Goal: Task Accomplishment & Management: Complete application form

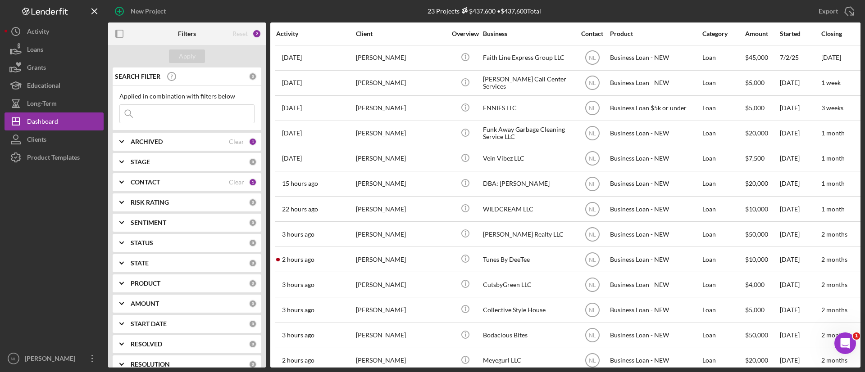
click at [175, 146] on div "ARCHIVED Clear 1" at bounding box center [194, 142] width 126 height 18
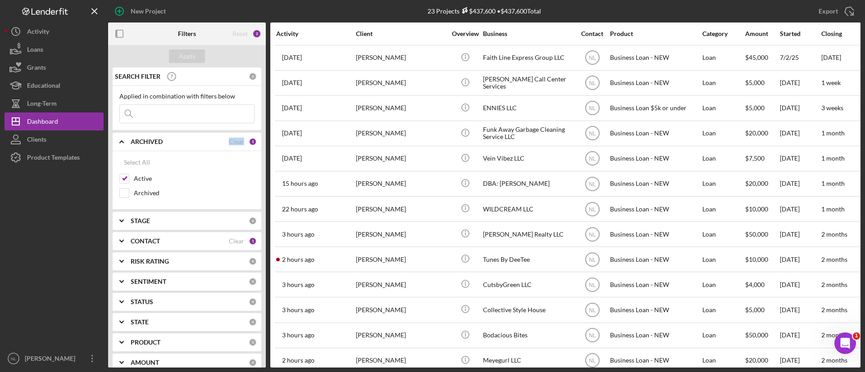
click at [175, 146] on div "ARCHIVED Clear 1" at bounding box center [194, 142] width 126 height 18
click at [185, 113] on input at bounding box center [187, 114] width 134 height 18
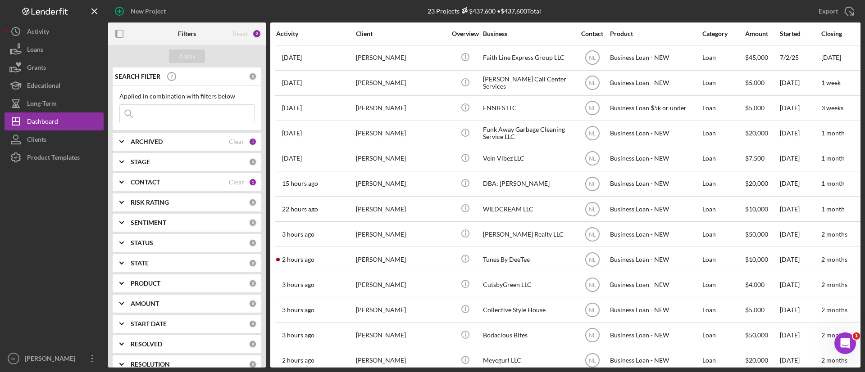
click at [128, 141] on icon "Icon/Expander" at bounding box center [121, 142] width 23 height 23
click at [127, 142] on icon "Icon/Expander" at bounding box center [121, 142] width 23 height 23
click at [166, 117] on input at bounding box center [187, 114] width 134 height 18
click at [158, 14] on div "New Project" at bounding box center [148, 11] width 35 height 18
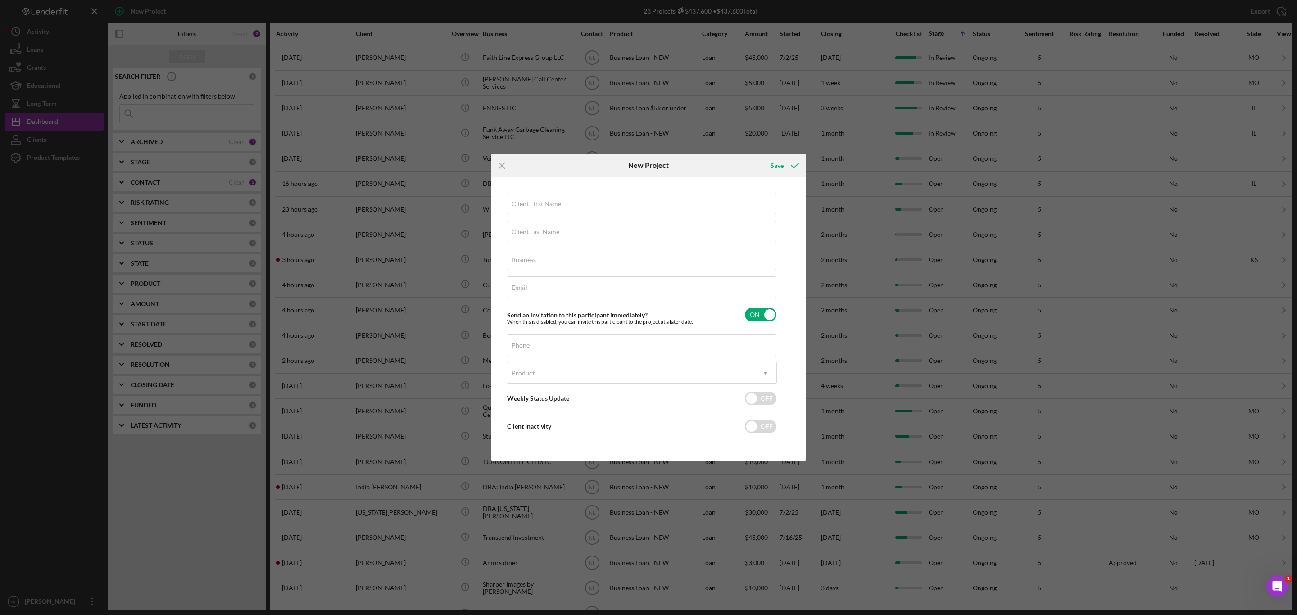
click at [548, 215] on div "Client First Name Required Client Last Name Required Business Required Email Re…" at bounding box center [642, 319] width 270 height 253
click at [546, 215] on div "Client First Name Required Client Last Name Required Business Required Email Re…" at bounding box center [642, 319] width 270 height 253
click at [541, 200] on label "Client First Name" at bounding box center [537, 203] width 50 height 7
click at [541, 200] on input "Client First Name" at bounding box center [642, 204] width 270 height 22
type input "Lauryn"
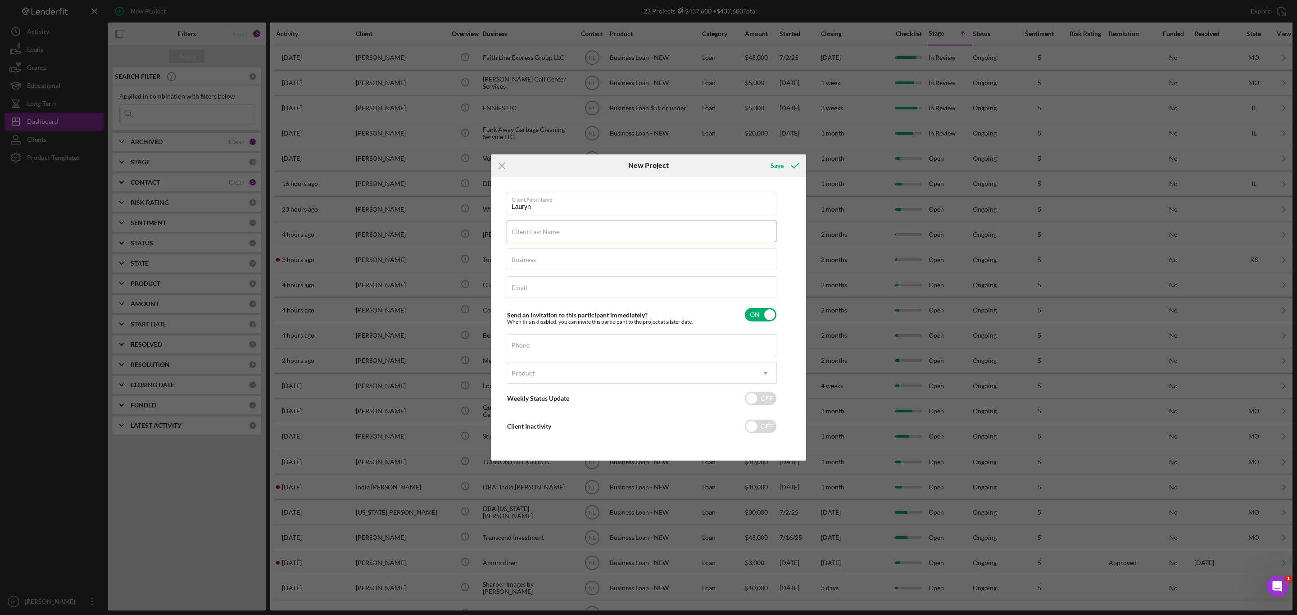
click at [534, 230] on label "Client Last Name" at bounding box center [536, 231] width 48 height 7
click at [534, 230] on input "Client Last Name" at bounding box center [642, 232] width 270 height 22
type input "[PERSON_NAME]"
click at [538, 266] on input "Business" at bounding box center [642, 260] width 270 height 22
click at [518, 257] on label "Business" at bounding box center [524, 257] width 24 height 7
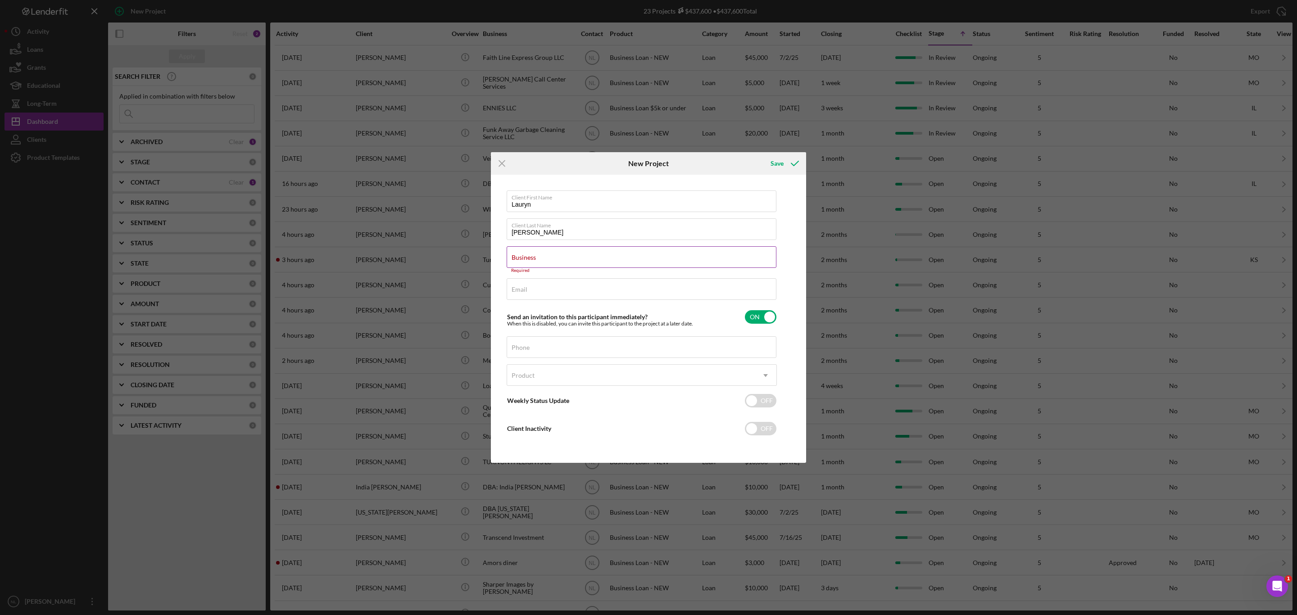
click at [518, 257] on input "Business" at bounding box center [642, 257] width 270 height 22
paste input "Hair By LaurynJ LLC"
type input "Hair By LaurynJ LLC"
click at [519, 285] on label "Email" at bounding box center [520, 287] width 16 height 7
click at [519, 285] on input "Email" at bounding box center [642, 287] width 270 height 22
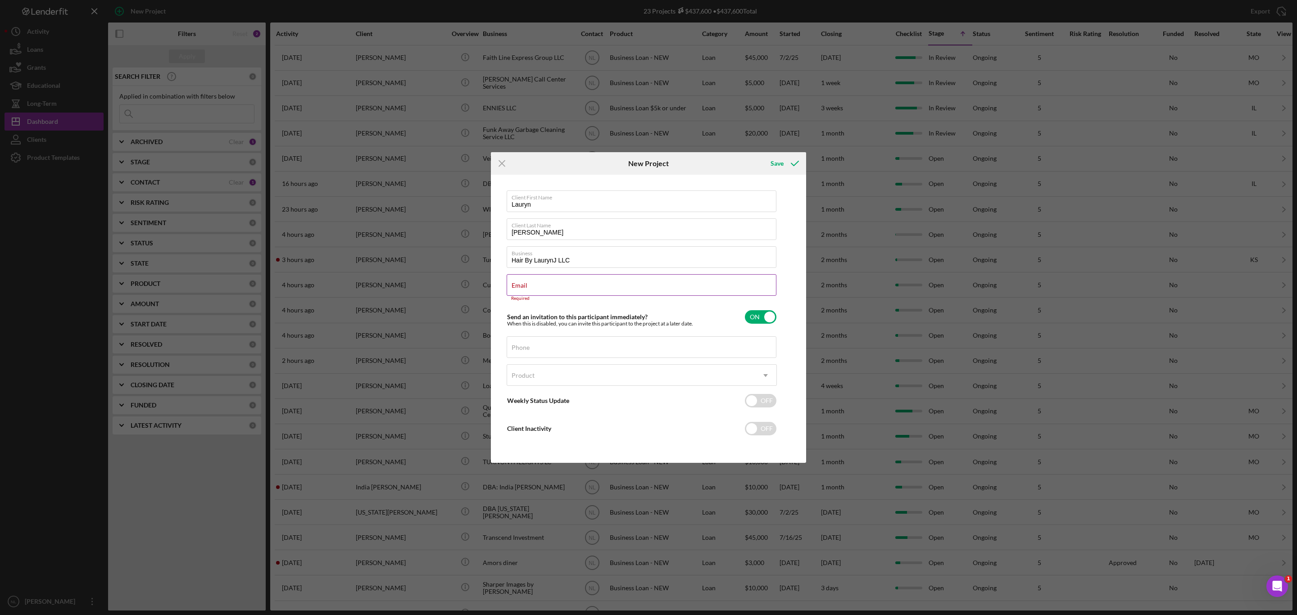
click at [516, 284] on label "Email" at bounding box center [520, 285] width 16 height 7
click at [516, 284] on input "Email" at bounding box center [642, 285] width 270 height 22
paste input "[EMAIL_ADDRESS][DOMAIN_NAME]"
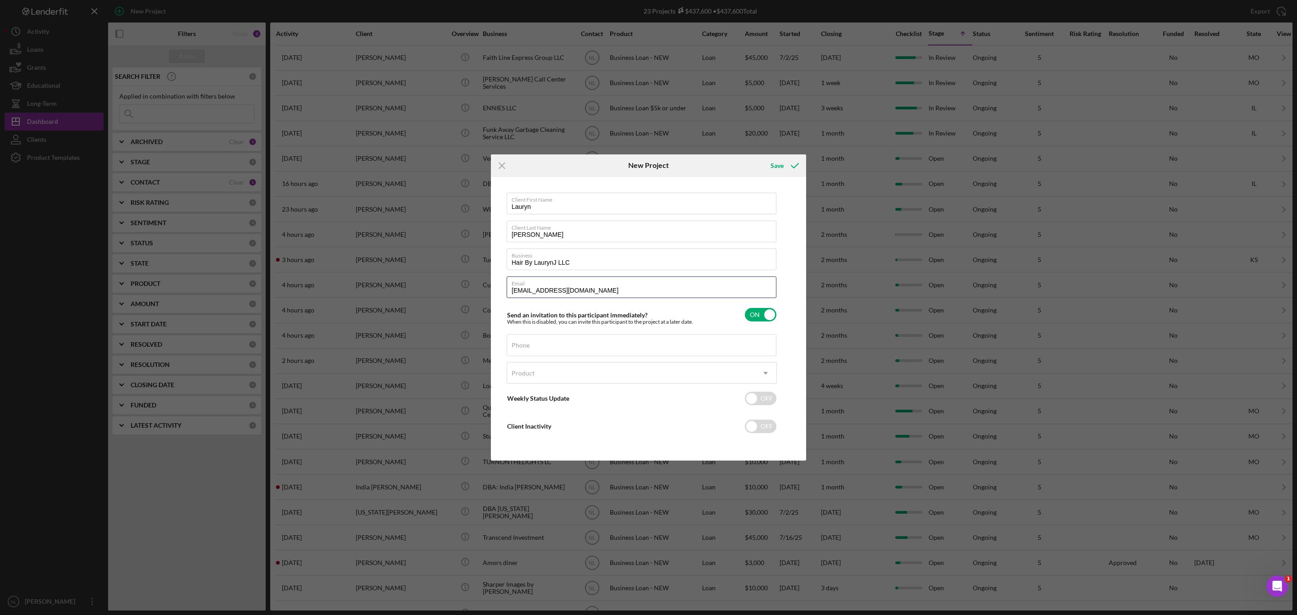
type input "[EMAIL_ADDRESS][DOMAIN_NAME]"
click at [525, 350] on input "Phone" at bounding box center [642, 345] width 270 height 22
paste input "[PHONE_NUMBER]"
type input "[PHONE_NUMBER]"
click at [525, 362] on div "Product Icon/Dropdown Arrow" at bounding box center [642, 373] width 270 height 22
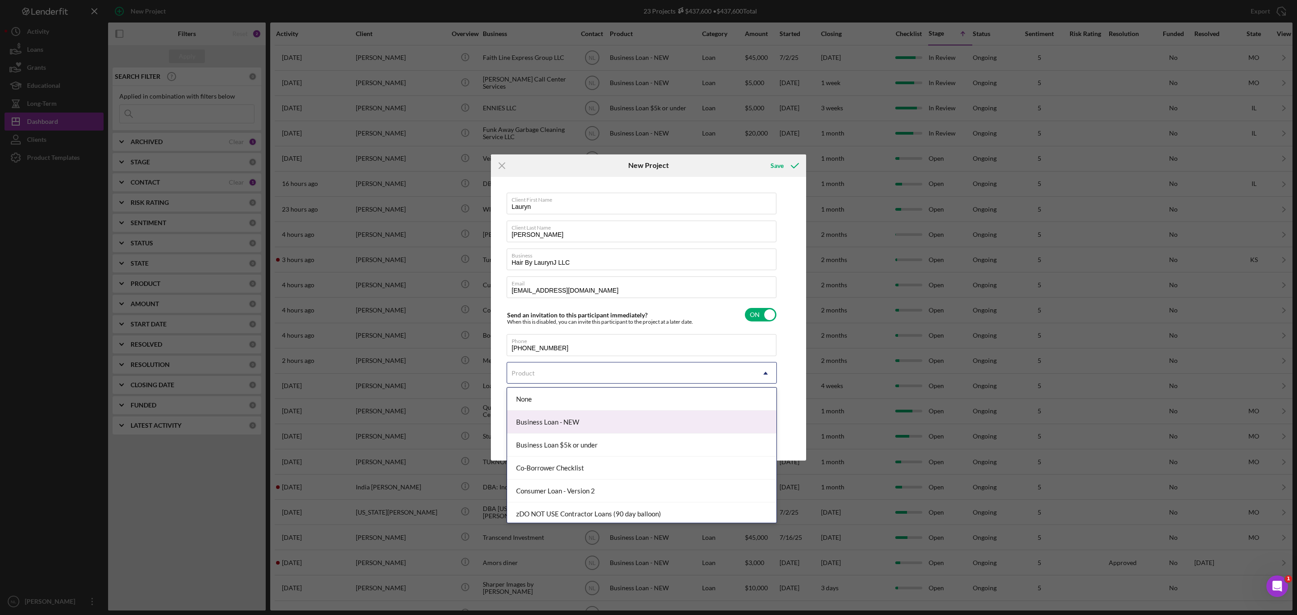
click at [534, 372] on div "Business Loan - NEW" at bounding box center [641, 422] width 269 height 23
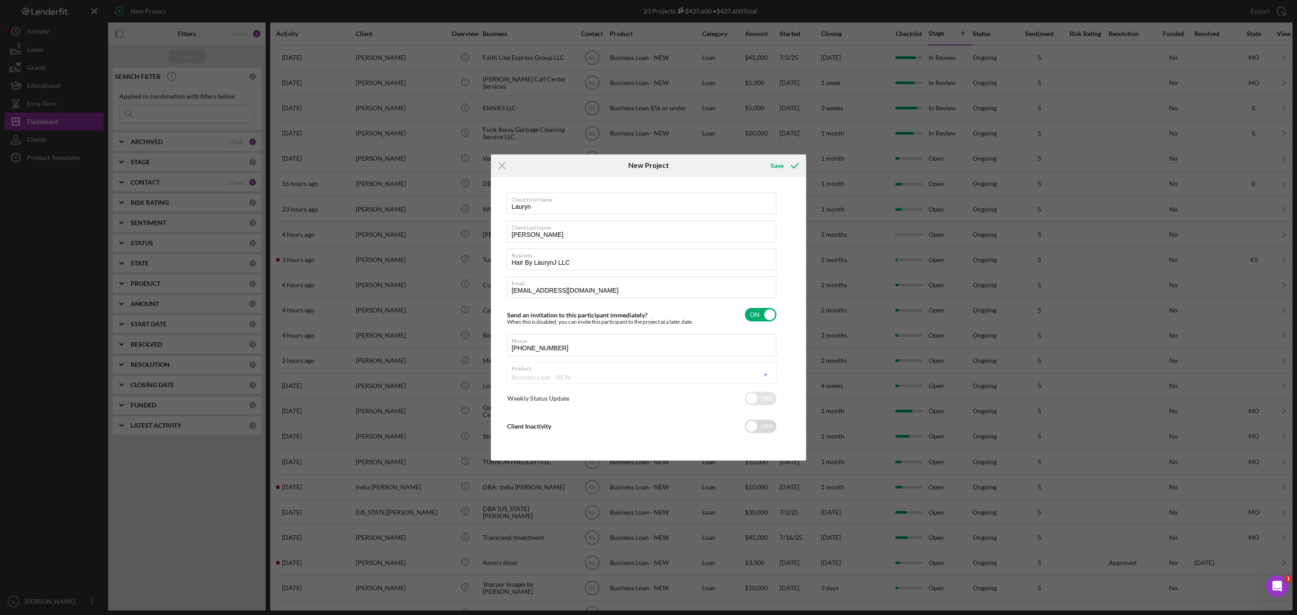
checkbox input "true"
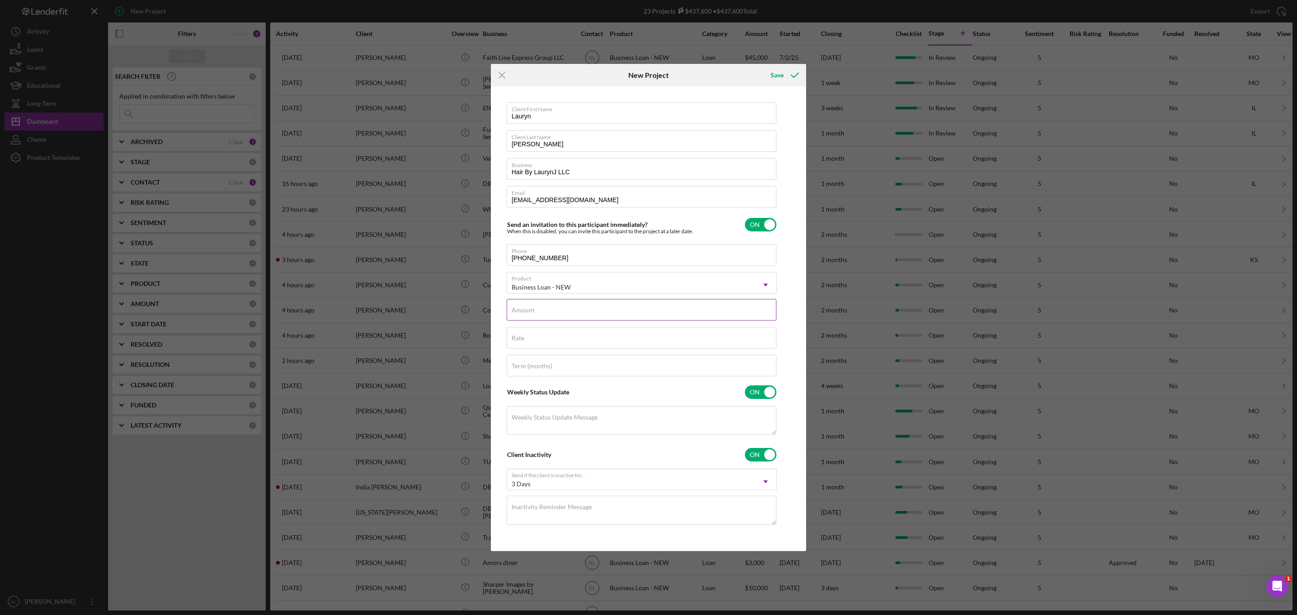
click at [523, 307] on label "Amount" at bounding box center [523, 310] width 23 height 7
click at [523, 306] on input "Amount" at bounding box center [642, 310] width 270 height 22
click at [576, 284] on div "Business Loan - NEW" at bounding box center [631, 287] width 248 height 21
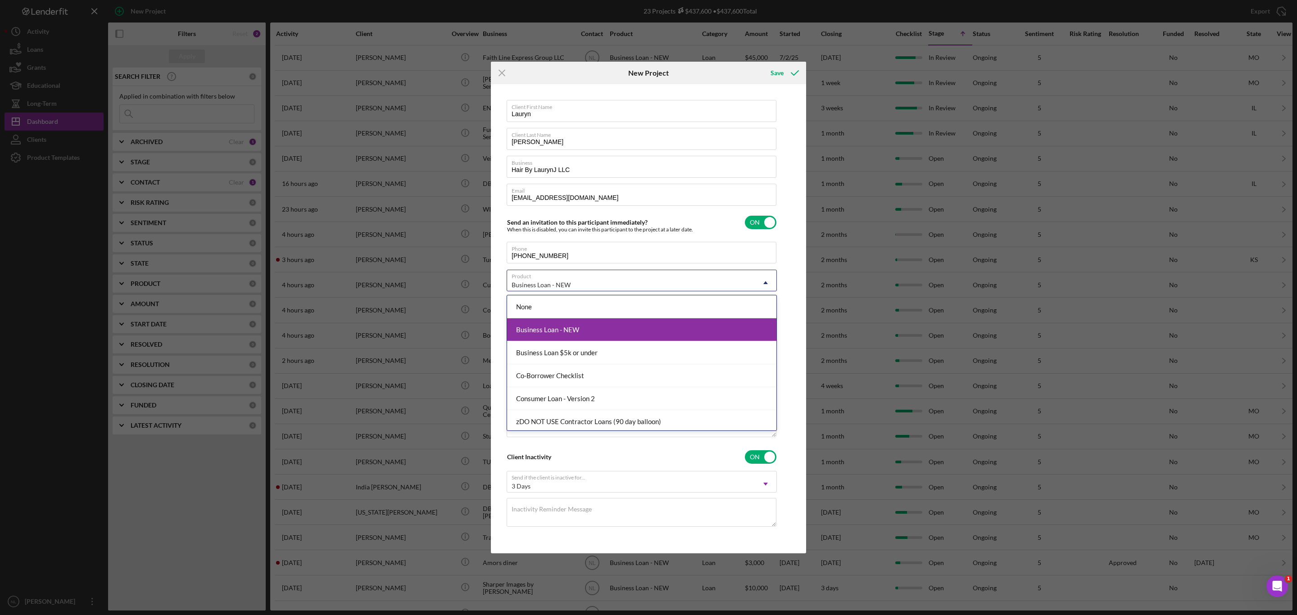
click at [538, 326] on div "Business Loan - NEW" at bounding box center [641, 329] width 269 height 23
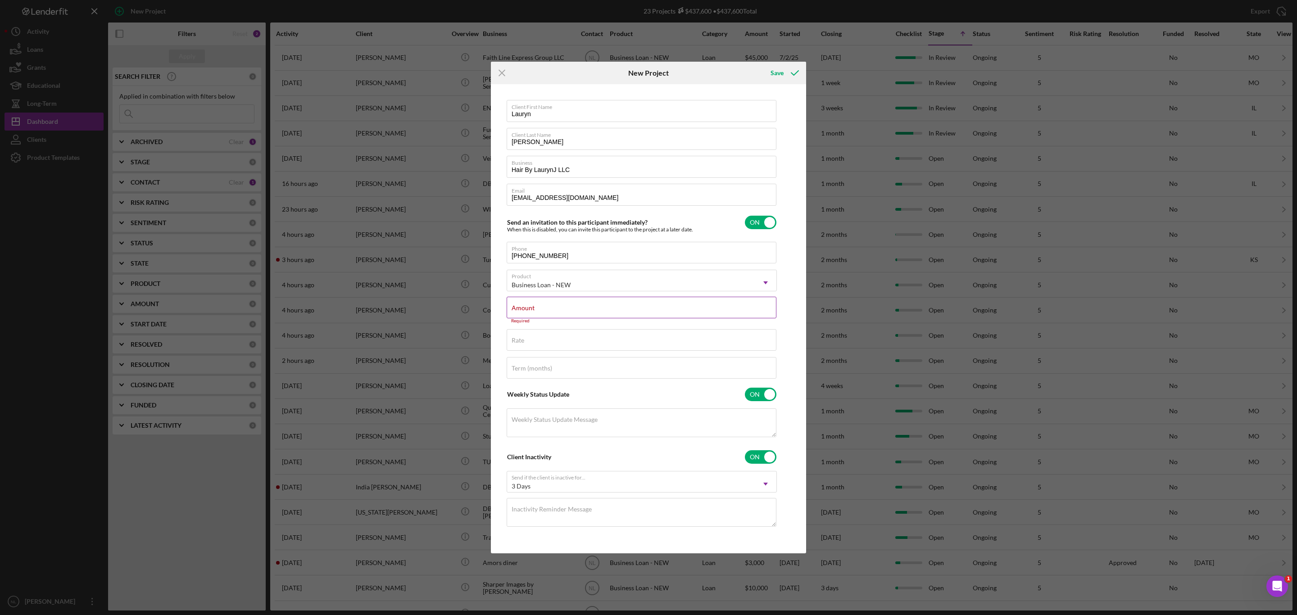
click at [533, 323] on div "Required" at bounding box center [642, 320] width 270 height 5
click at [531, 313] on input "Amount" at bounding box center [642, 308] width 270 height 22
type input "$5,000"
click at [540, 340] on input "Rate" at bounding box center [642, 338] width 270 height 22
click at [777, 73] on div "Save" at bounding box center [776, 75] width 13 height 18
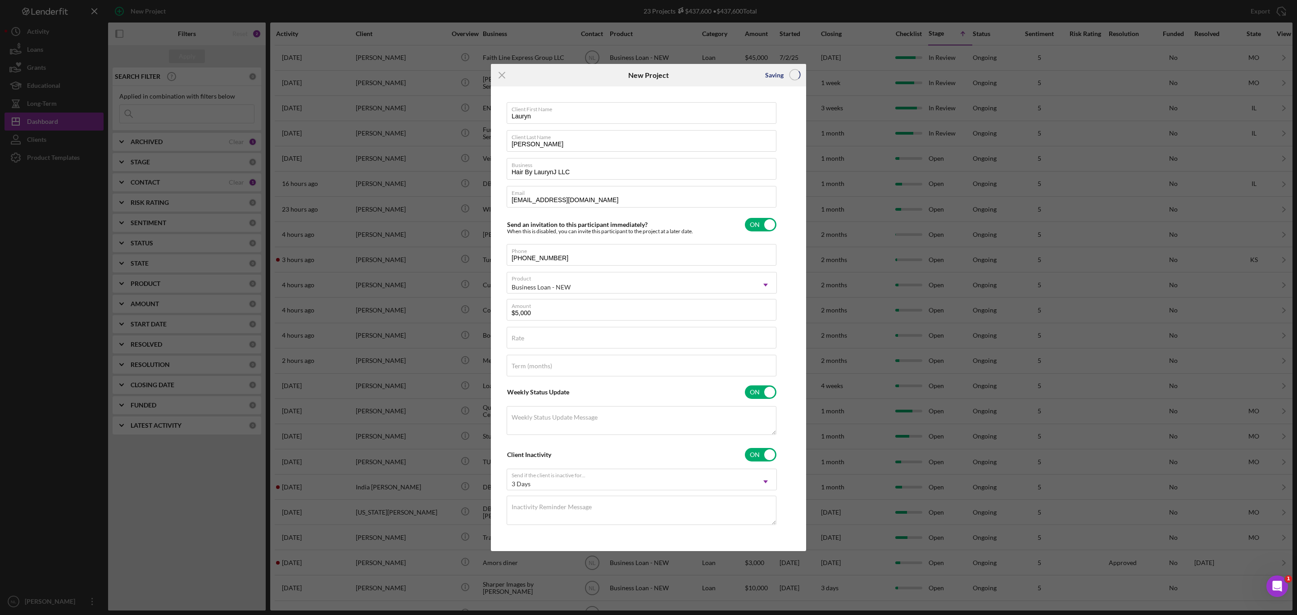
checkbox input "false"
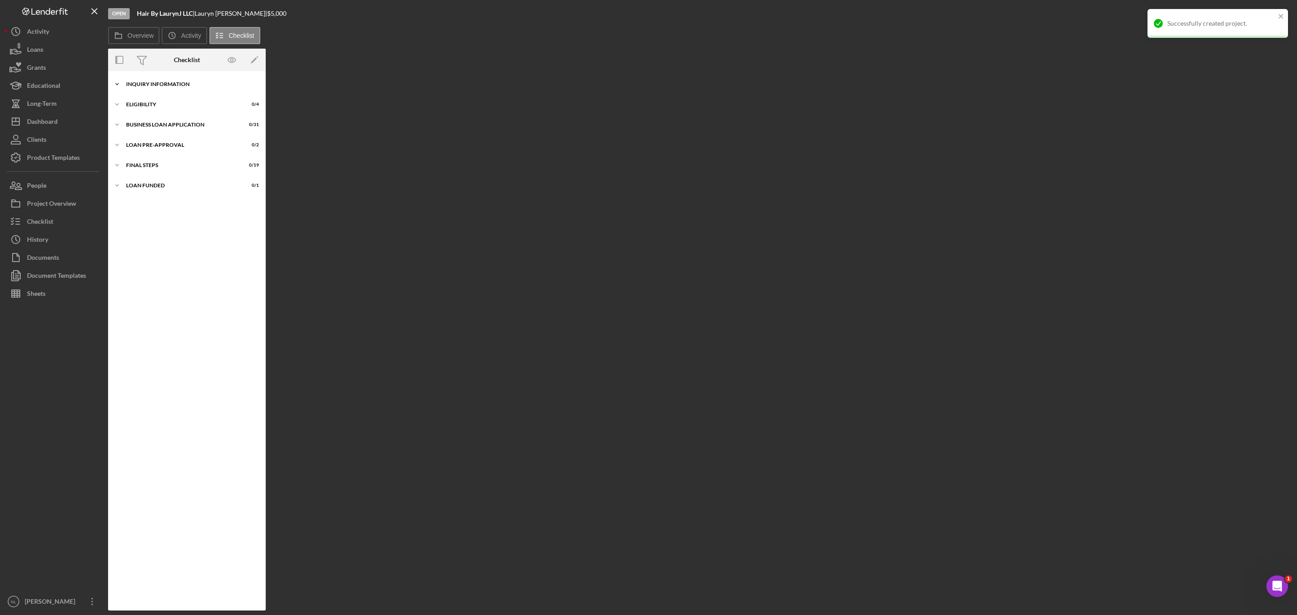
click at [180, 86] on div "INQUIRY INFORMATION" at bounding box center [190, 83] width 128 height 5
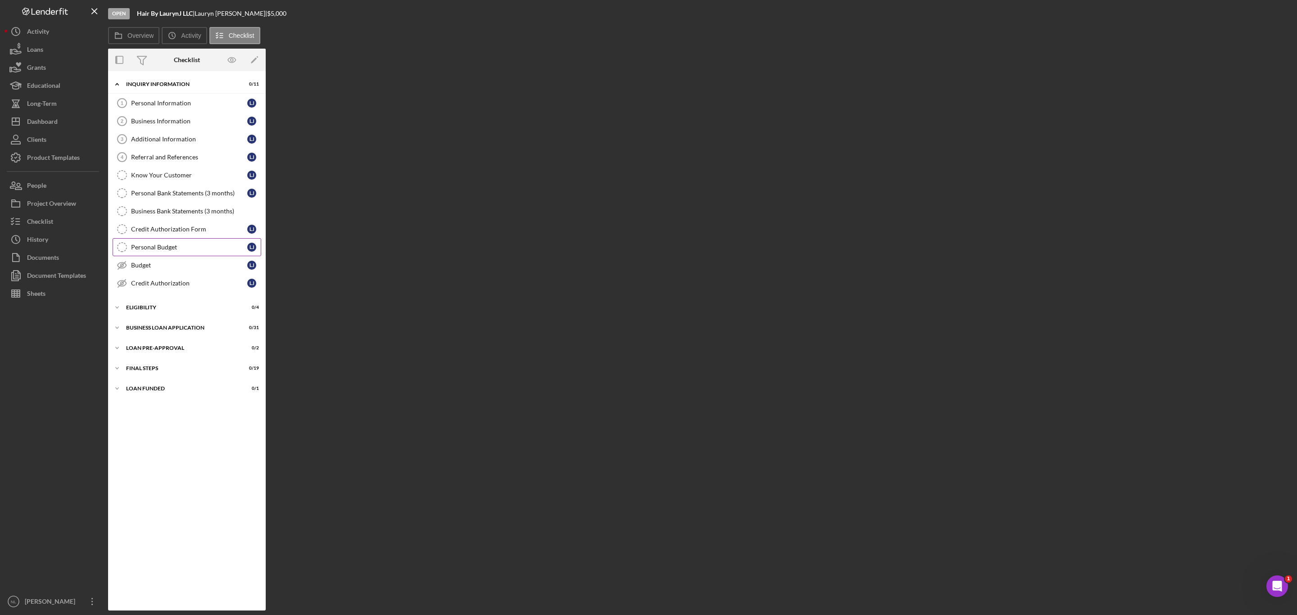
click at [175, 244] on link "Personal Budget Personal Budget [PERSON_NAME]" at bounding box center [187, 247] width 149 height 18
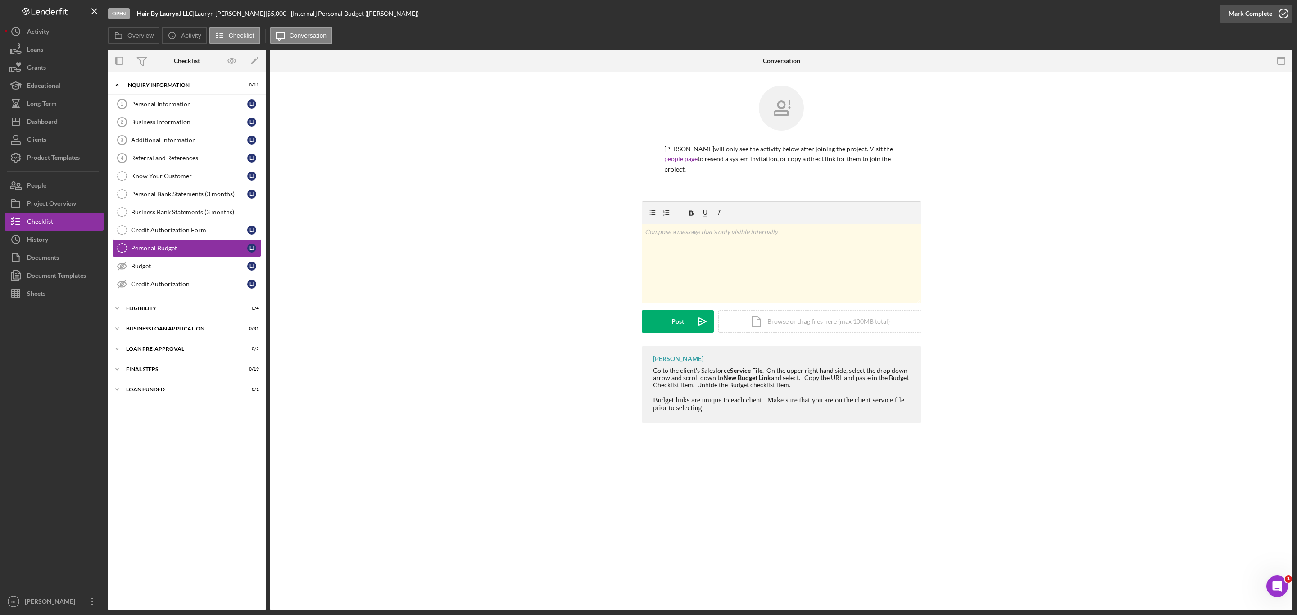
click at [864, 16] on div "Mark Complete" at bounding box center [1250, 14] width 44 height 18
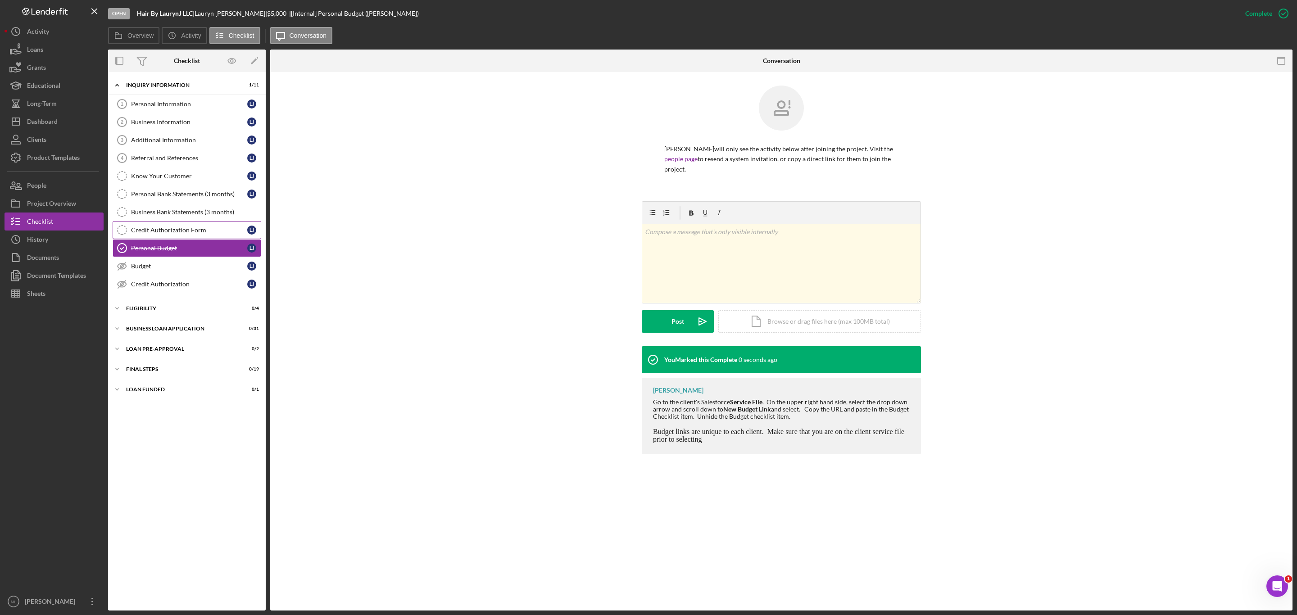
click at [196, 239] on link "Credit Authorization Form Credit Authorization Form [PERSON_NAME]" at bounding box center [187, 230] width 149 height 18
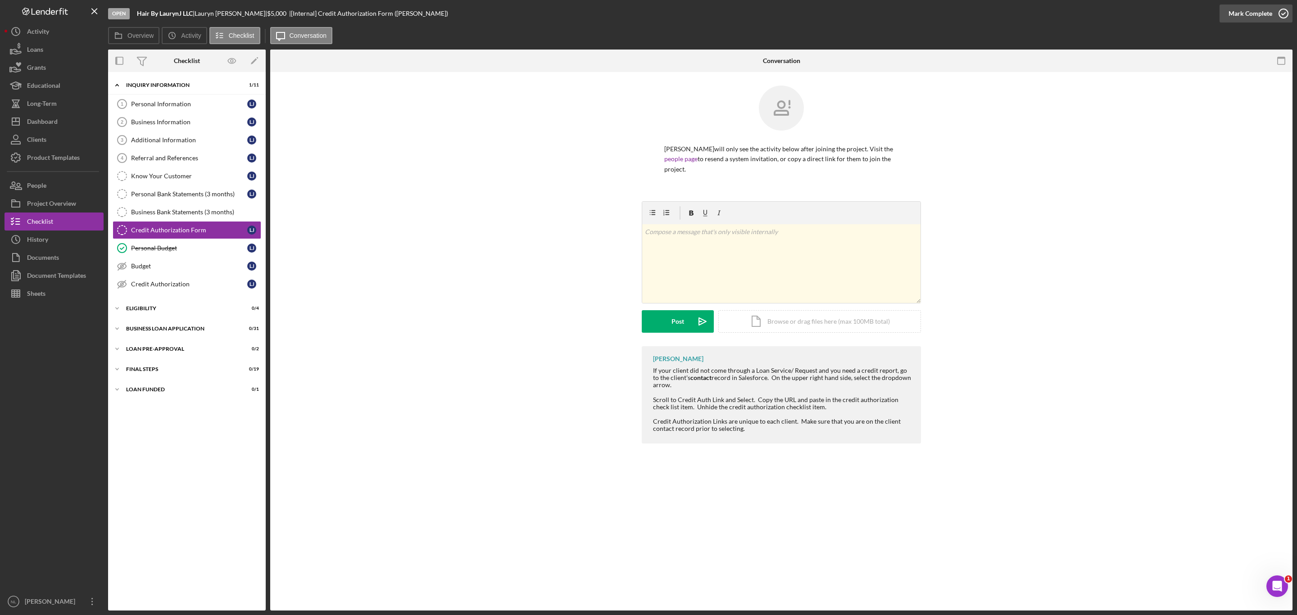
click at [864, 9] on div "Mark Complete" at bounding box center [1250, 14] width 44 height 18
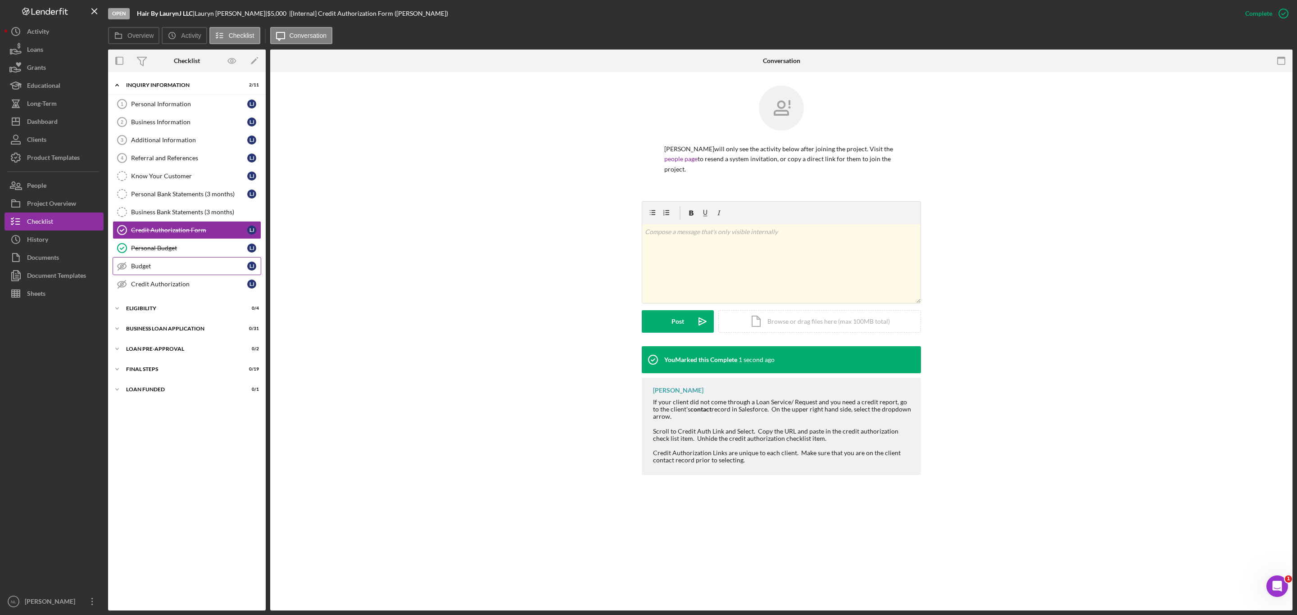
click at [203, 263] on link "Budget Budget [PERSON_NAME]" at bounding box center [187, 266] width 149 height 18
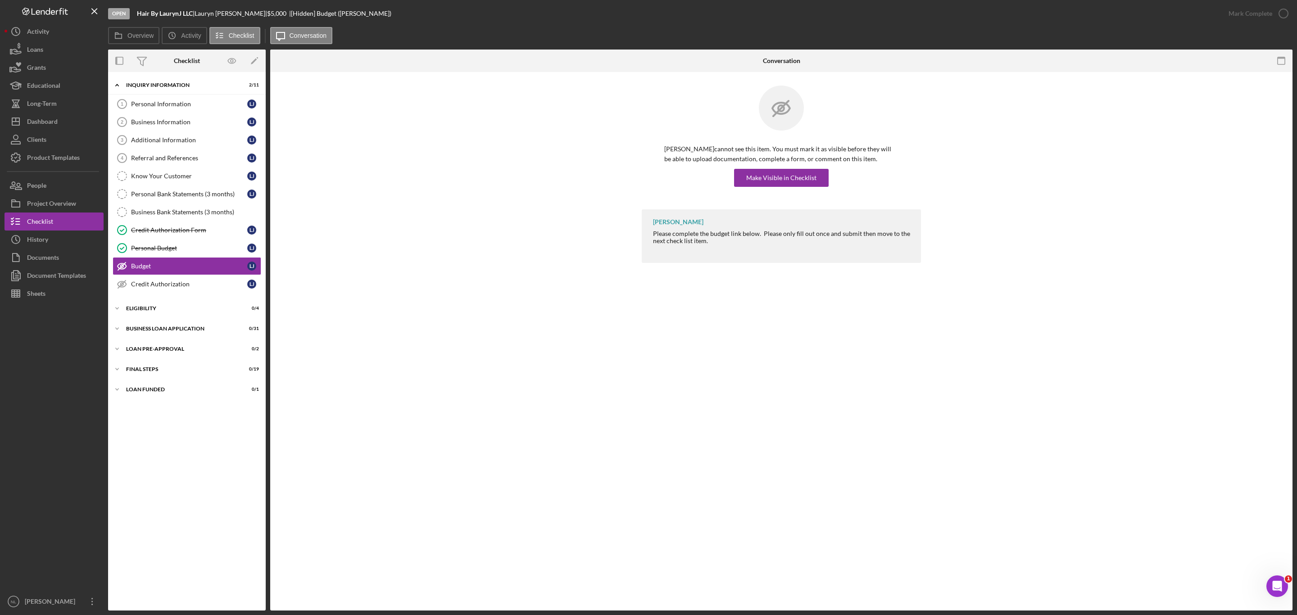
click at [774, 187] on div "[PERSON_NAME] cannot see this item. You must mark it as visible before they wil…" at bounding box center [781, 148] width 279 height 124
click at [769, 180] on div "Make Visible in Checklist" at bounding box center [781, 178] width 70 height 18
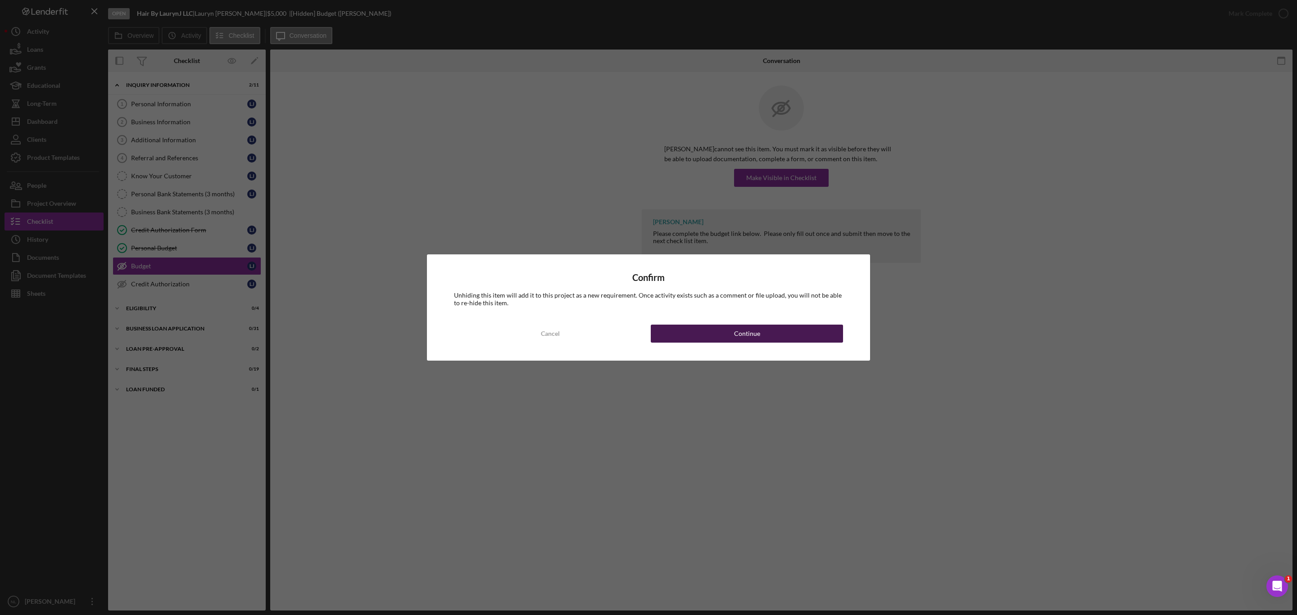
click at [767, 334] on button "Continue" at bounding box center [747, 334] width 192 height 18
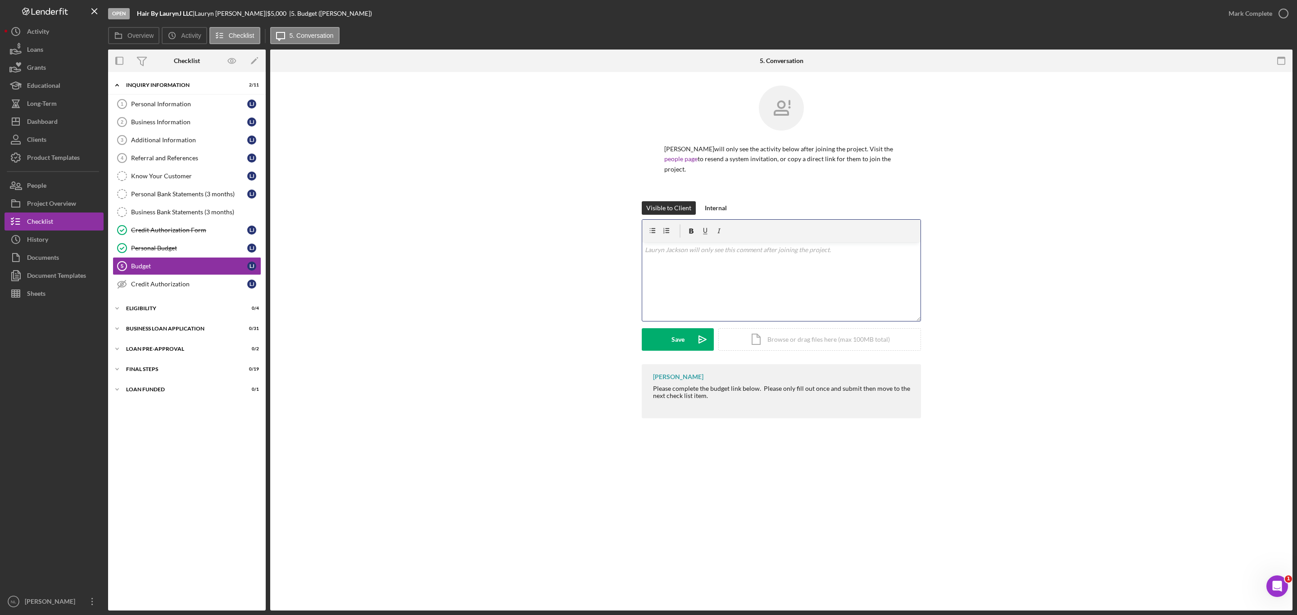
click at [712, 250] on p at bounding box center [781, 250] width 273 height 10
click at [680, 330] on div "Save" at bounding box center [677, 339] width 13 height 23
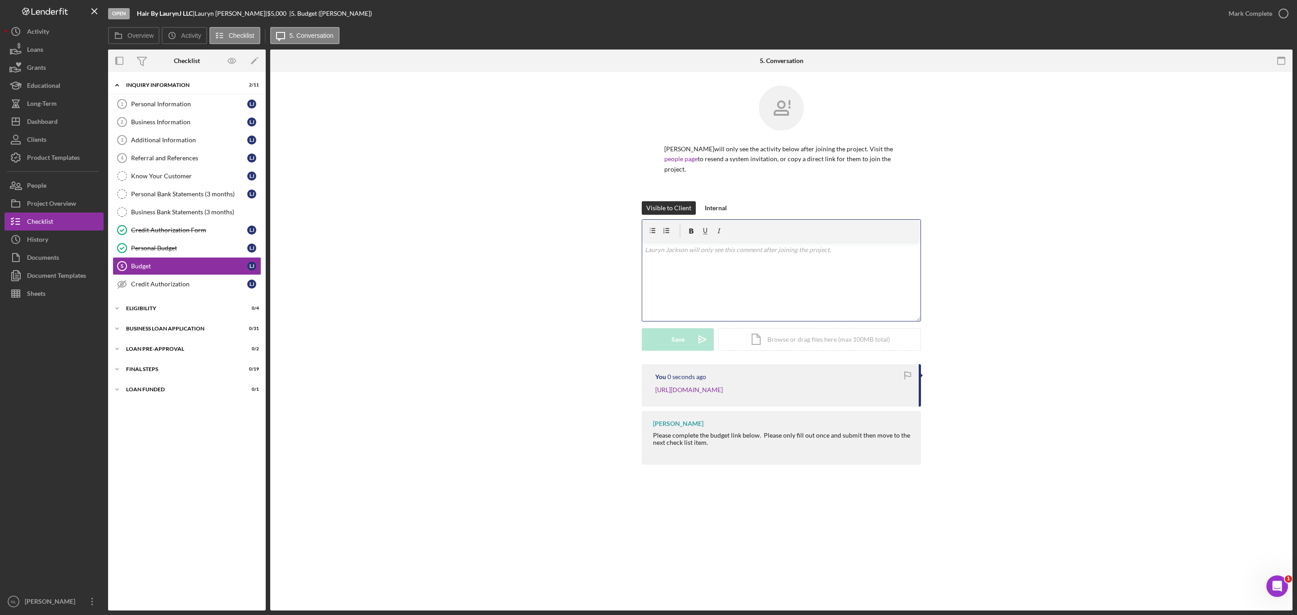
click at [665, 271] on div "v Color teal Color pink Remove color Add row above Add row below Add column bef…" at bounding box center [781, 281] width 278 height 79
click at [657, 336] on button "Save Icon/icon-invite-send" at bounding box center [678, 339] width 72 height 23
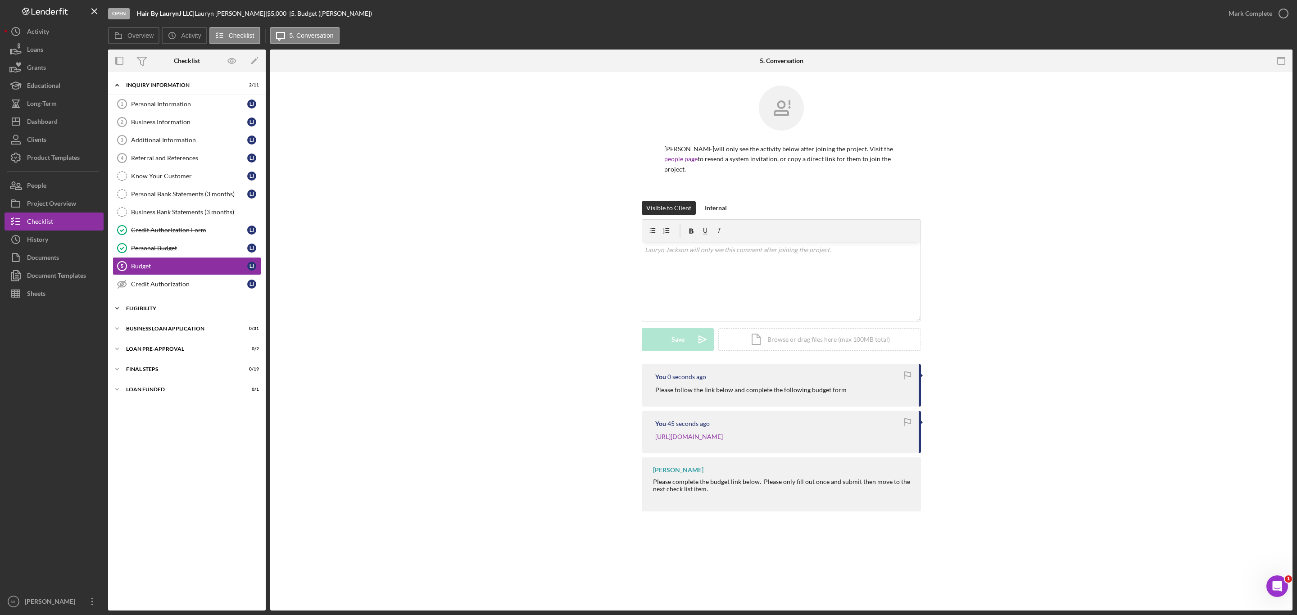
click at [130, 310] on div "Icon/Expander ELIGIBILITY 0 / 4" at bounding box center [187, 308] width 158 height 18
click at [191, 372] on link "Eligibility Phase Eligibility Phase [PERSON_NAME]" at bounding box center [187, 381] width 149 height 18
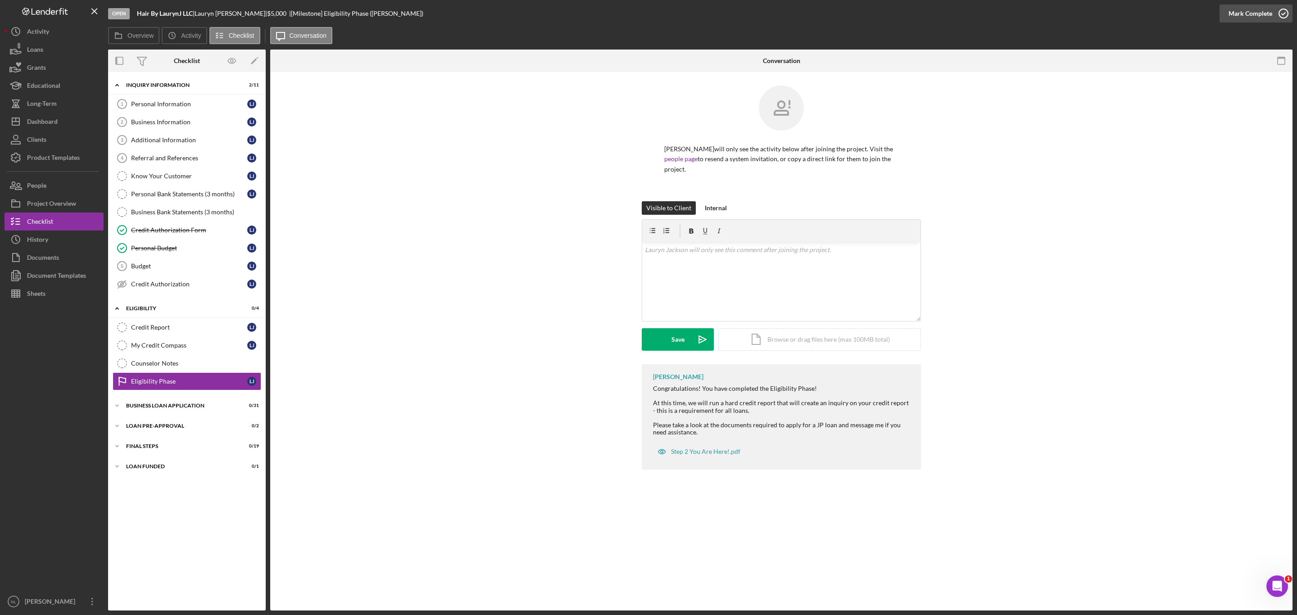
click at [864, 5] on div "Mark Complete" at bounding box center [1250, 14] width 44 height 18
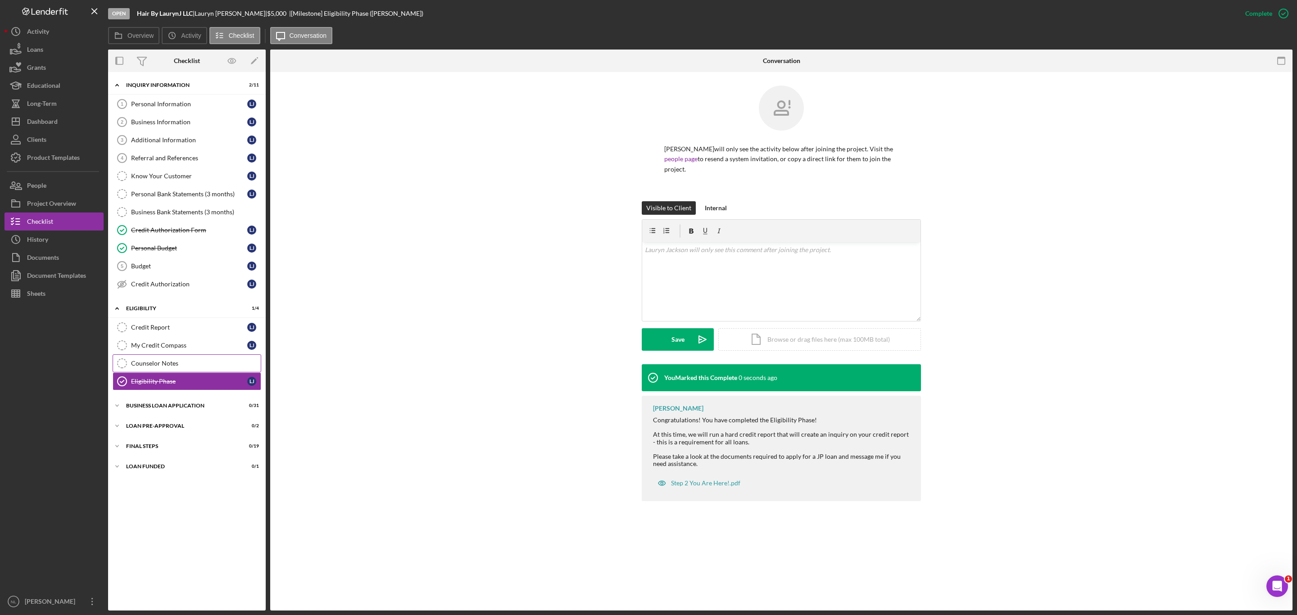
click at [191, 360] on link "Counselor Notes Counselor Notes" at bounding box center [187, 363] width 149 height 18
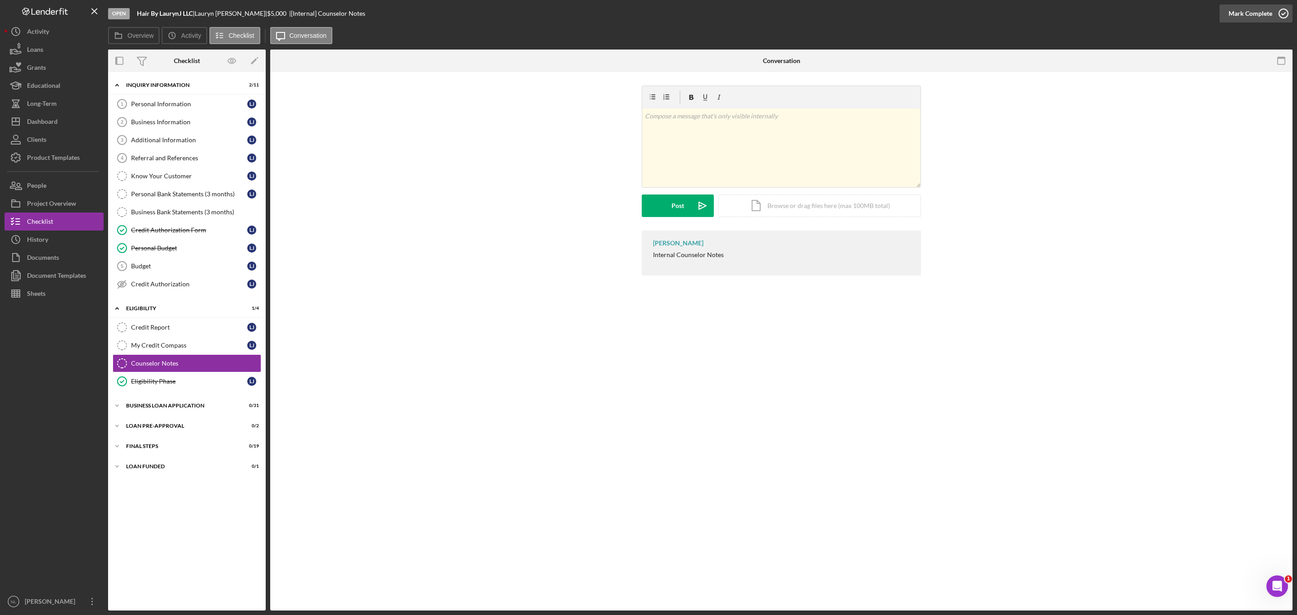
click at [864, 14] on div "Mark Complete" at bounding box center [1250, 14] width 44 height 18
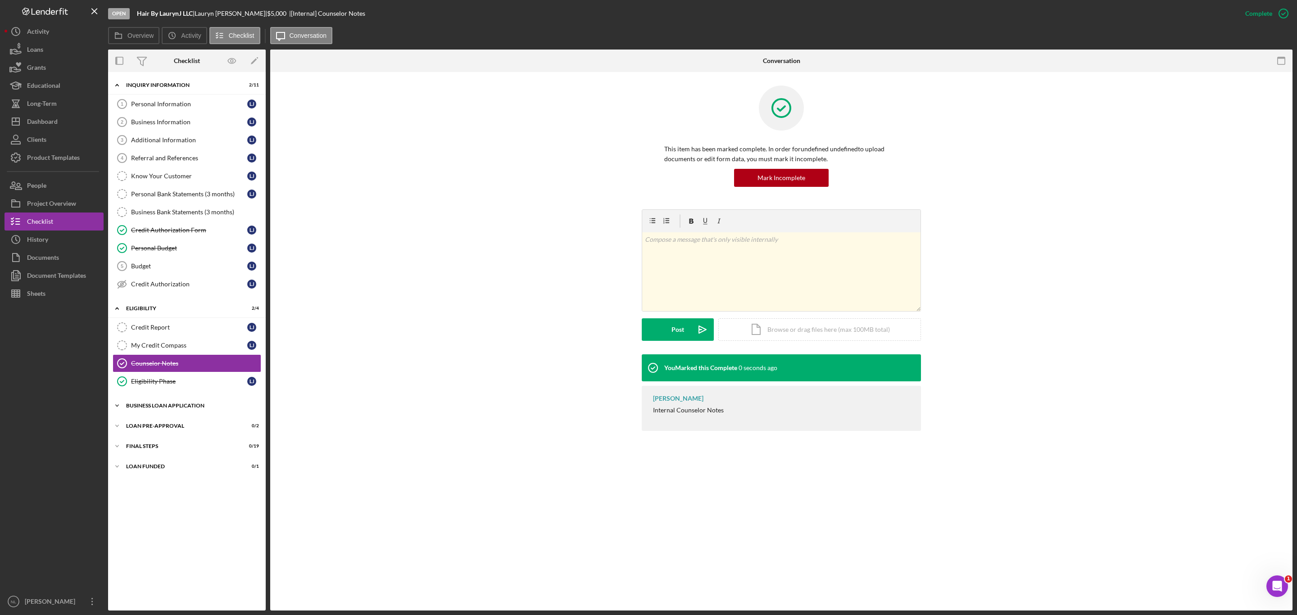
click at [173, 372] on div "BUSINESS LOAN APPLICATION" at bounding box center [190, 405] width 128 height 5
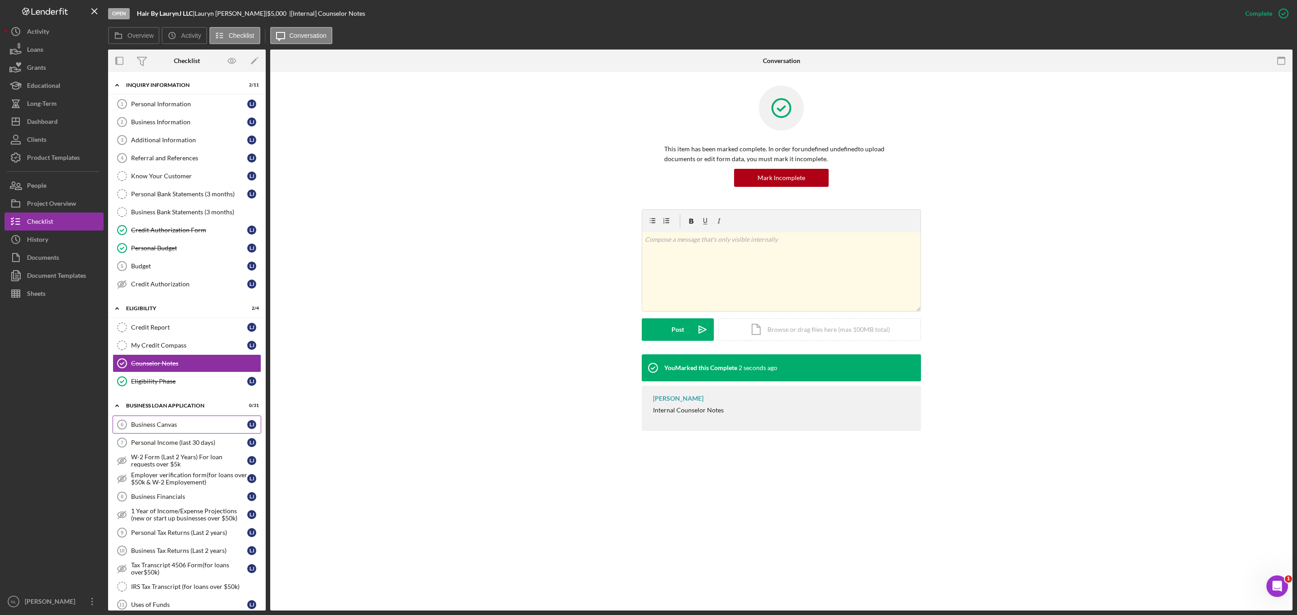
click at [190, 372] on div "Business Canvas" at bounding box center [189, 424] width 116 height 7
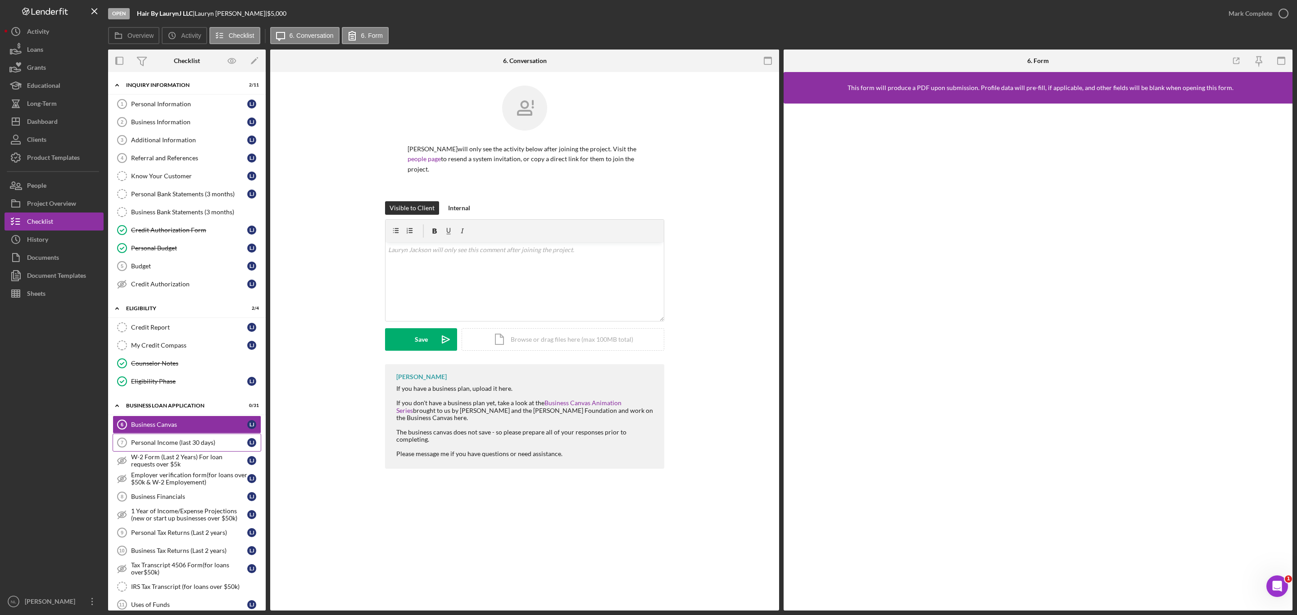
click at [184, 372] on div "Personal Income (last 30 days)" at bounding box center [189, 442] width 116 height 7
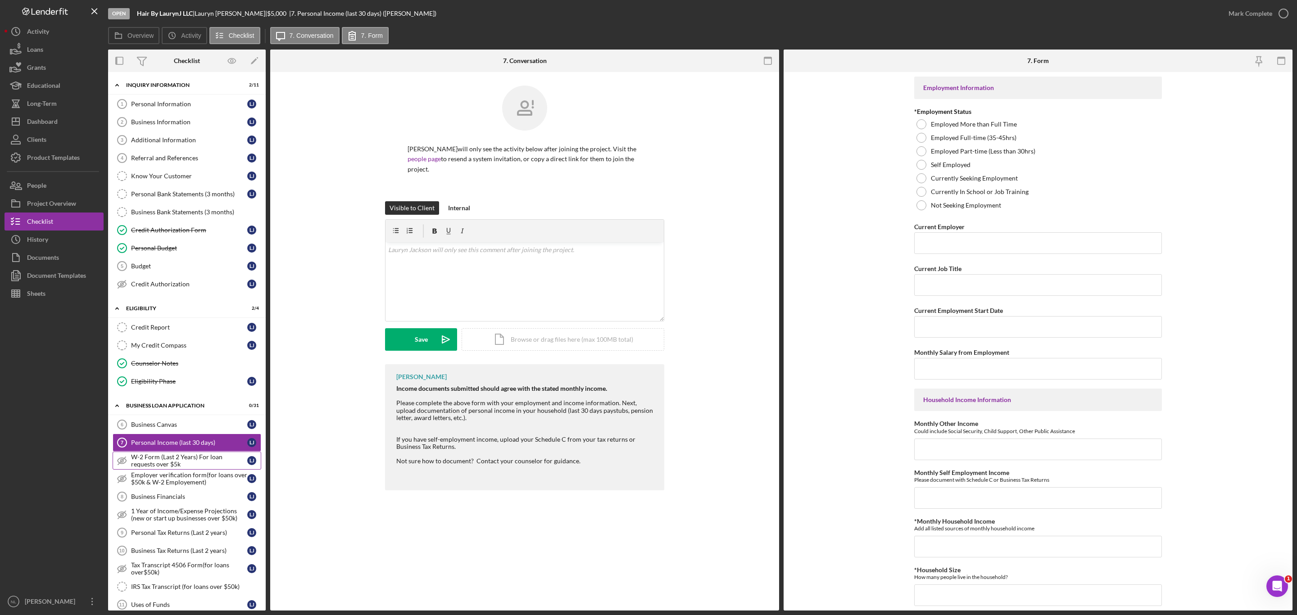
click at [183, 372] on div "W-2 Form (Last 2 Years) For loan requests over $5k" at bounding box center [189, 460] width 116 height 14
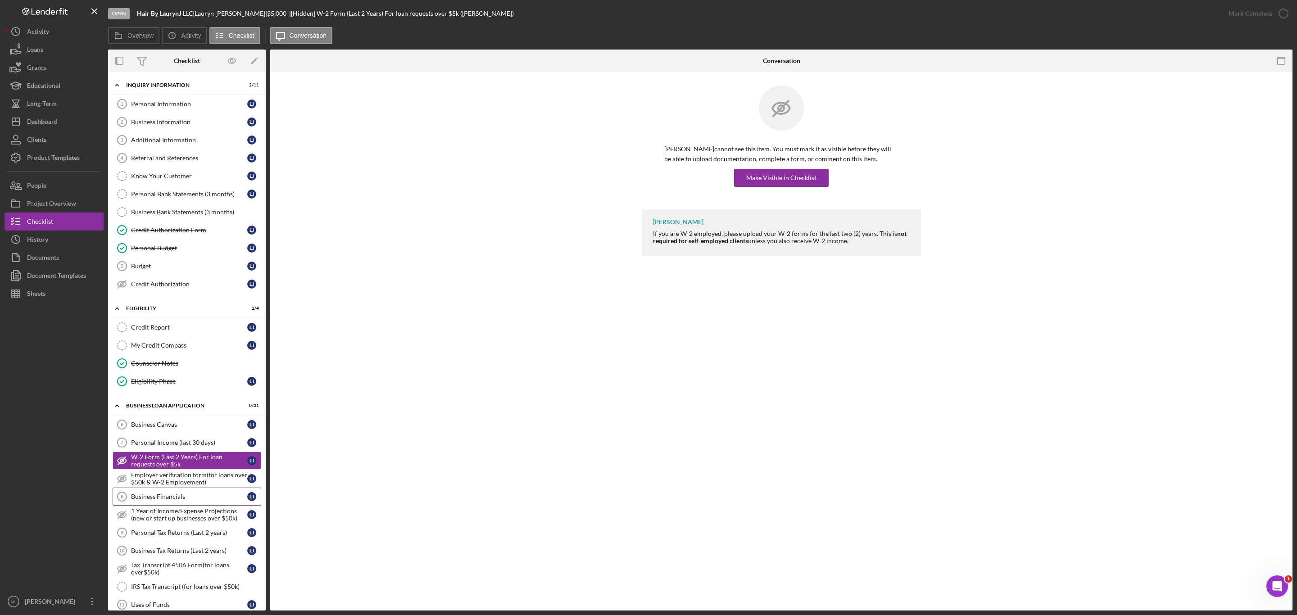
click at [176, 372] on div "Business Financials" at bounding box center [189, 496] width 116 height 7
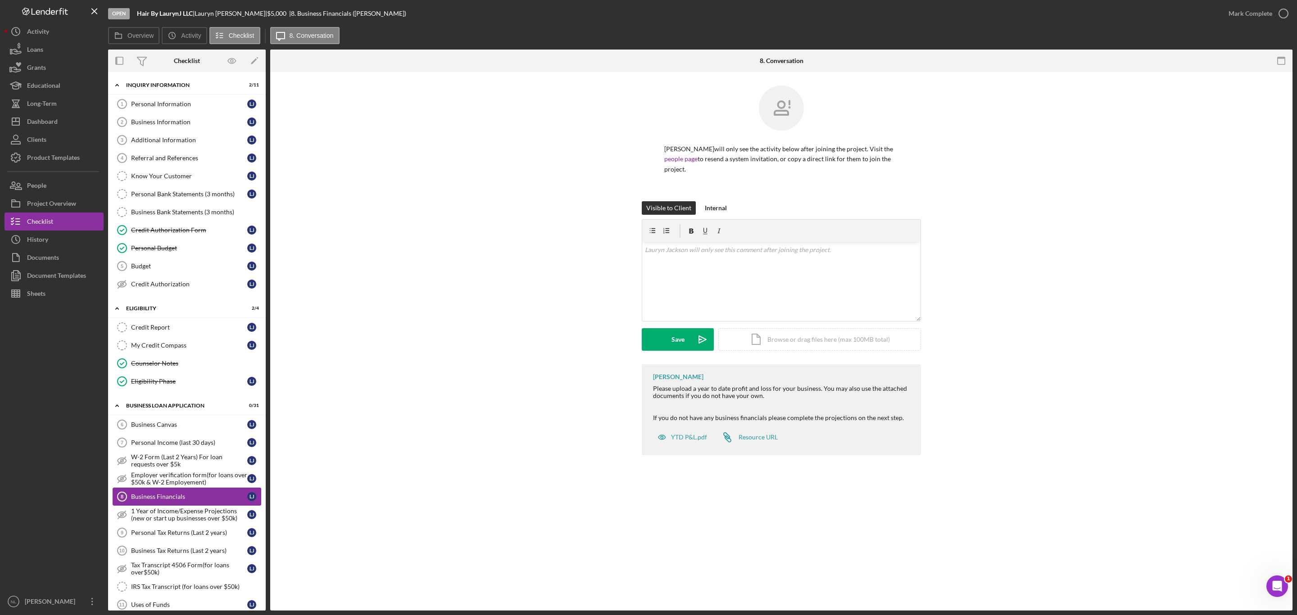
scroll to position [17, 0]
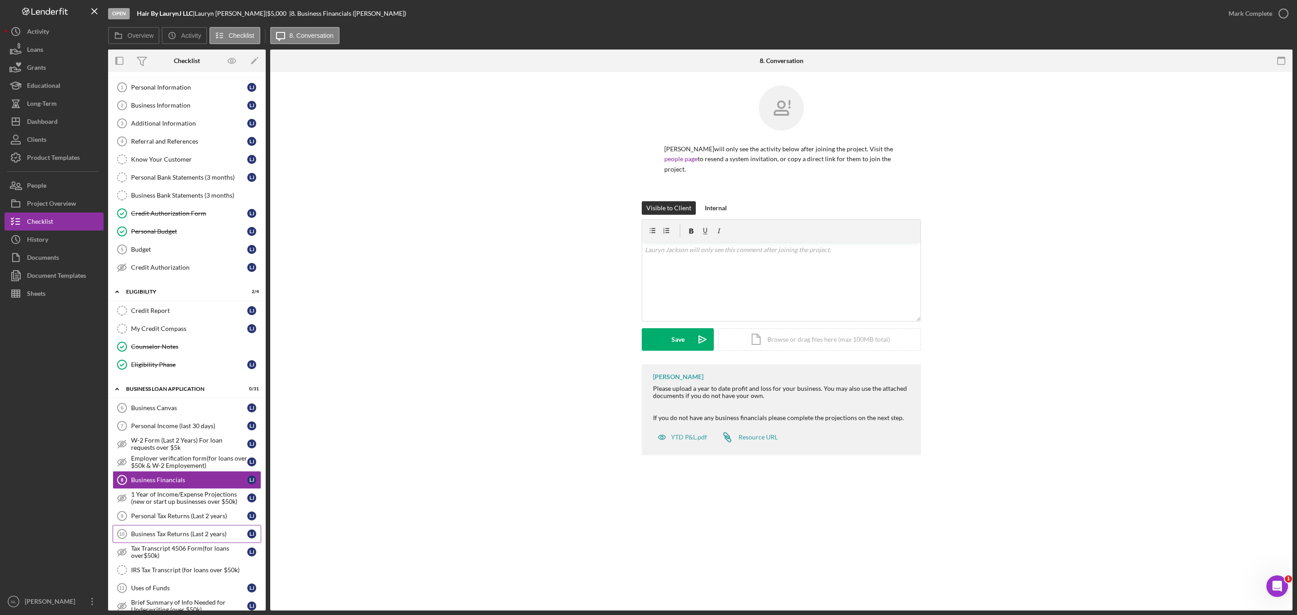
click at [180, 372] on link "Business Tax Returns (Last 2 years) 10 Business Tax Returns (Last 2 years) [PER…" at bounding box center [187, 534] width 149 height 18
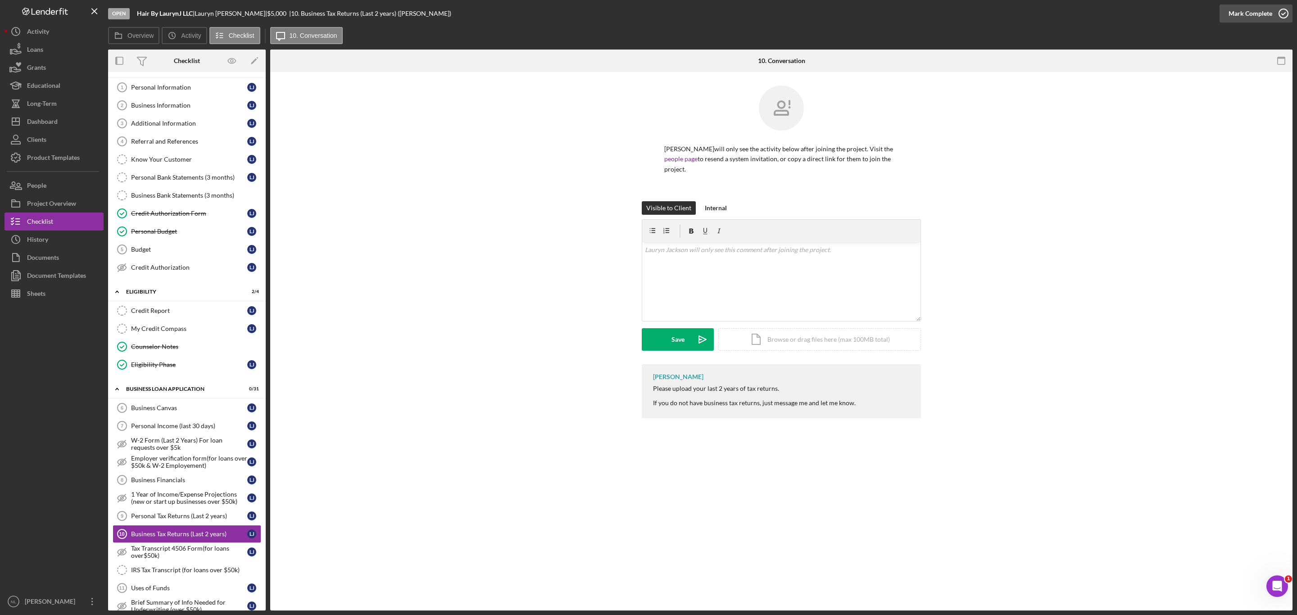
click at [864, 9] on div "Mark Complete" at bounding box center [1250, 14] width 44 height 18
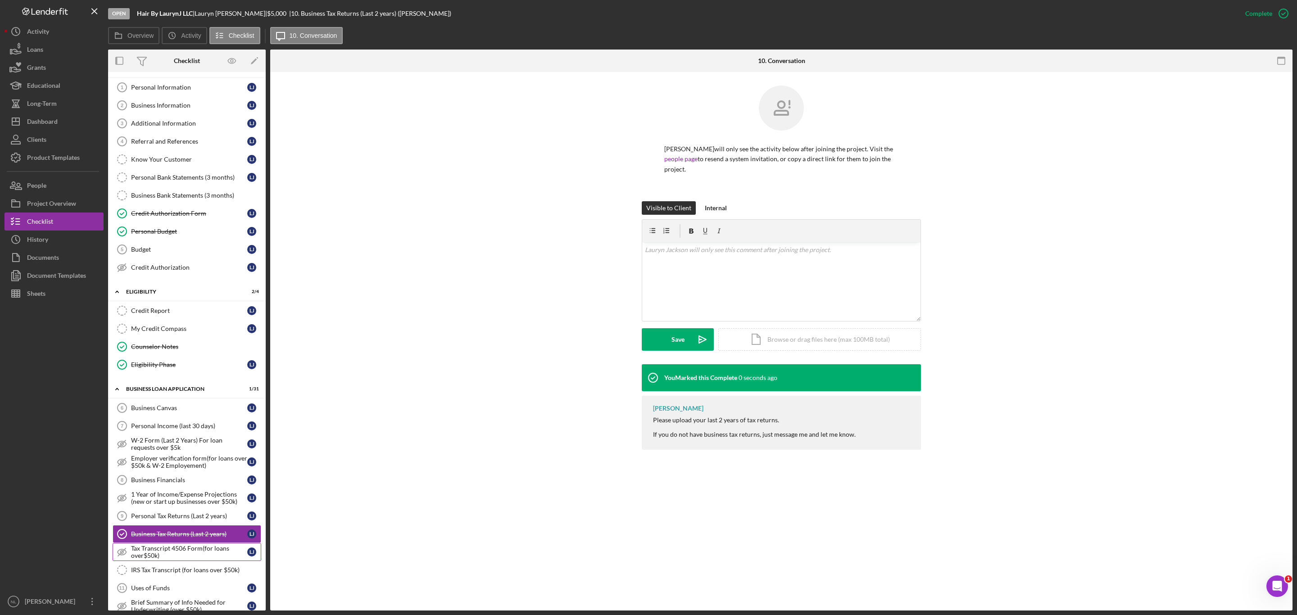
scroll to position [210, 0]
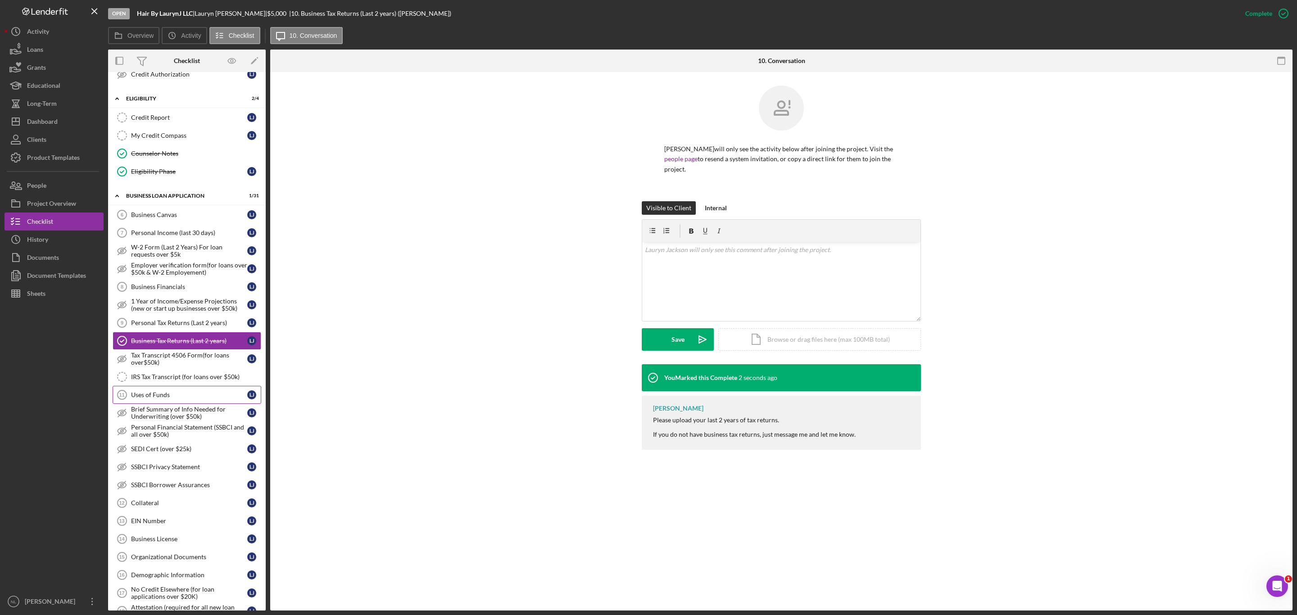
click at [180, 372] on div "Uses of Funds" at bounding box center [189, 394] width 116 height 7
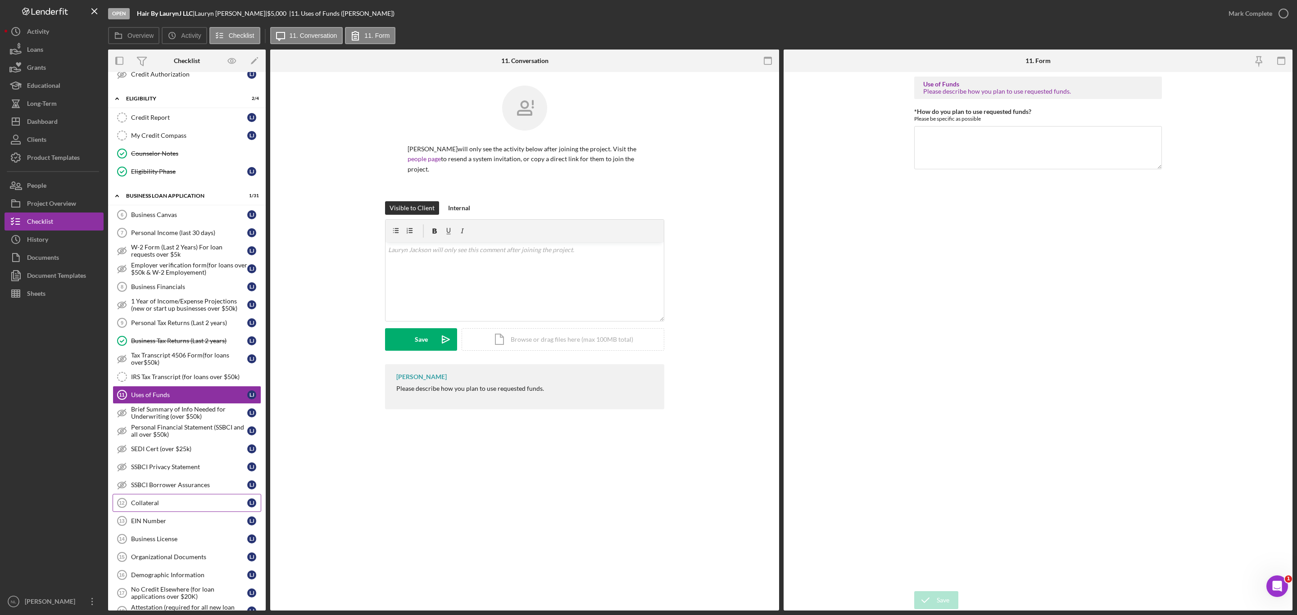
click at [167, 372] on link "Collateral 12 Collateral [PERSON_NAME]" at bounding box center [187, 503] width 149 height 18
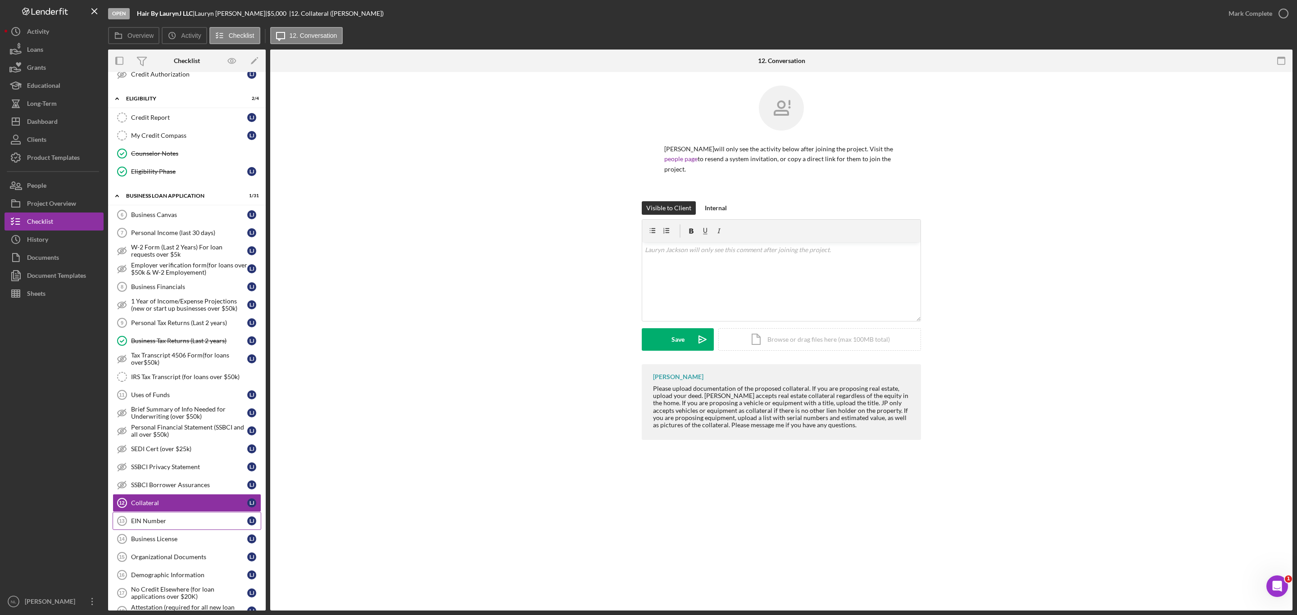
click at [167, 372] on div "EIN Number" at bounding box center [189, 520] width 116 height 7
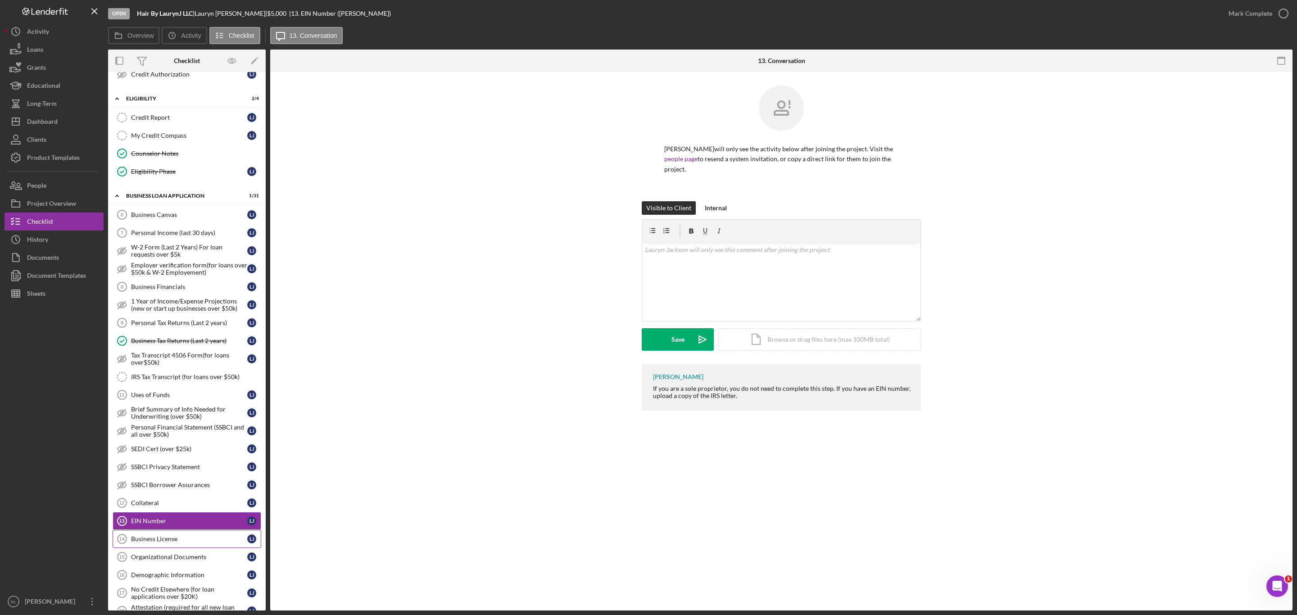
click at [163, 372] on div "Business License" at bounding box center [189, 538] width 116 height 7
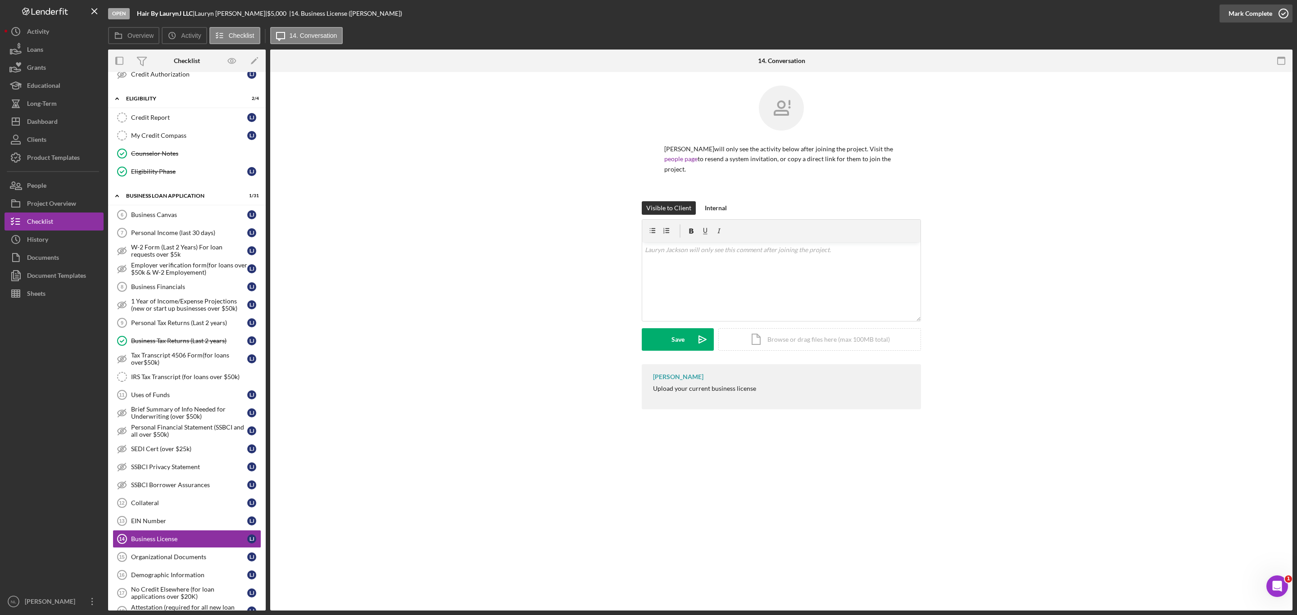
click at [864, 13] on div "Mark Complete" at bounding box center [1250, 14] width 44 height 18
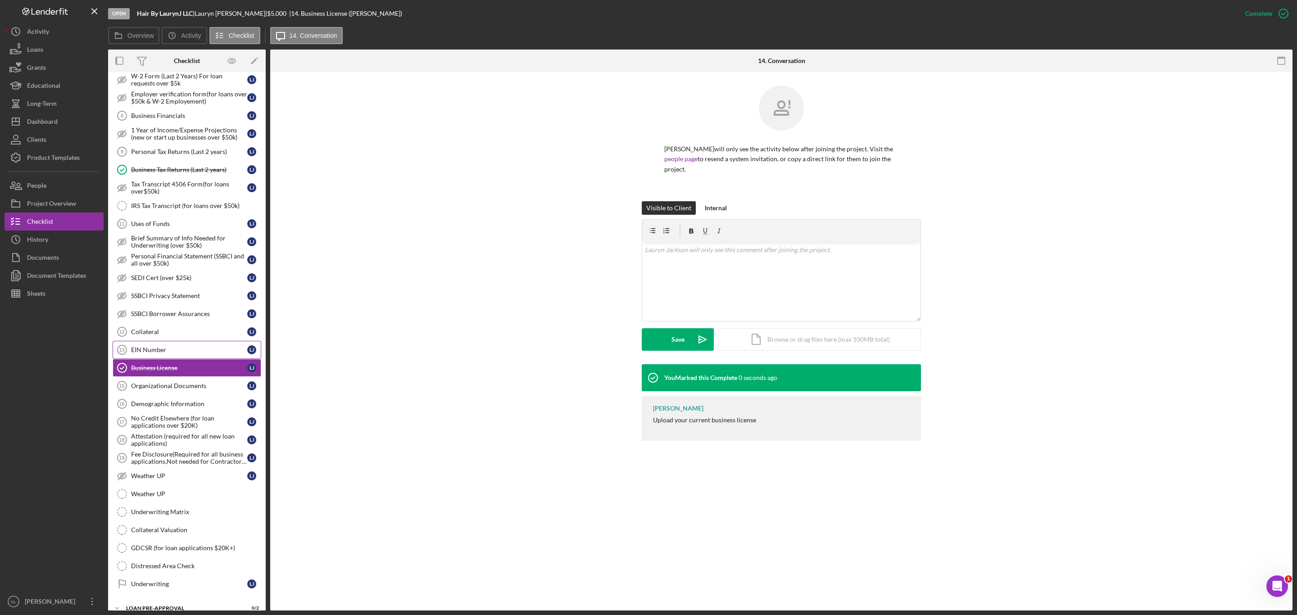
scroll to position [388, 0]
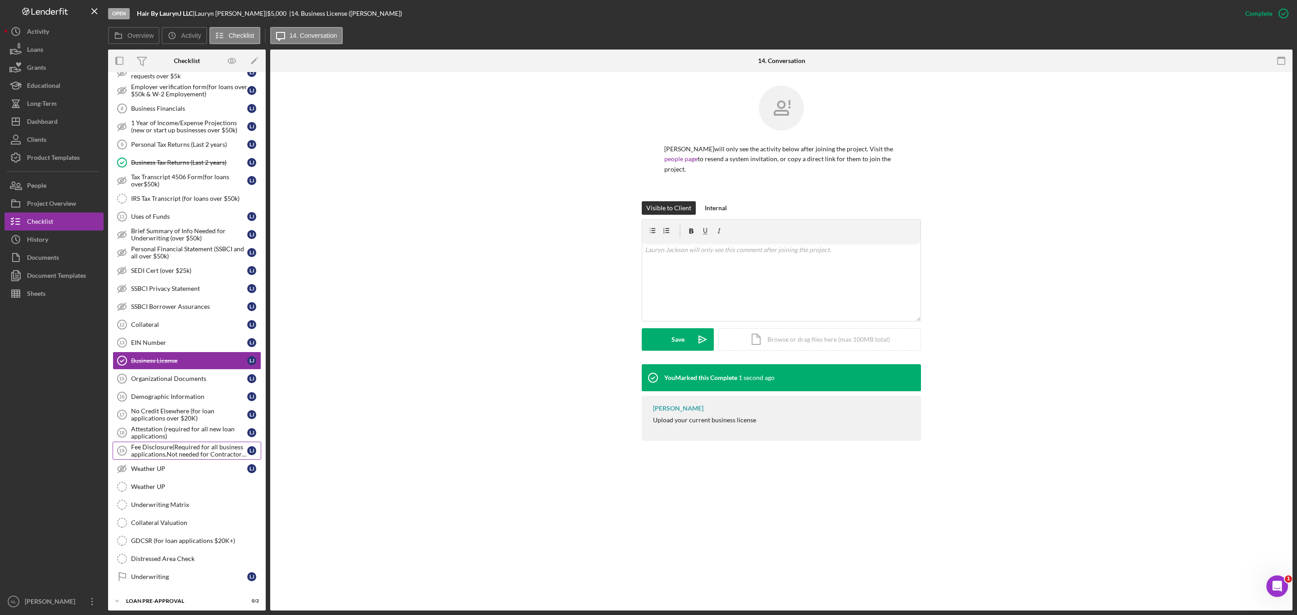
click at [167, 372] on div "Fee Disclosure(Required for all business applications,Not needed for Contractor…" at bounding box center [189, 451] width 116 height 14
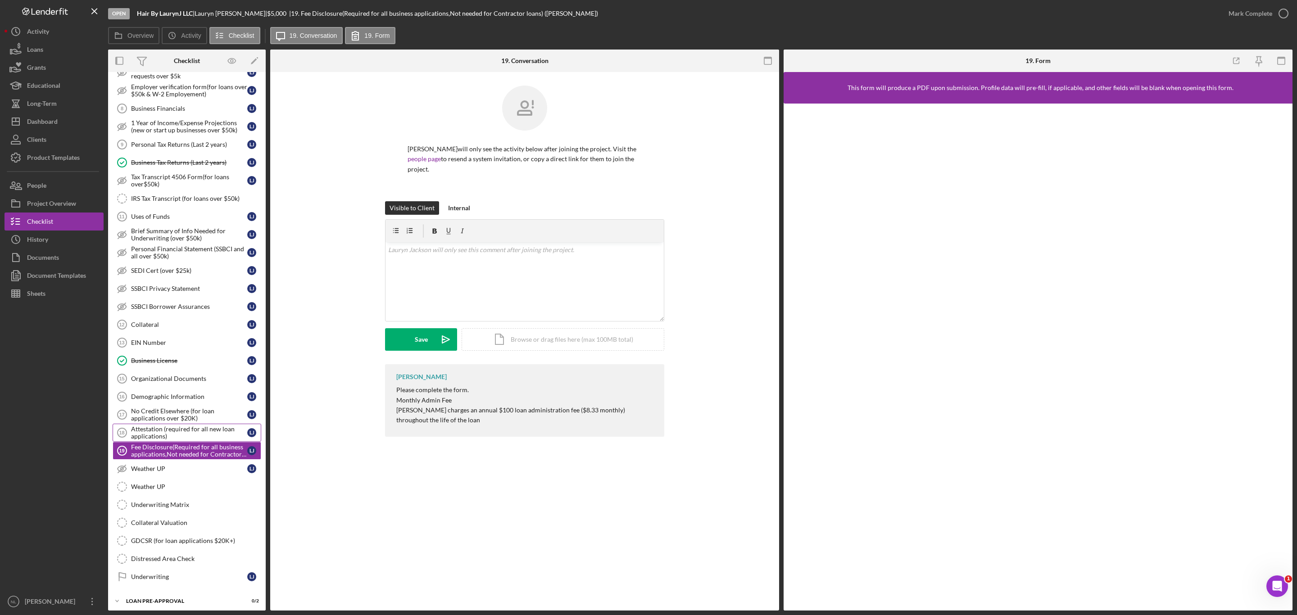
click at [162, 372] on link "Attestation (required for all new loan applications) 18 Attestation (required f…" at bounding box center [187, 433] width 149 height 18
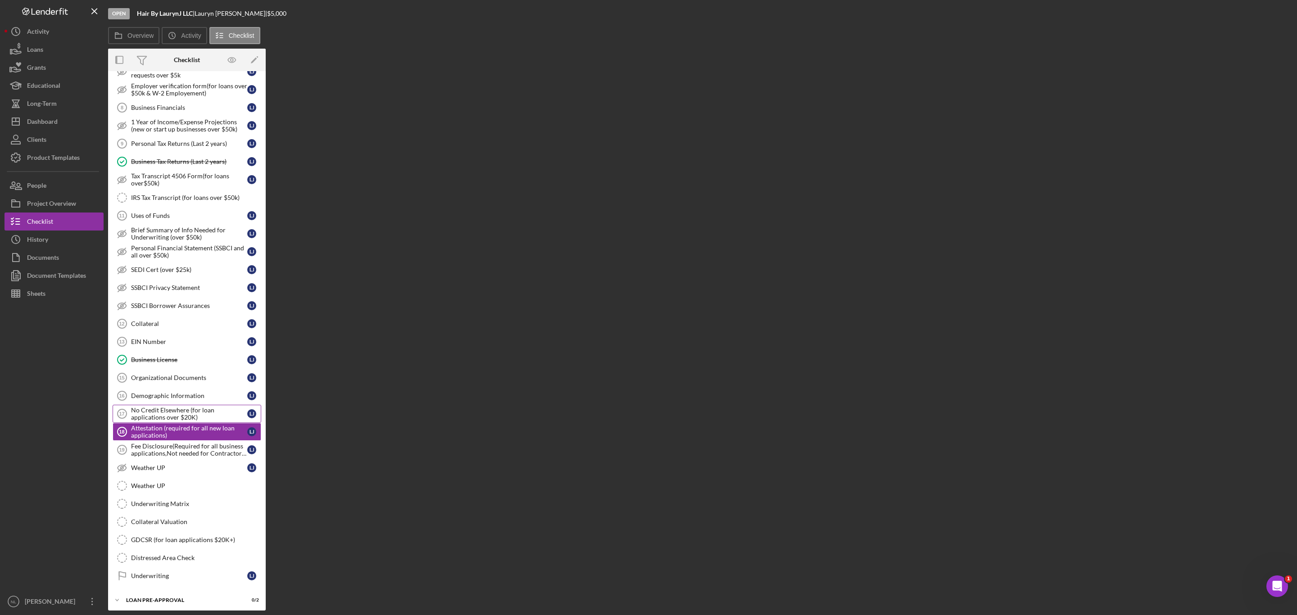
click at [160, 372] on div "No Credit Elsewhere (for loan applications over $20K)" at bounding box center [189, 414] width 116 height 14
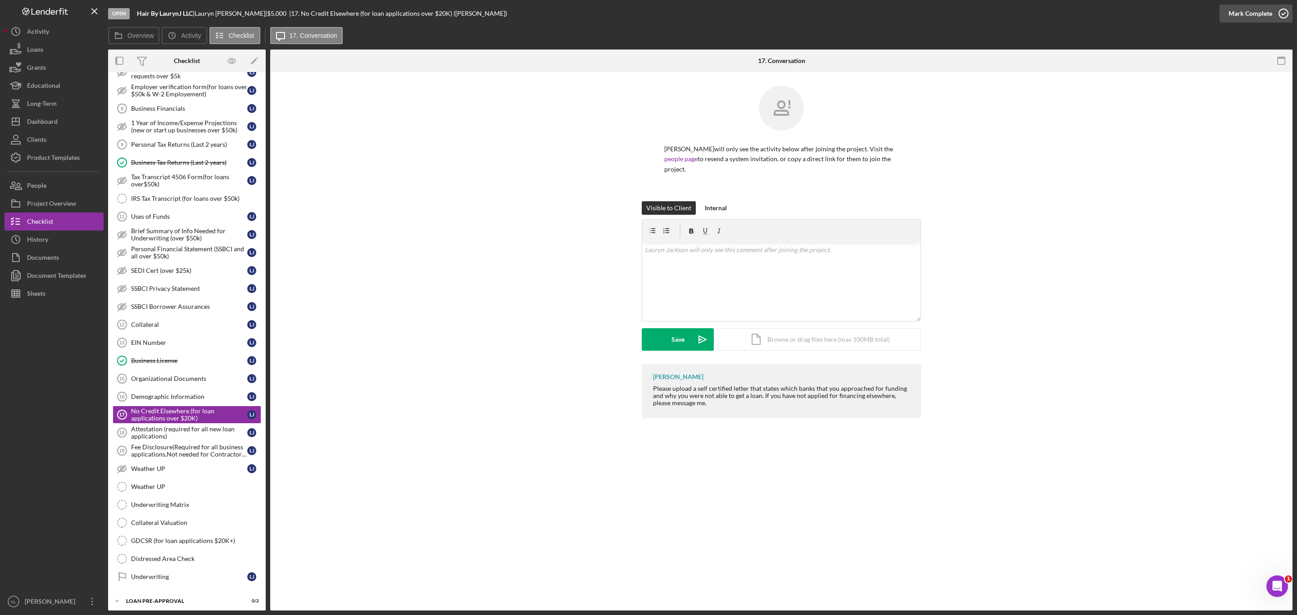
click at [864, 14] on div "Mark Complete" at bounding box center [1250, 14] width 44 height 18
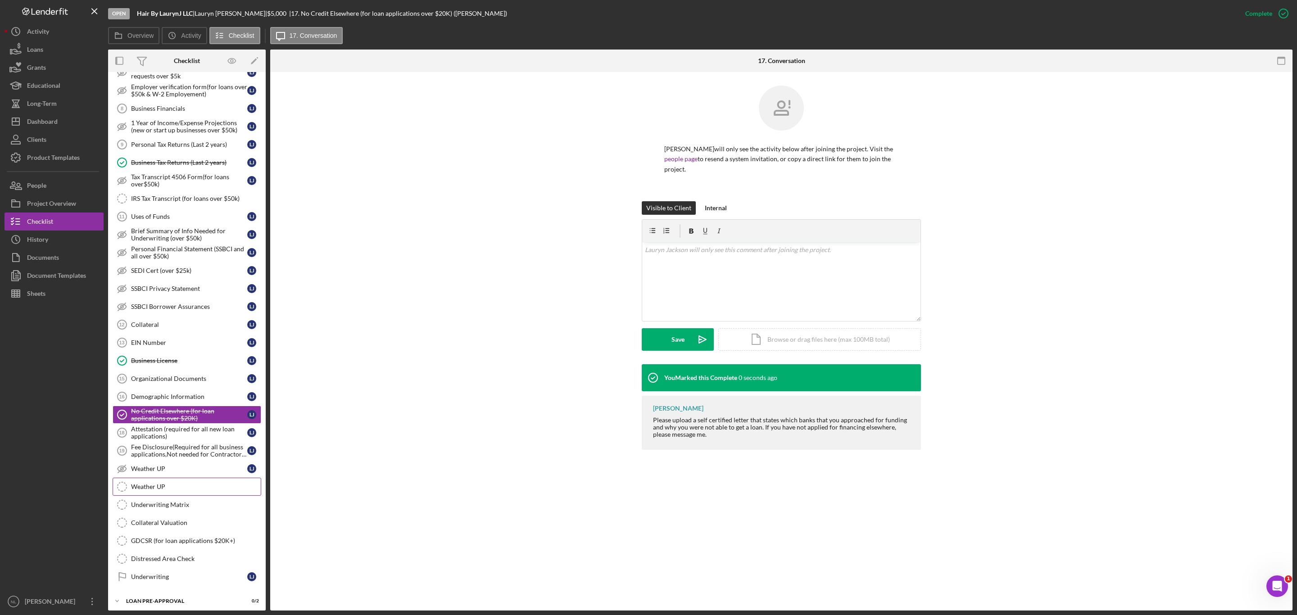
click at [212, 372] on div "Weather UP" at bounding box center [196, 486] width 130 height 7
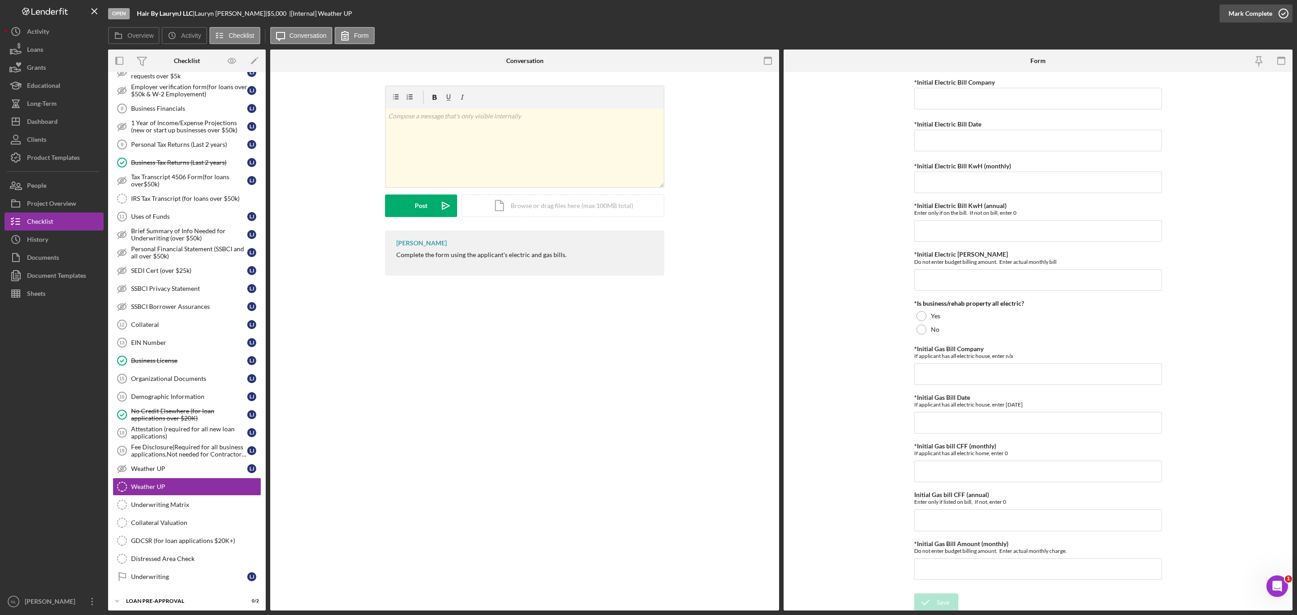
click at [864, 9] on div "Mark Complete" at bounding box center [1250, 14] width 44 height 18
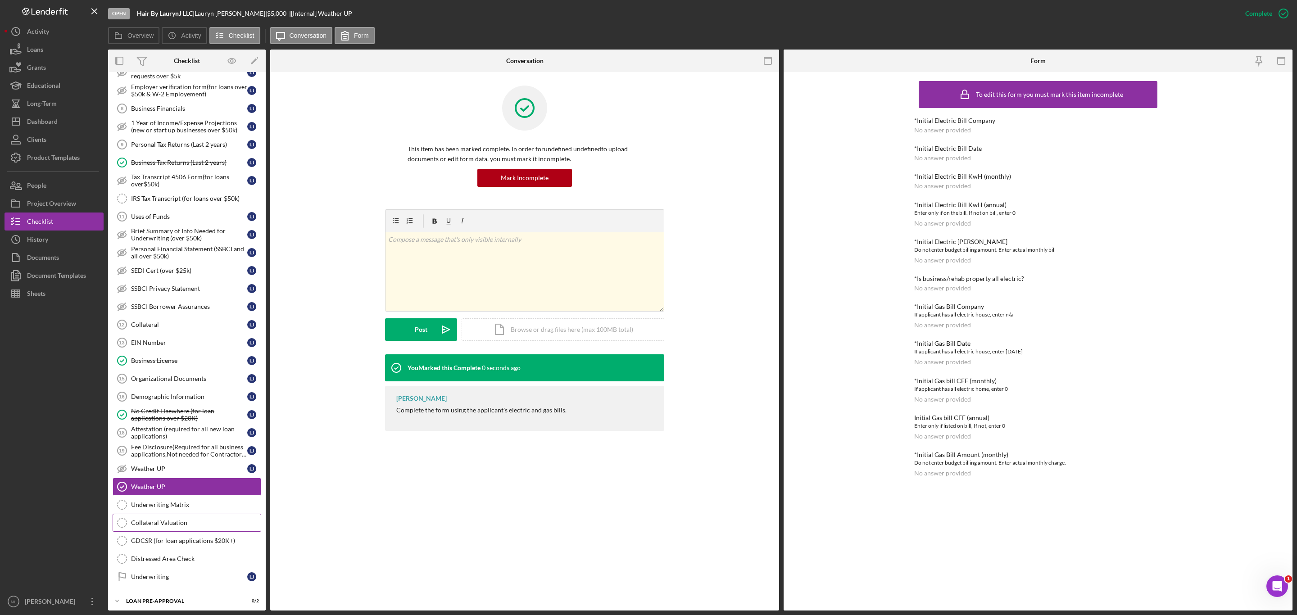
click at [166, 372] on div "Collateral Valuation" at bounding box center [196, 522] width 130 height 7
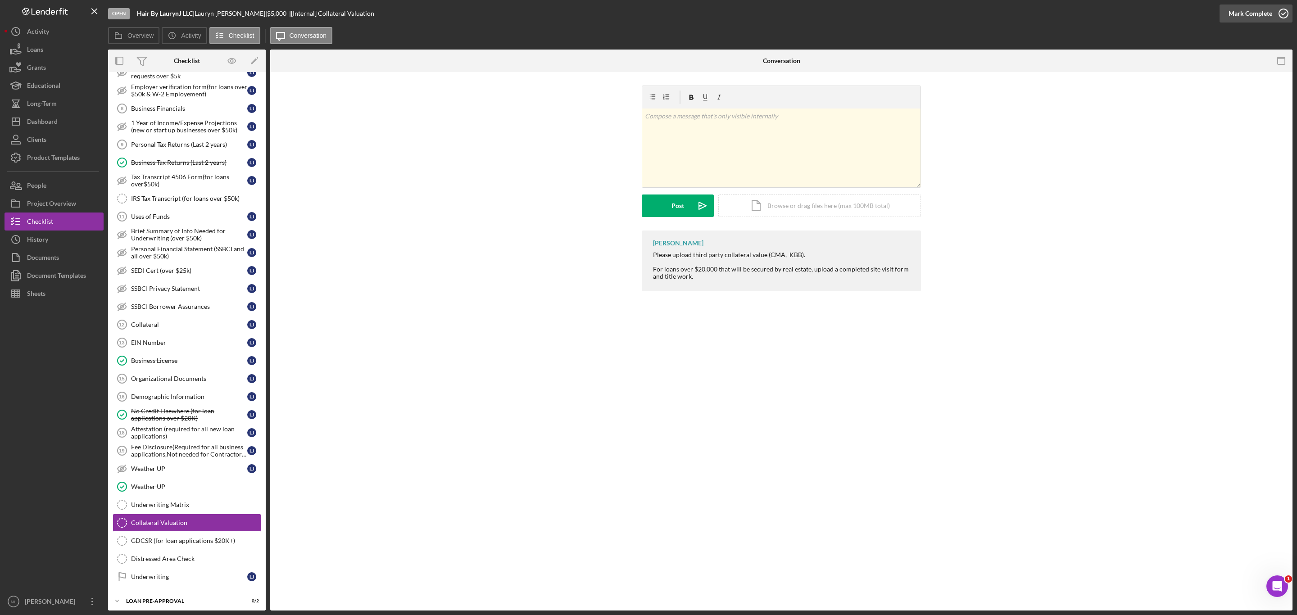
click at [864, 6] on div "Mark Complete" at bounding box center [1250, 14] width 44 height 18
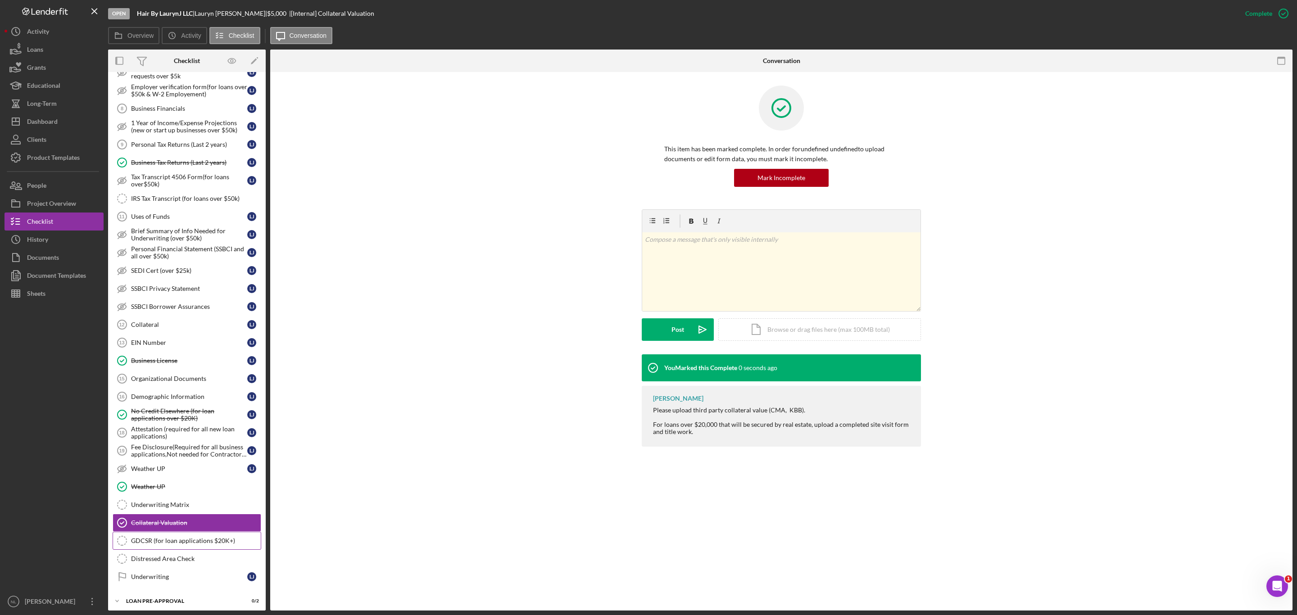
click at [229, 372] on link "GDCSR (for loan applications $20K+) GDCSR (for loan applications $20K+)" at bounding box center [187, 541] width 149 height 18
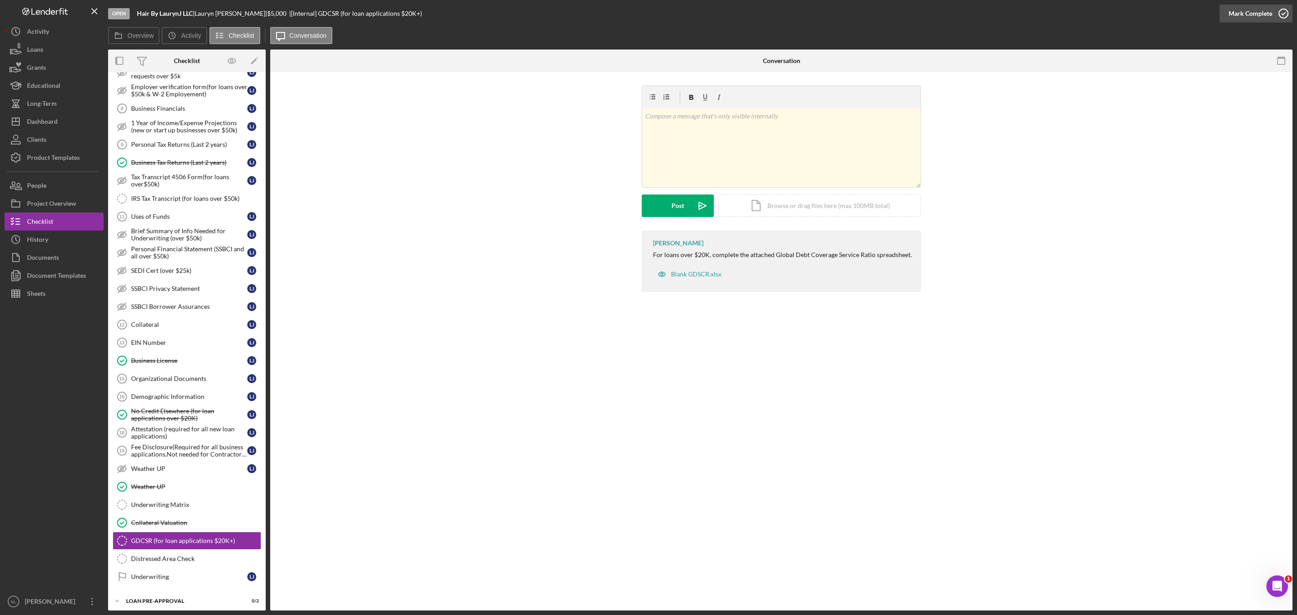
click at [864, 13] on icon "button" at bounding box center [1283, 13] width 23 height 23
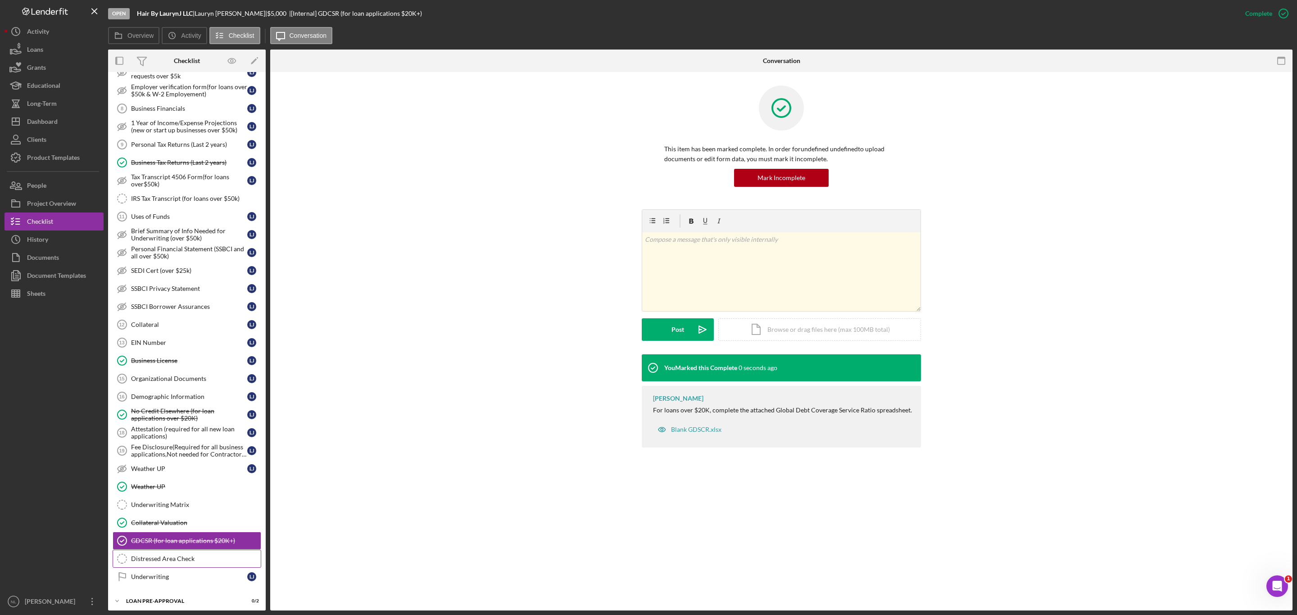
click at [200, 372] on link "Distressed Area Check Distressed Area Check" at bounding box center [187, 559] width 149 height 18
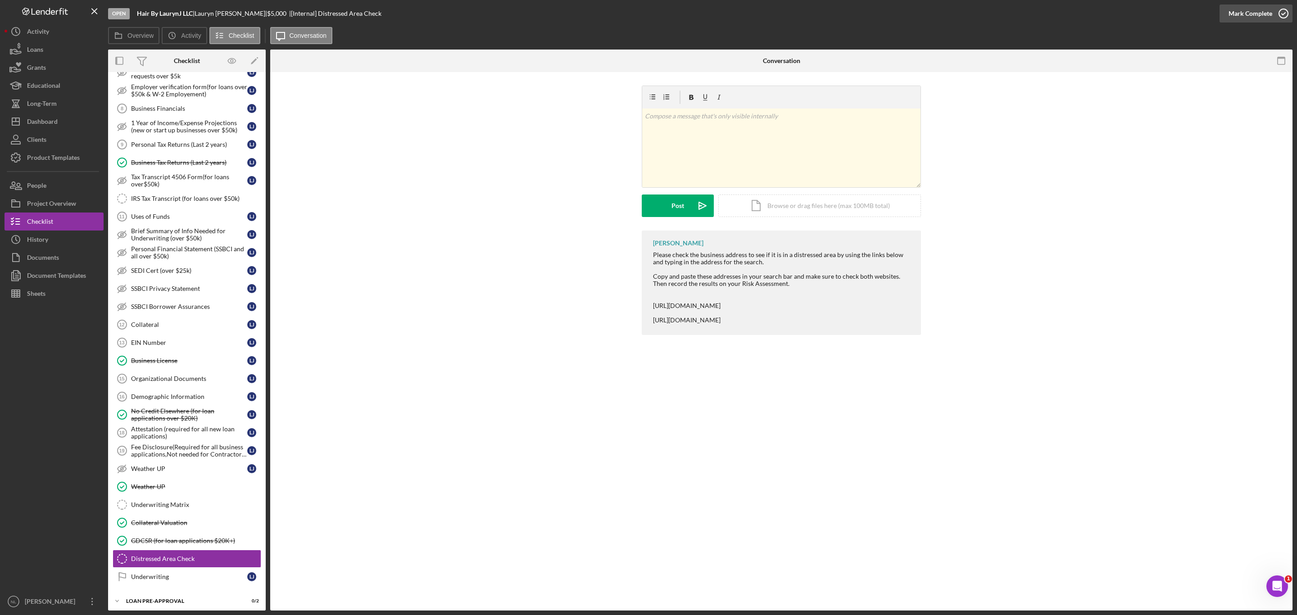
click at [864, 18] on div "Mark Complete" at bounding box center [1250, 14] width 44 height 18
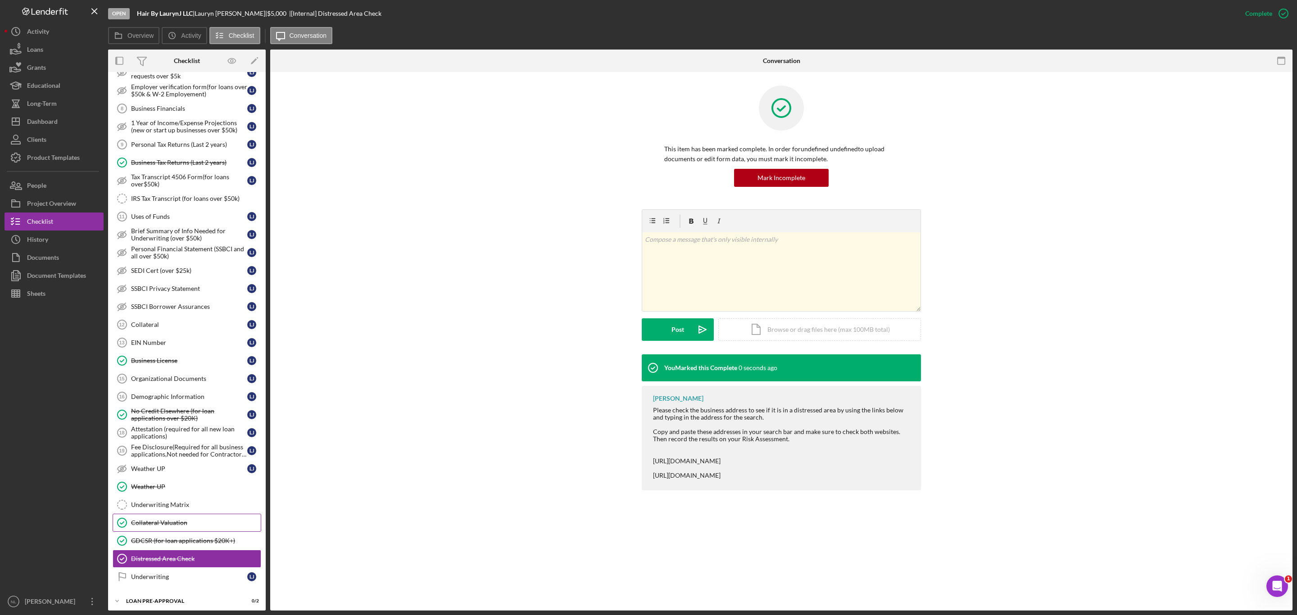
scroll to position [454, 0]
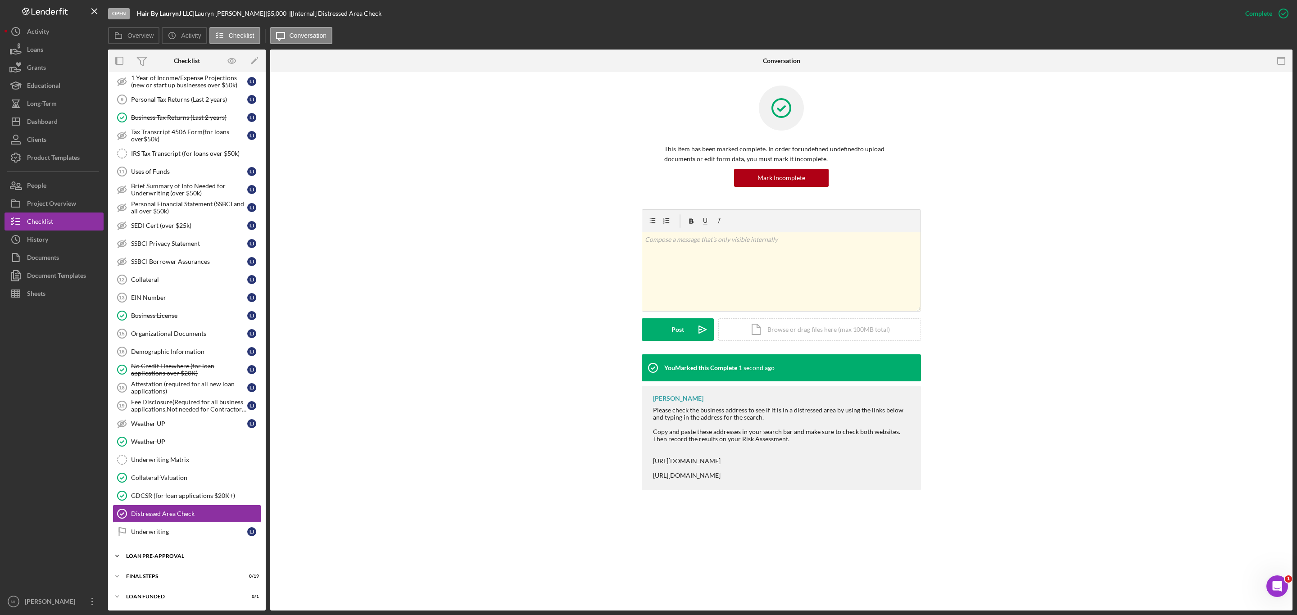
click at [163, 372] on div "LOAN PRE-APPROVAL" at bounding box center [190, 555] width 128 height 5
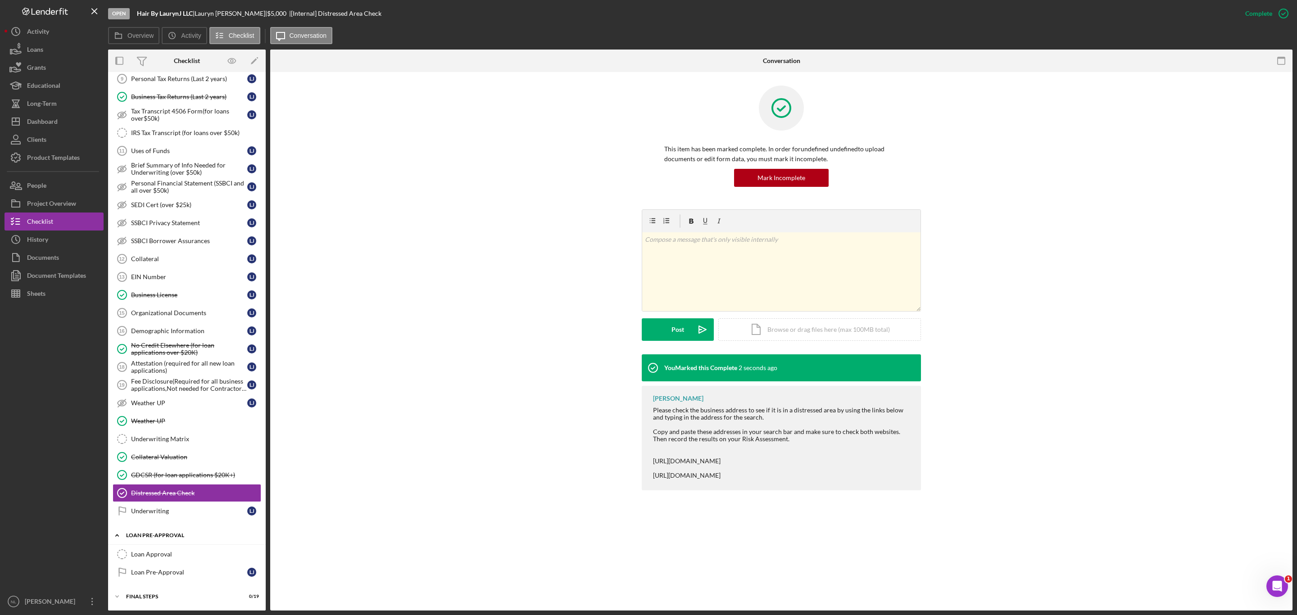
scroll to position [496, 0]
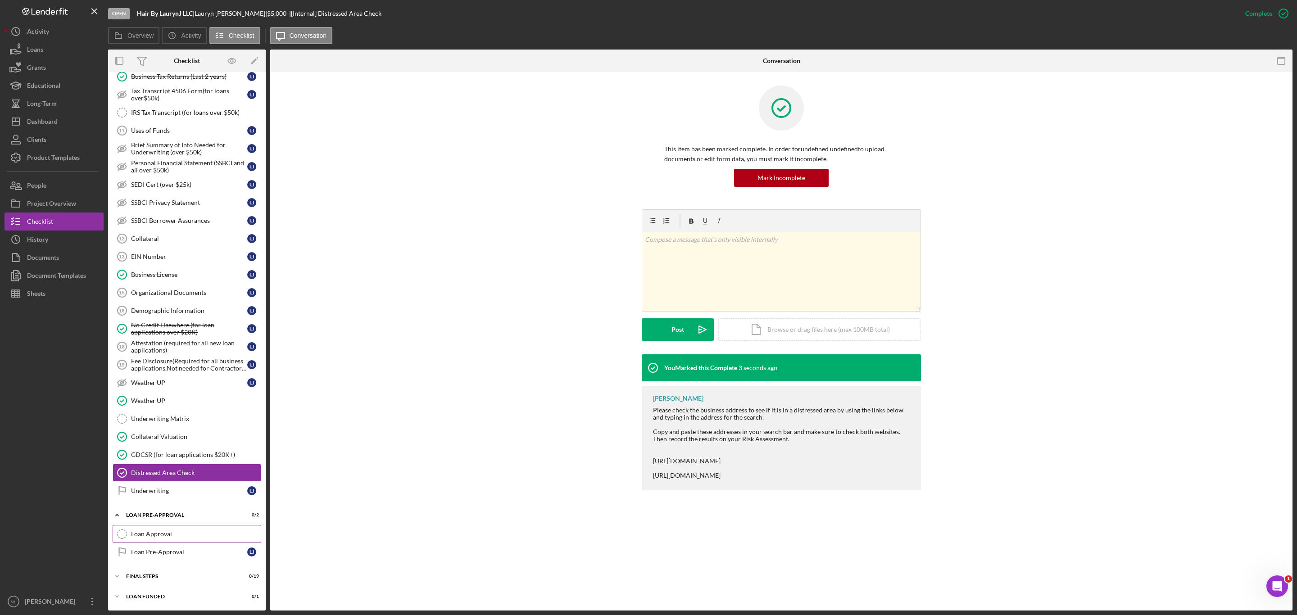
click at [157, 372] on div "Loan Approval" at bounding box center [196, 533] width 130 height 7
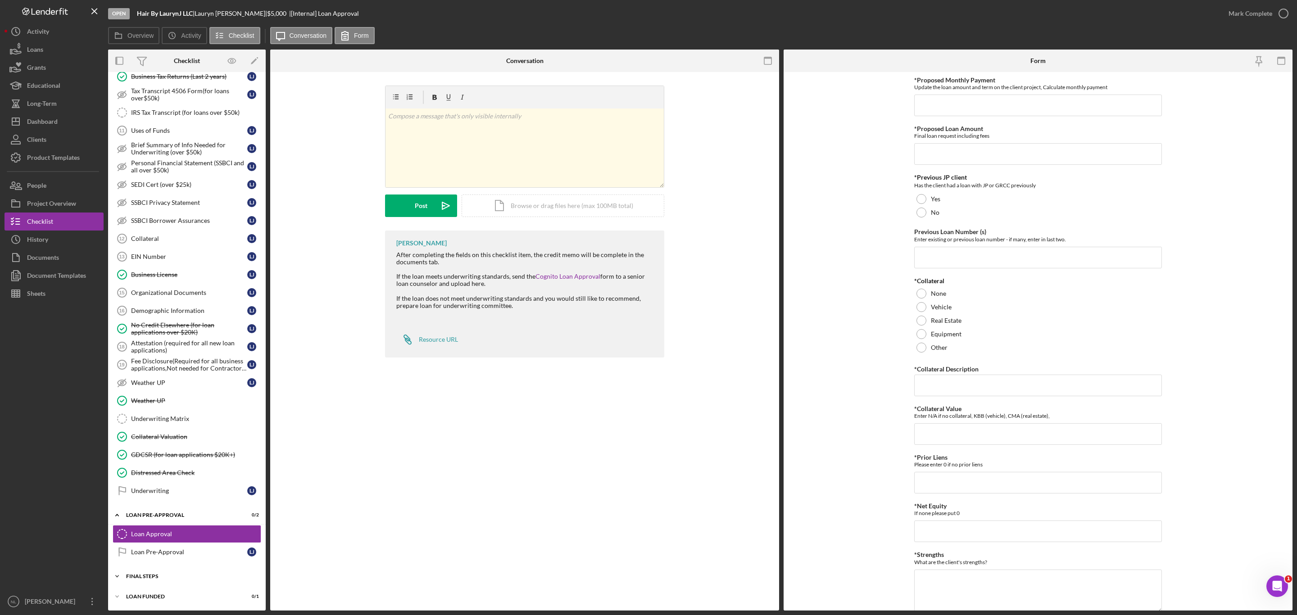
click at [157, 372] on div "FINAL STEPS" at bounding box center [190, 576] width 128 height 5
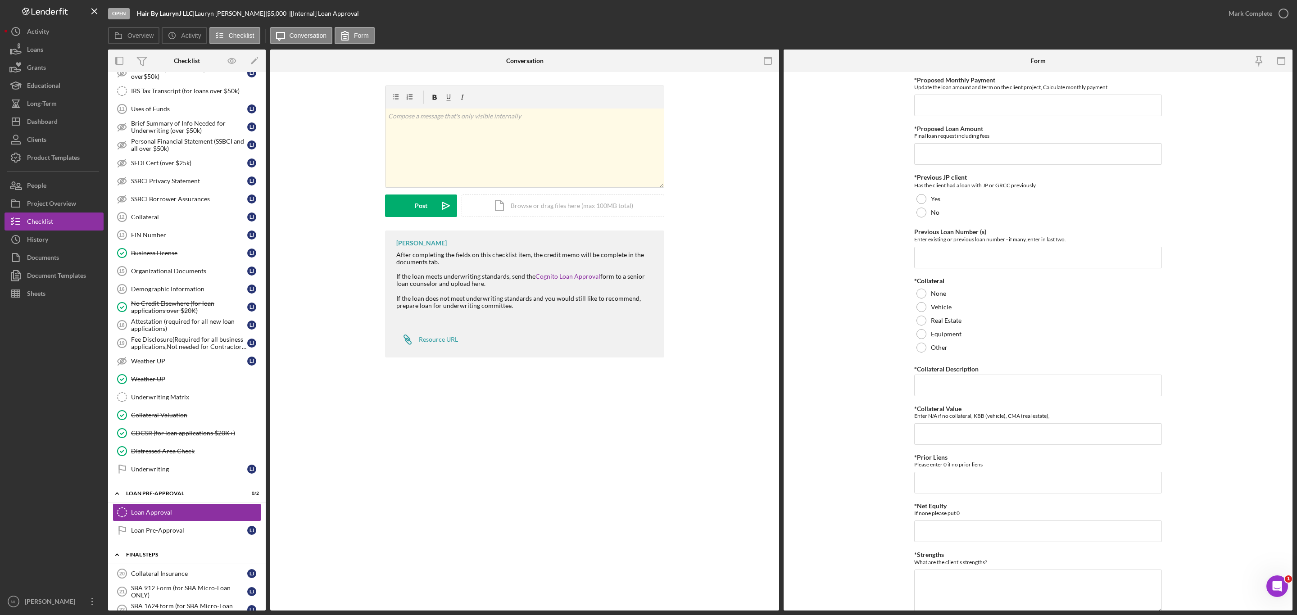
scroll to position [651, 0]
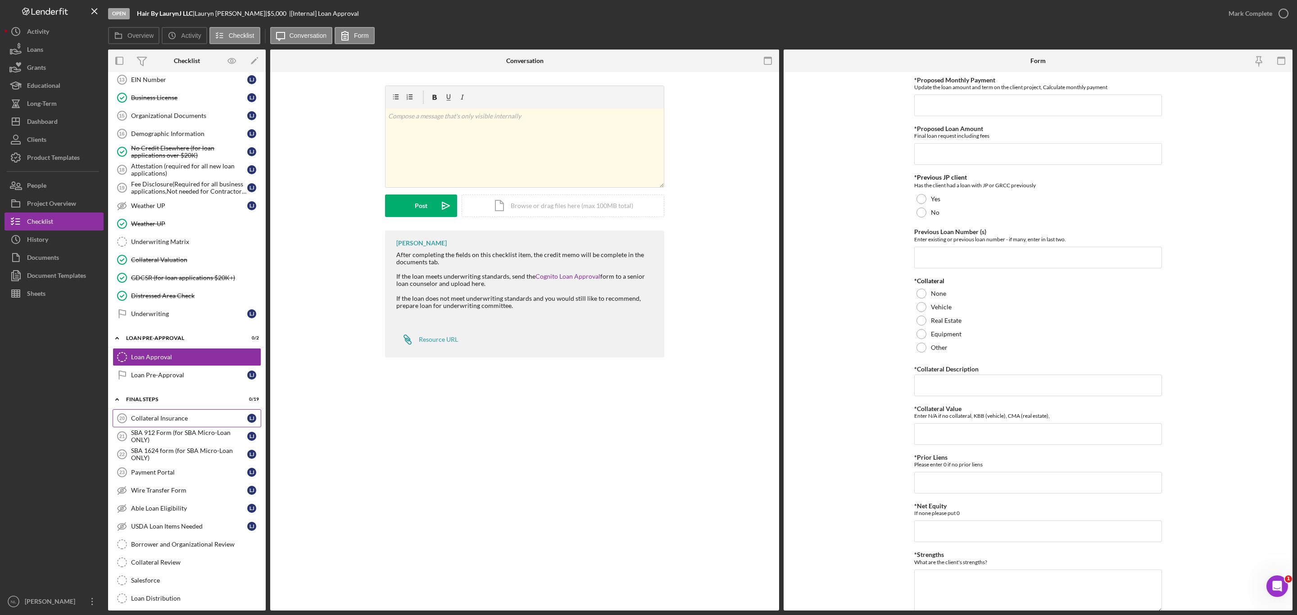
click at [154, 372] on link "Collateral Insurance 20 Collateral Insurance [PERSON_NAME]" at bounding box center [187, 418] width 149 height 18
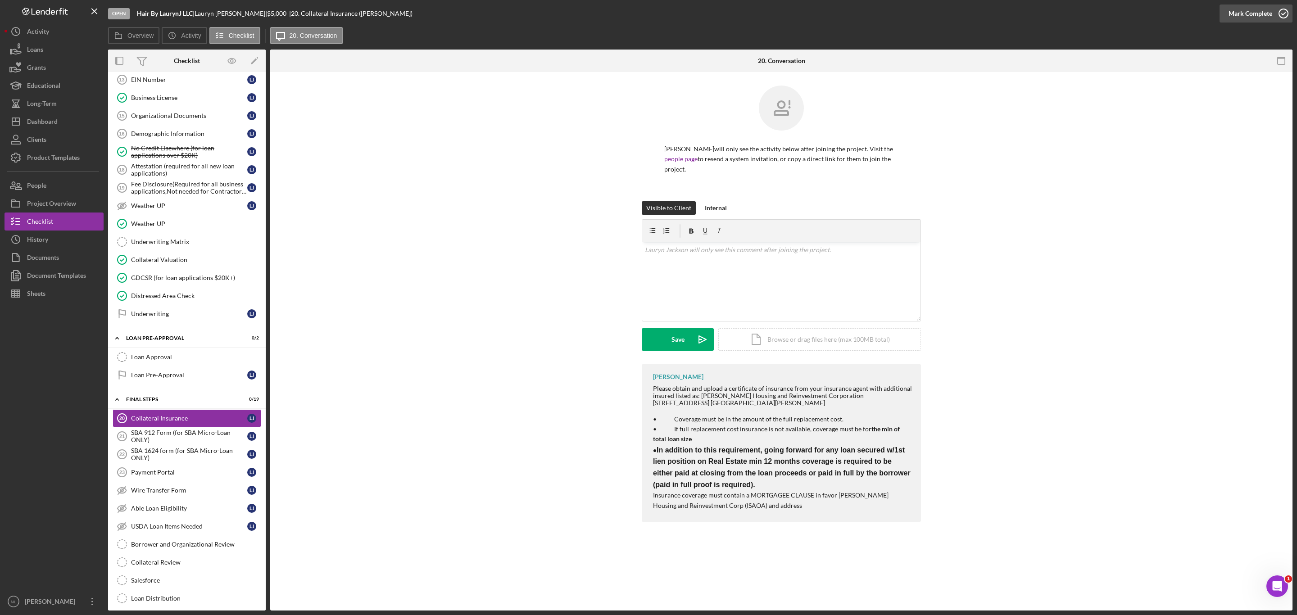
click at [864, 5] on div "Mark Complete" at bounding box center [1250, 14] width 44 height 18
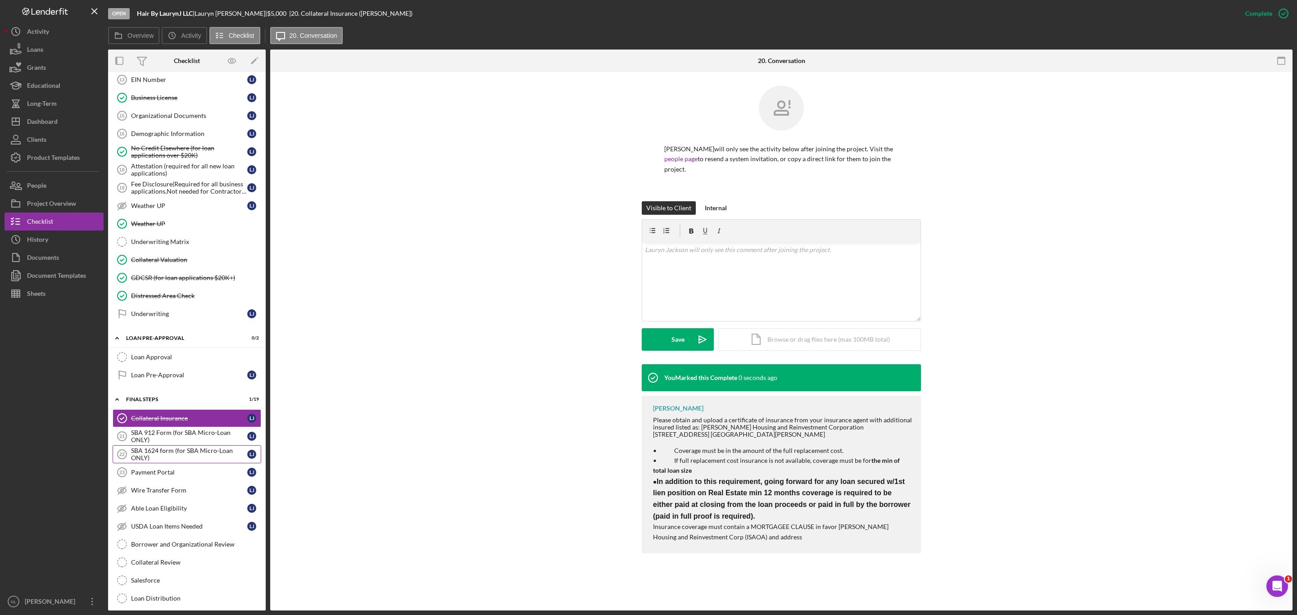
click at [118, 372] on circle at bounding box center [122, 454] width 9 height 9
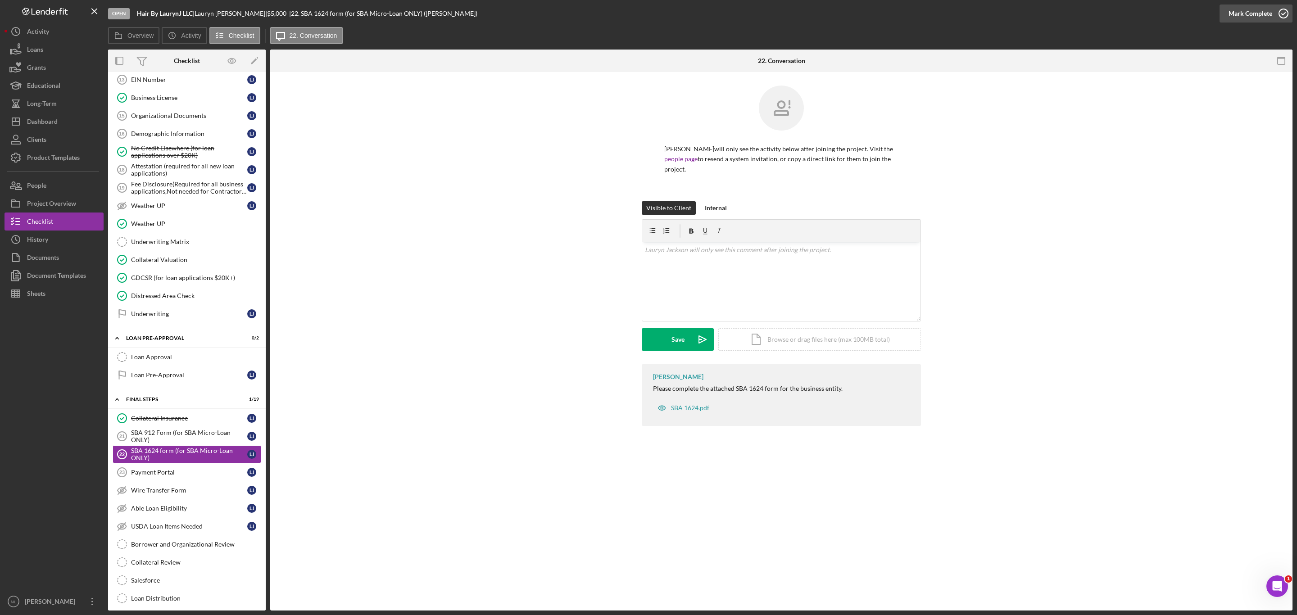
click at [864, 11] on div "Mark Complete" at bounding box center [1250, 14] width 44 height 18
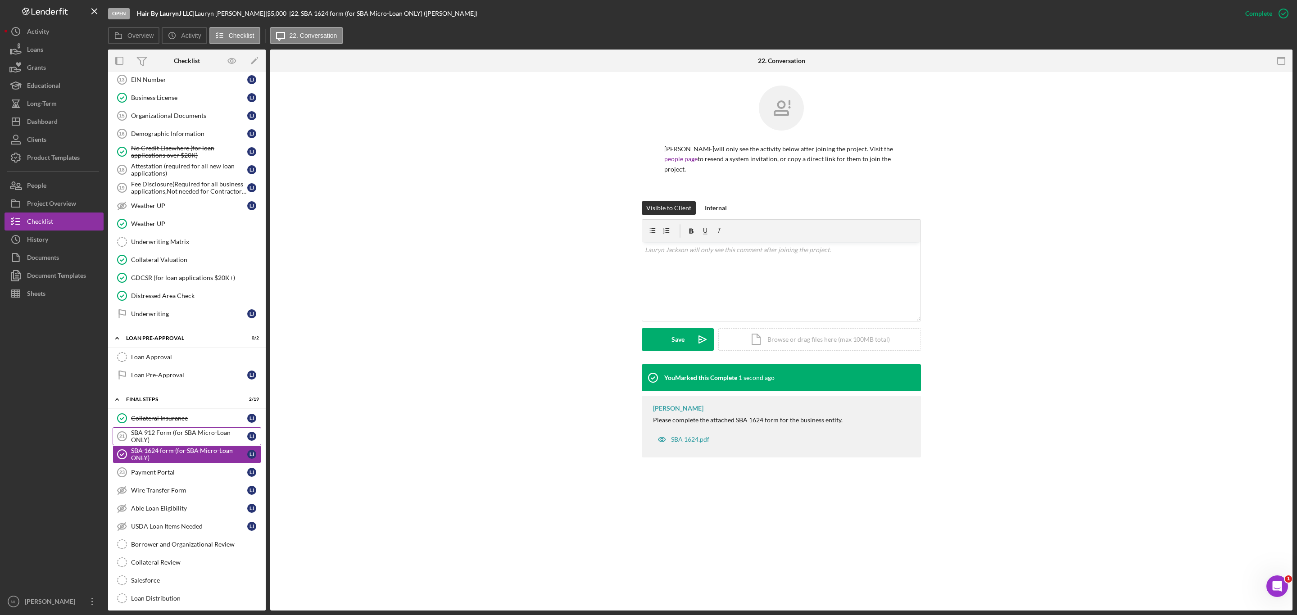
click at [150, 372] on div "SBA 912 Form (for SBA Micro-Loan ONLY)" at bounding box center [189, 436] width 116 height 14
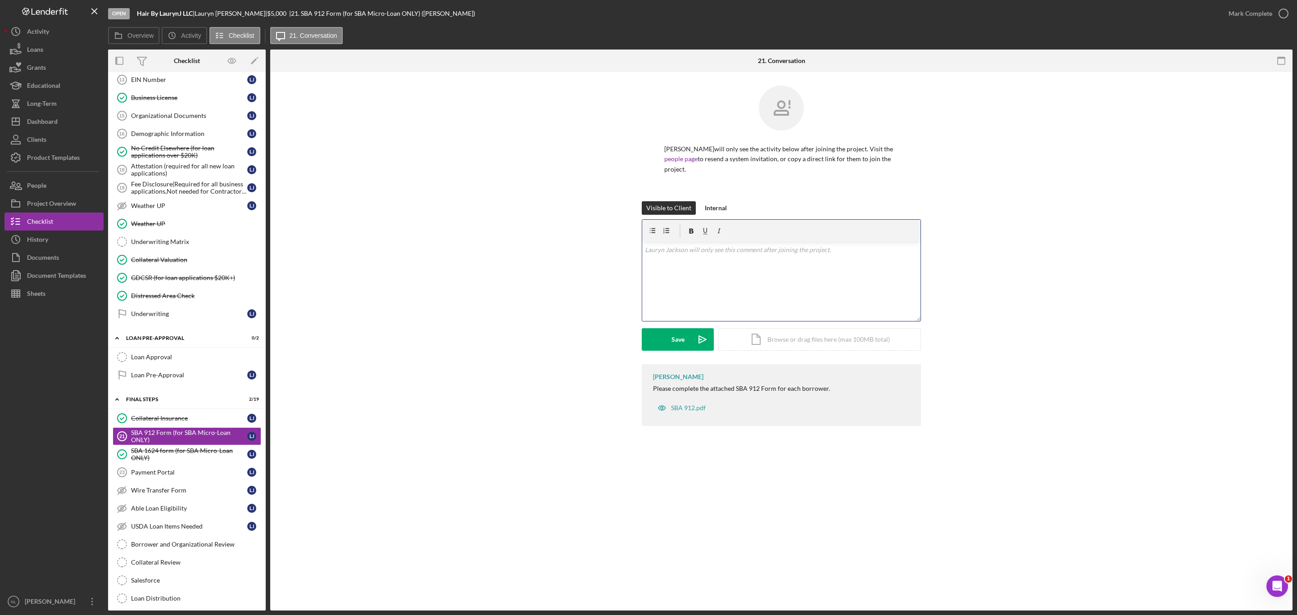
click at [730, 281] on div "v Color teal Color pink Remove color Add row above Add row below Add column bef…" at bounding box center [781, 281] width 278 height 79
click at [864, 253] on p "Please print this form, sign and complete in blue ink, and reupload here to thi…" at bounding box center [781, 250] width 273 height 10
click at [700, 343] on polygon "submit" at bounding box center [702, 339] width 7 height 7
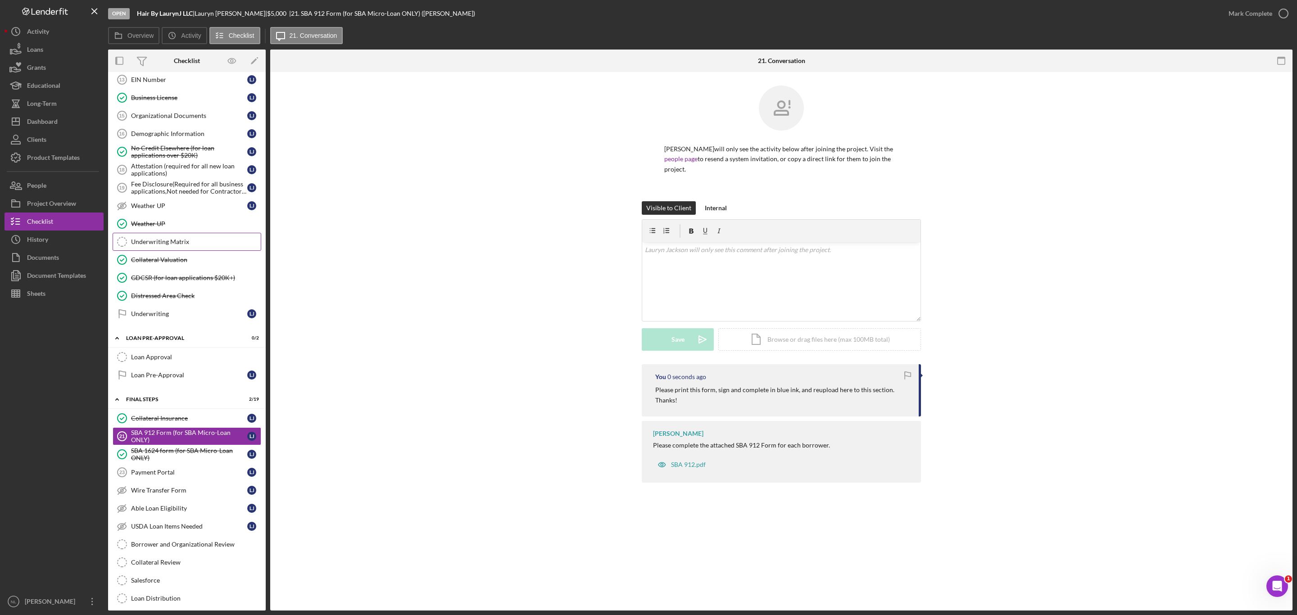
click at [207, 245] on div "Underwriting Matrix" at bounding box center [196, 241] width 130 height 7
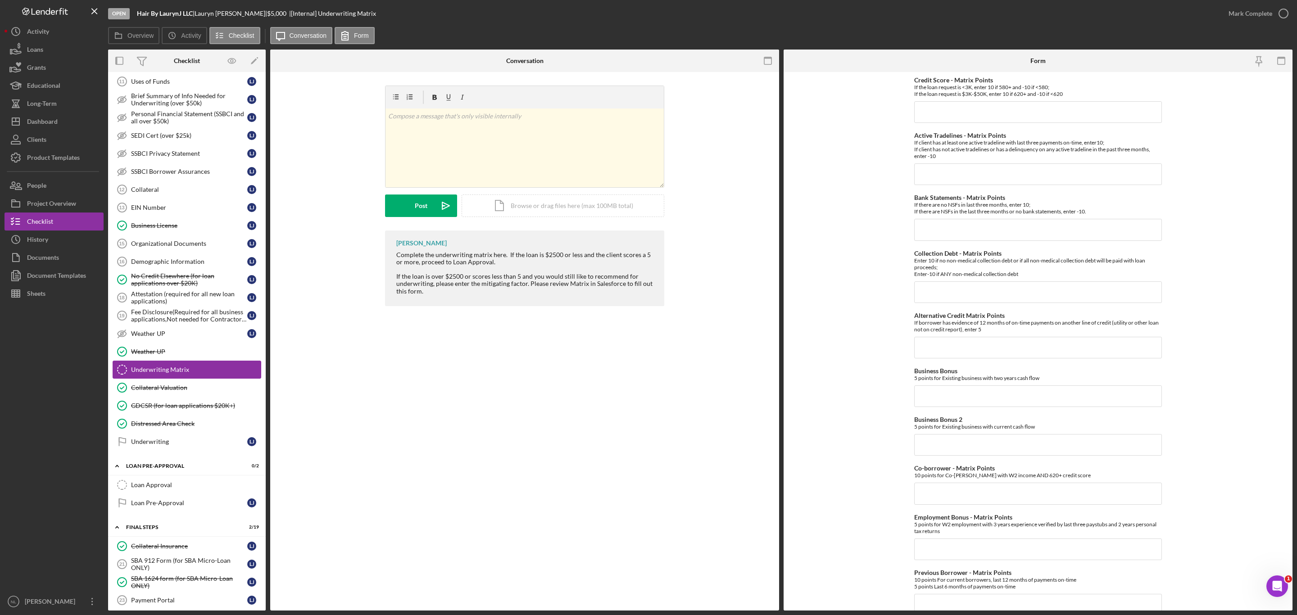
scroll to position [728, 0]
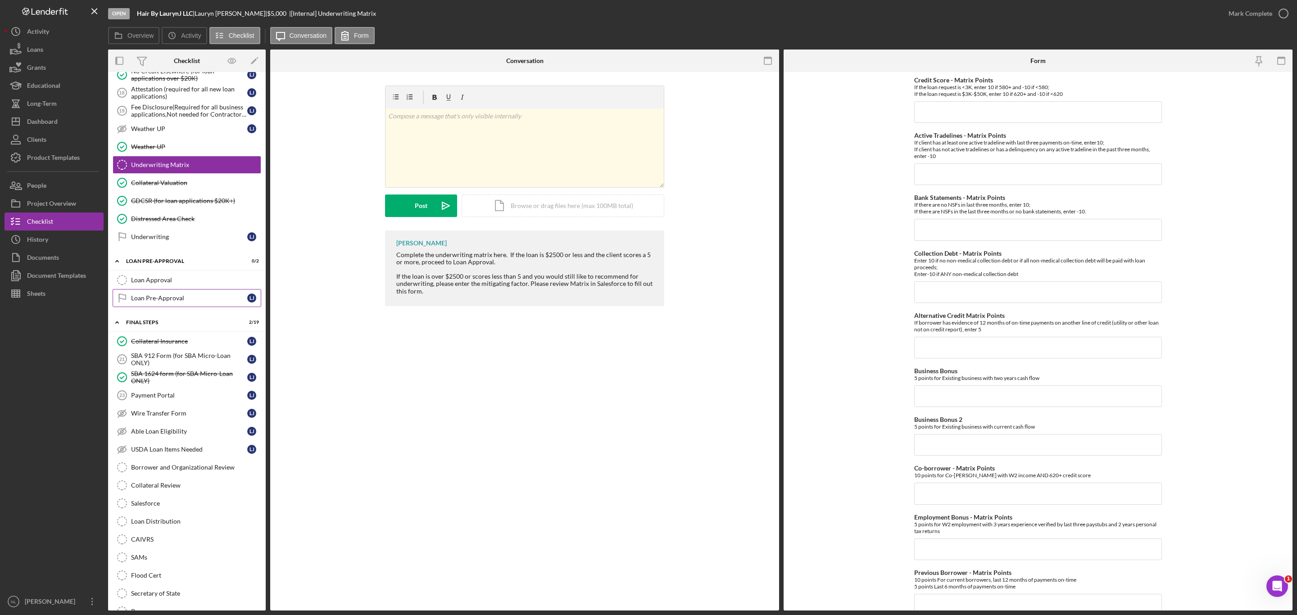
click at [181, 307] on link "Loan Pre-Approval Loan Pre-Approval [PERSON_NAME]" at bounding box center [187, 298] width 149 height 18
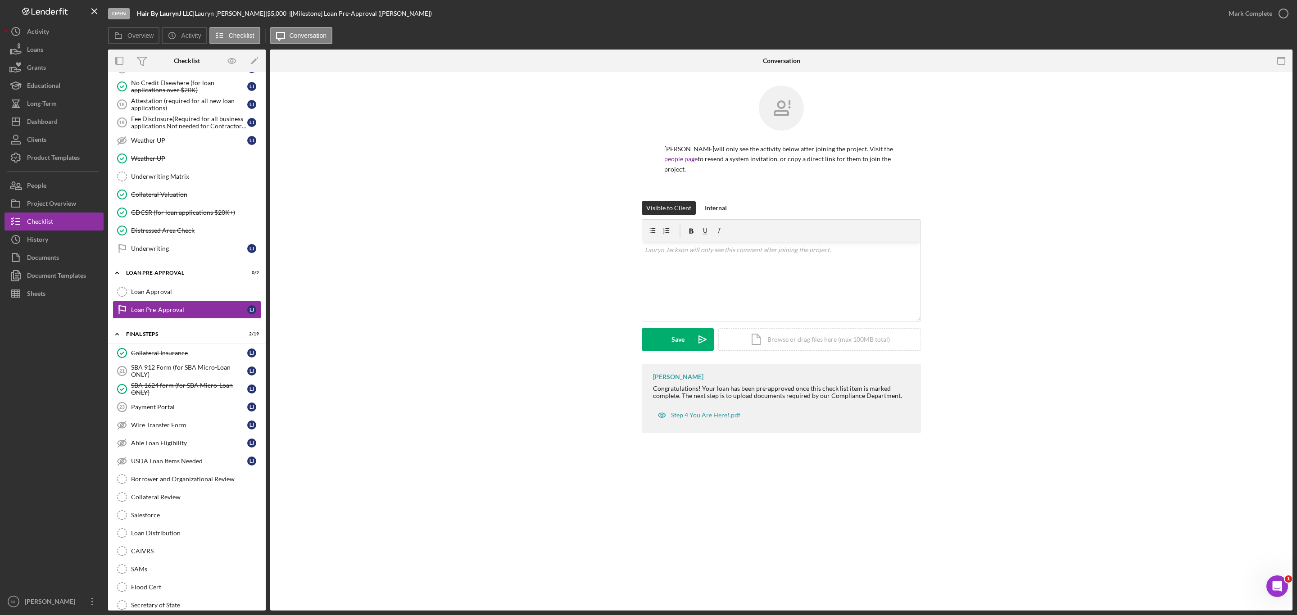
scroll to position [711, 0]
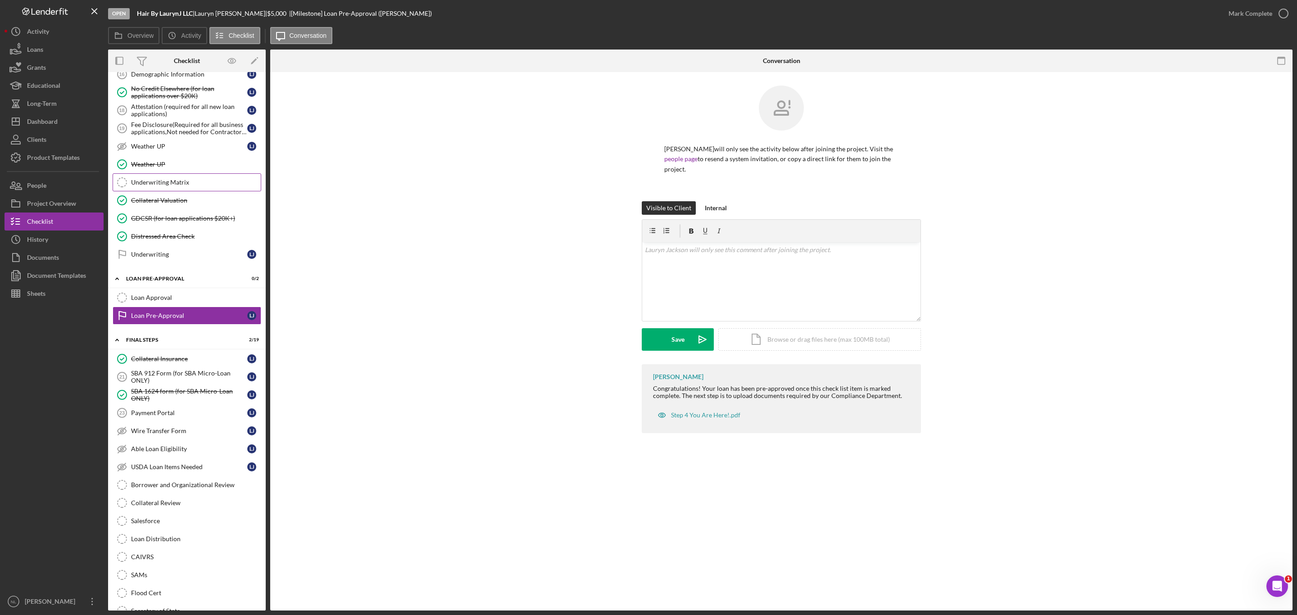
click at [177, 191] on link "Underwriting Matrix Underwriting Matrix" at bounding box center [187, 182] width 149 height 18
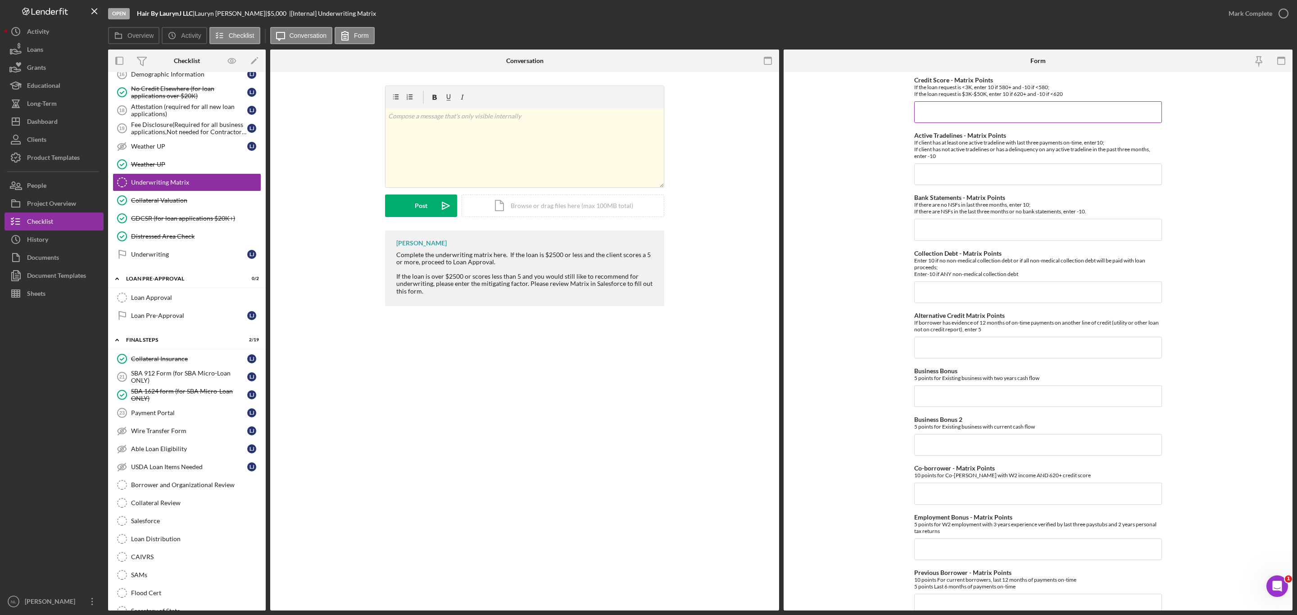
click at [864, 108] on input "Credit Score - Matrix Points" at bounding box center [1038, 112] width 248 height 22
type input "-10"
click at [864, 177] on input "Active Tradelines - Matrix Points" at bounding box center [1038, 174] width 248 height 22
type input "10"
click at [864, 298] on input "Collection Debt - Matrix Points" at bounding box center [1038, 292] width 248 height 22
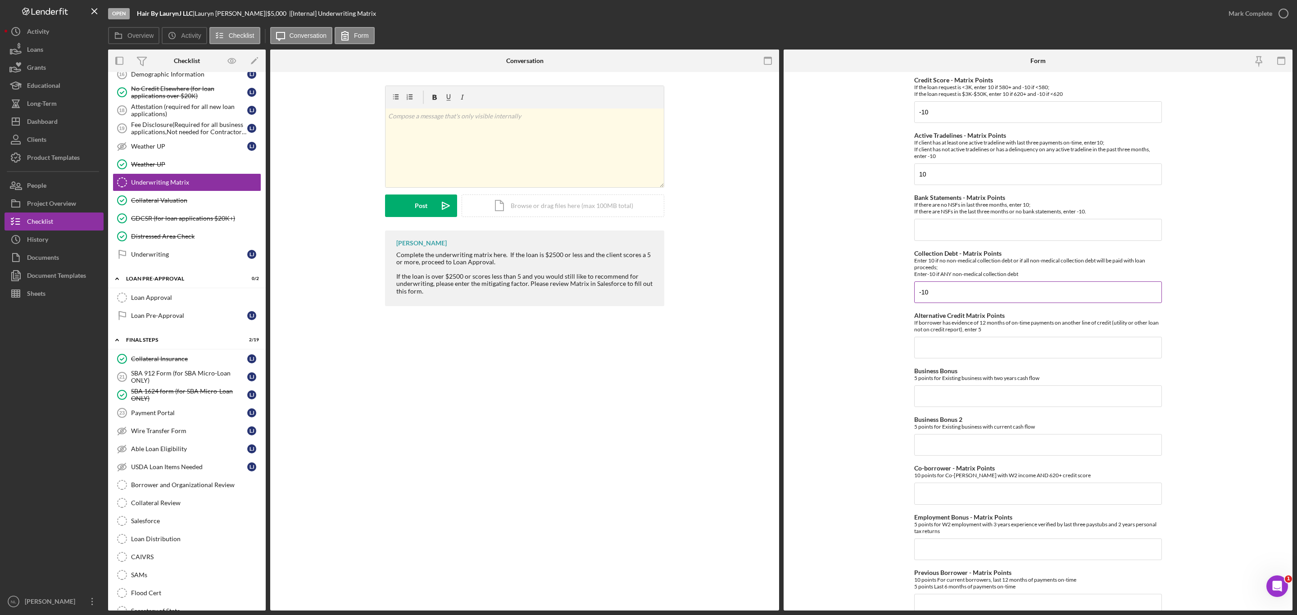
scroll to position [242, 0]
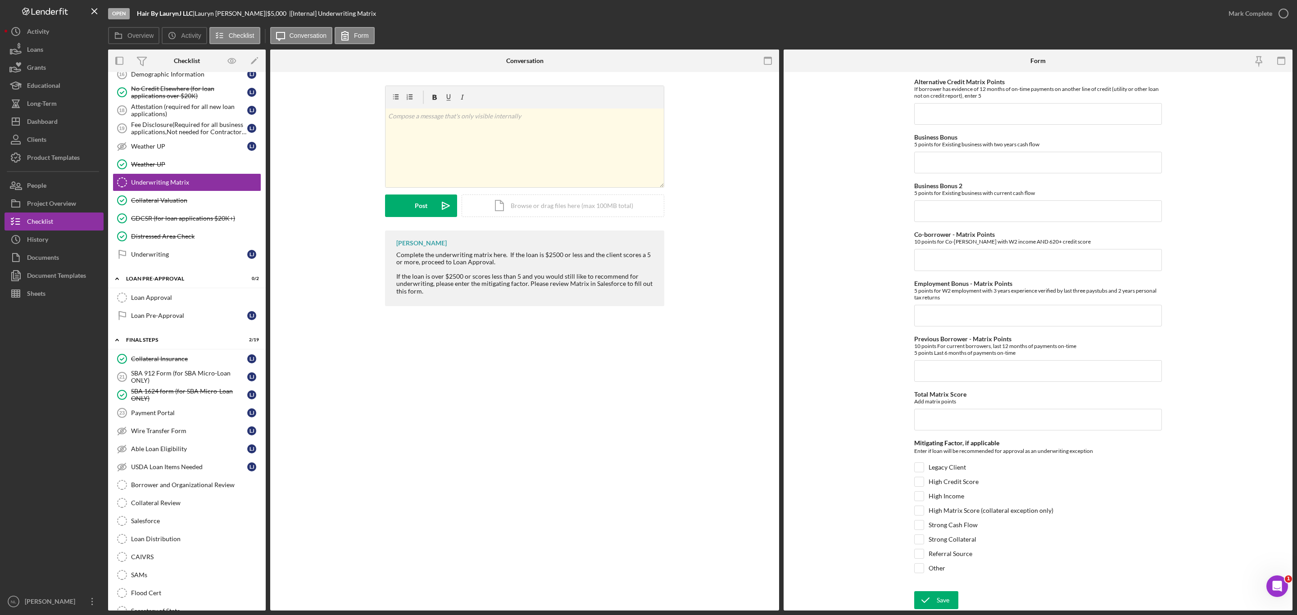
type input "-10"
click at [864, 372] on div "Open Hair By LaurynJ LLC | [PERSON_NAME] | $5,000 $5,000 | [Internal] Underwrit…" at bounding box center [648, 307] width 1297 height 615
click at [864, 372] on icon "submit" at bounding box center [925, 600] width 23 height 23
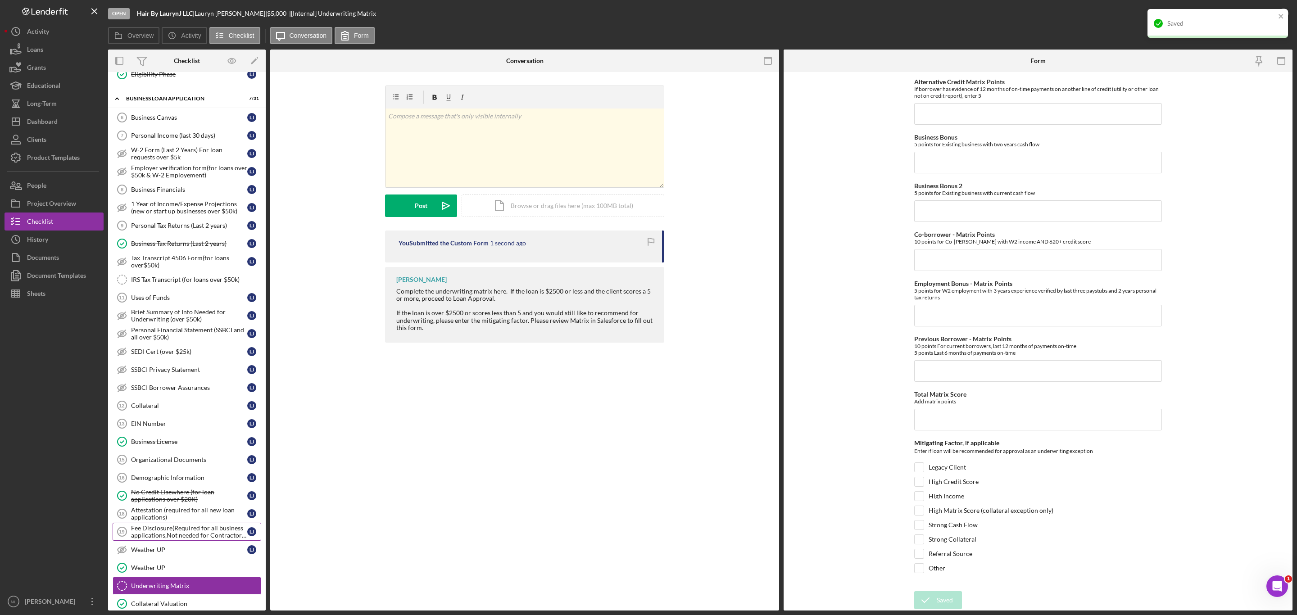
scroll to position [289, 0]
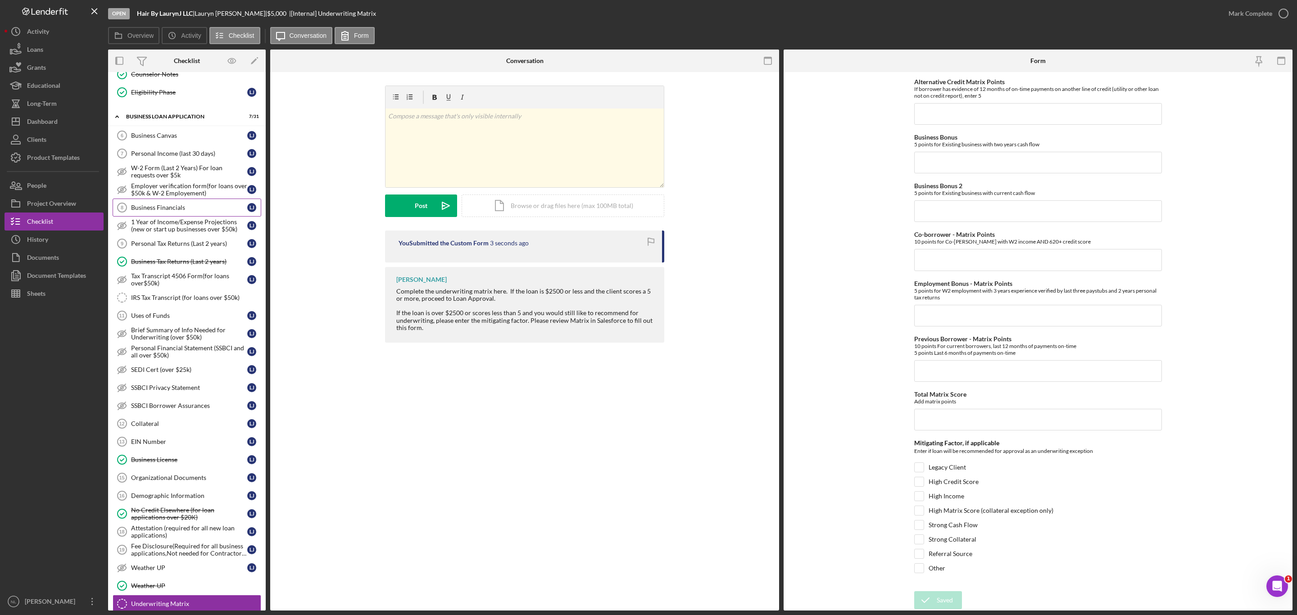
click at [176, 211] on div "Business Financials" at bounding box center [189, 207] width 116 height 7
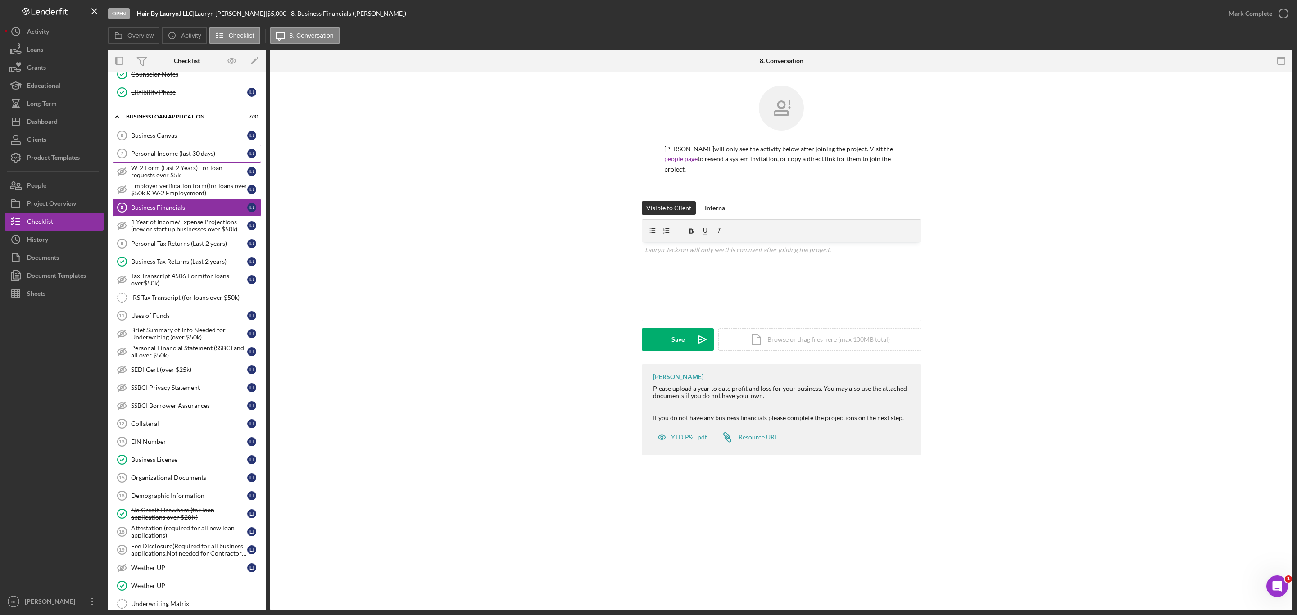
click at [168, 153] on link "Personal Income (last 30 days) 7 Personal Income (last 30 days) [PERSON_NAME]" at bounding box center [187, 154] width 149 height 18
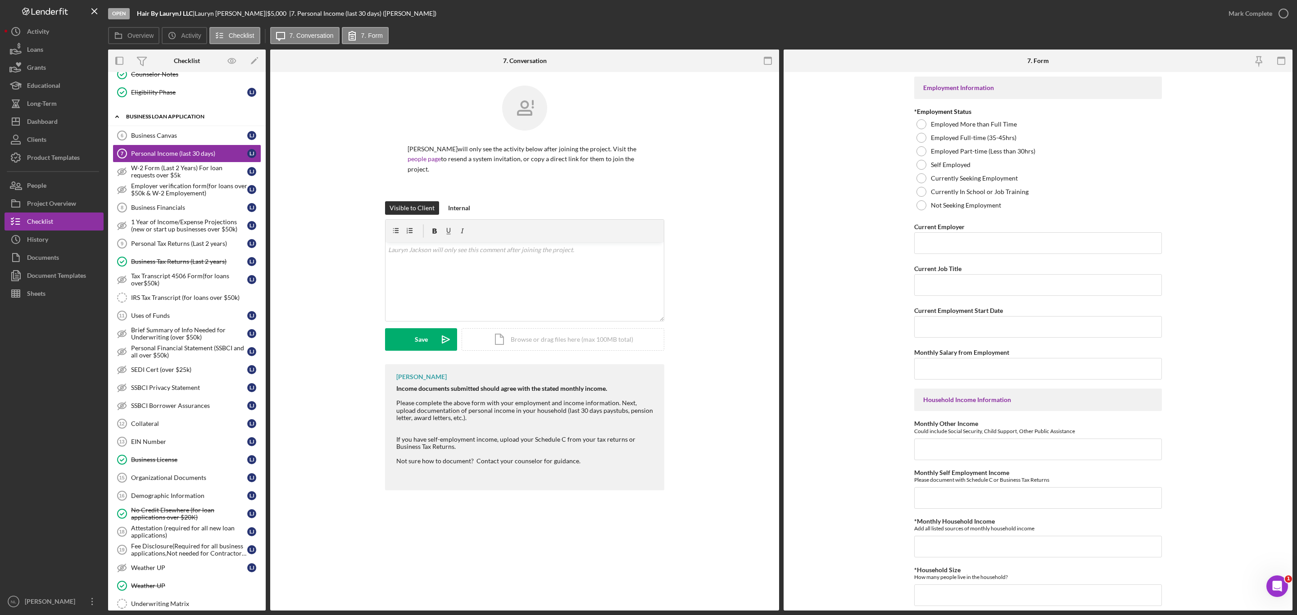
click at [159, 126] on div "Icon/Expander BUSINESS LOAN APPLICATION 7 / 31" at bounding box center [187, 117] width 158 height 18
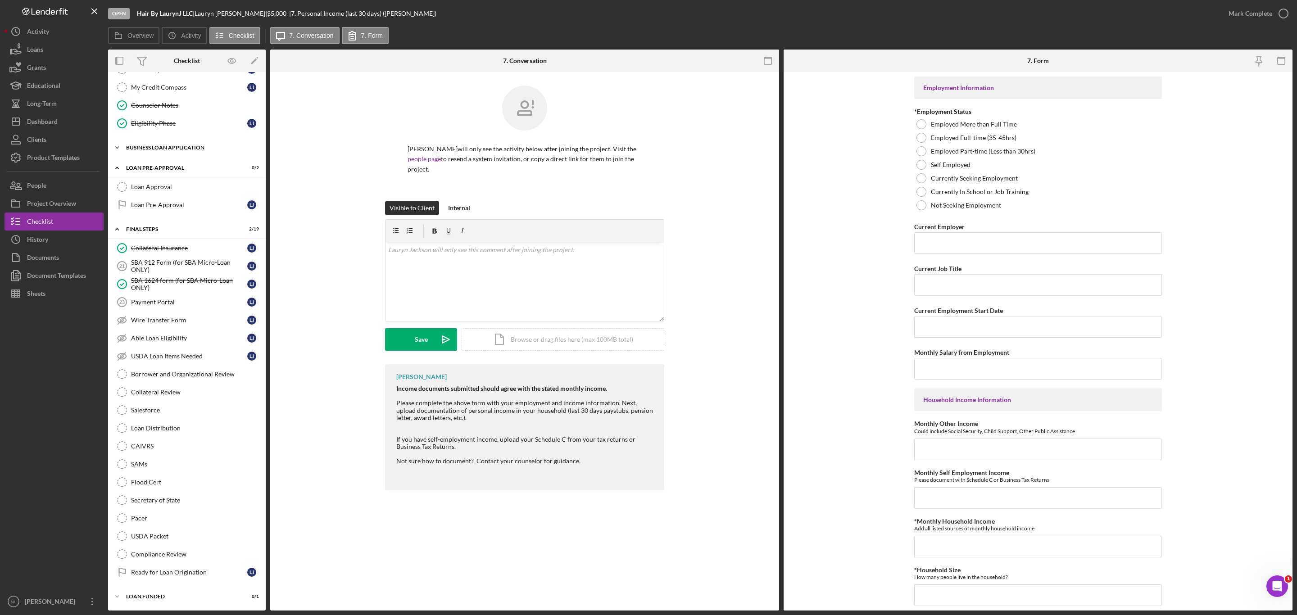
click at [155, 139] on div "Icon/Expander BUSINESS LOAN APPLICATION 7 / 31" at bounding box center [187, 148] width 158 height 18
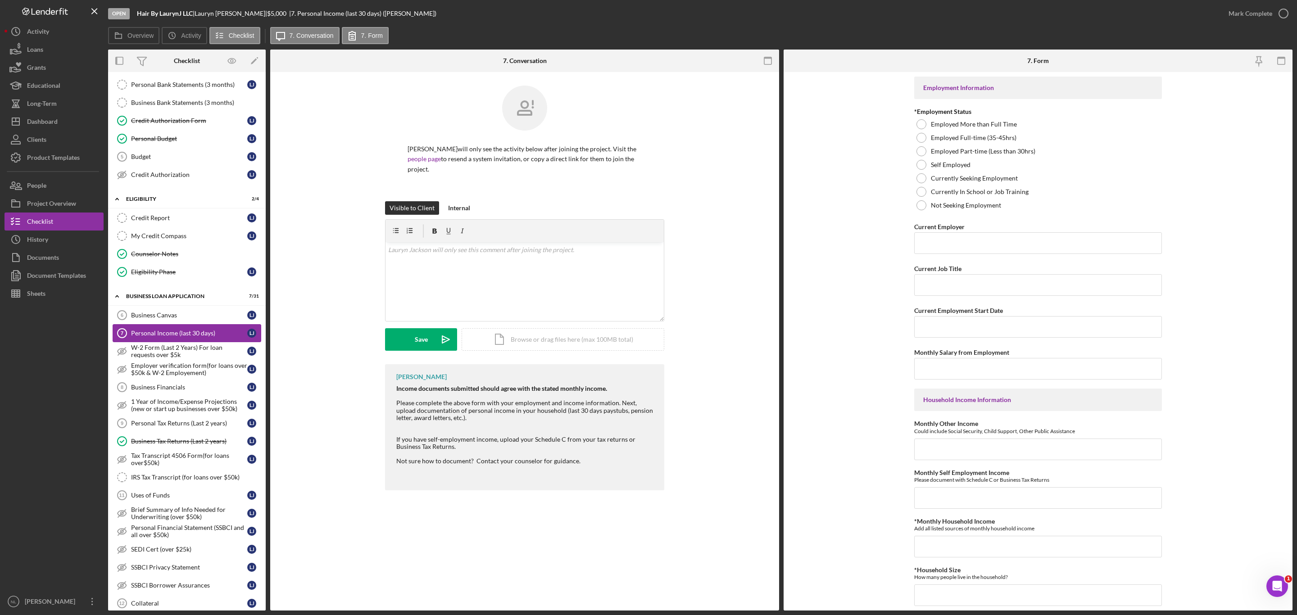
click at [169, 342] on link "Personal Income (last 30 days) 7 Personal Income (last 30 days) [PERSON_NAME]" at bounding box center [187, 333] width 149 height 18
click at [167, 342] on link "Personal Income (last 30 days) 7 Personal Income (last 30 days) [PERSON_NAME]" at bounding box center [187, 333] width 149 height 18
click at [161, 319] on div "Business Canvas" at bounding box center [189, 315] width 116 height 7
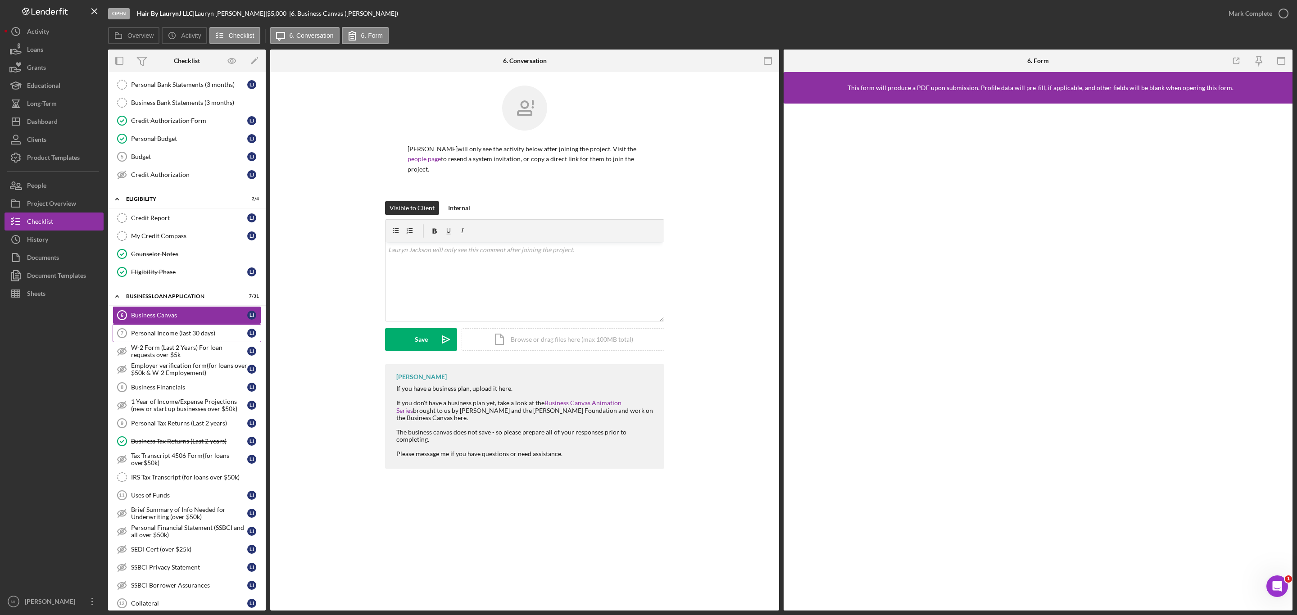
click at [167, 337] on div "Personal Income (last 30 days)" at bounding box center [189, 333] width 116 height 7
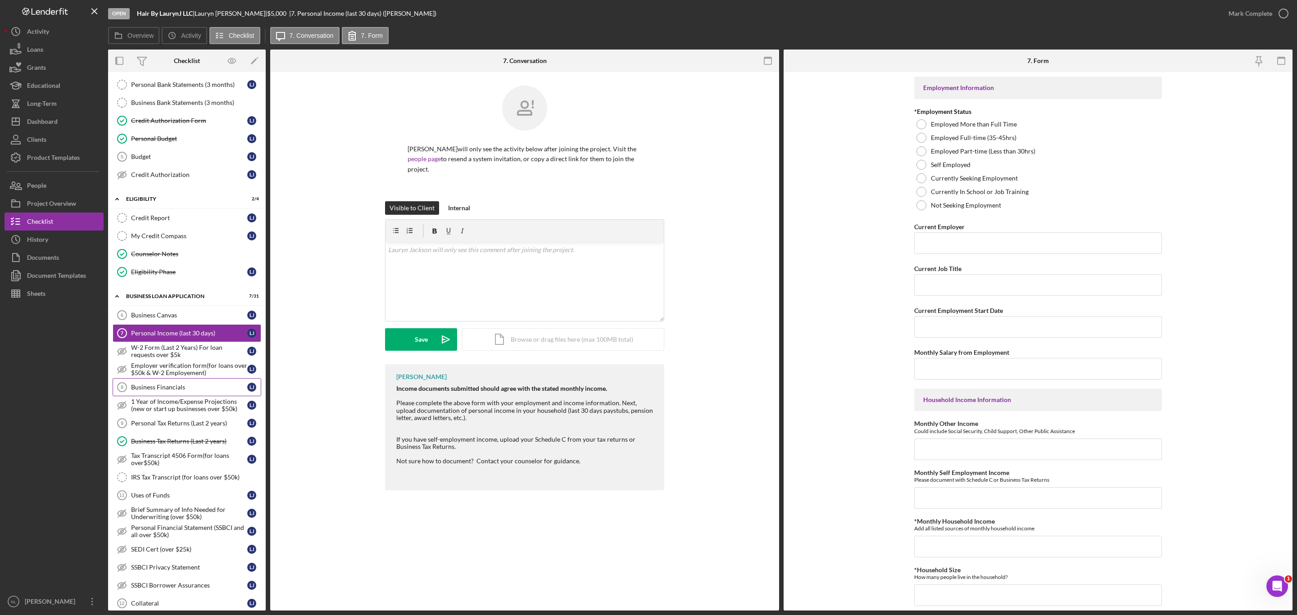
click at [161, 372] on div "Business Financials" at bounding box center [189, 387] width 116 height 7
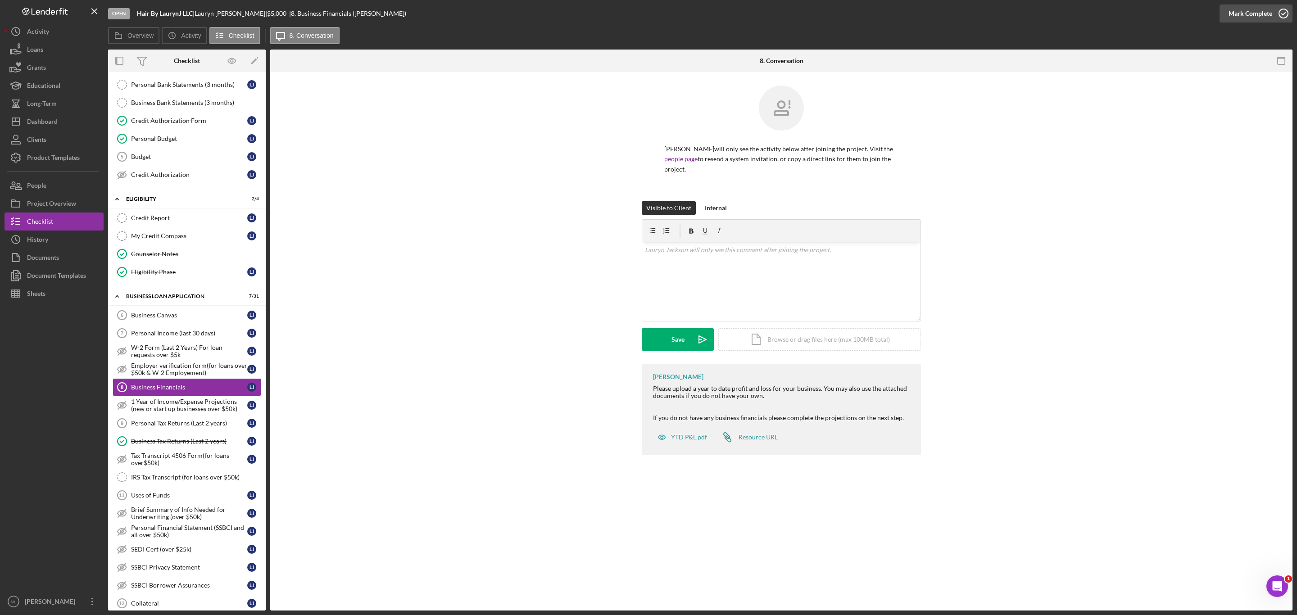
click at [864, 15] on div "Mark Complete" at bounding box center [1250, 14] width 44 height 18
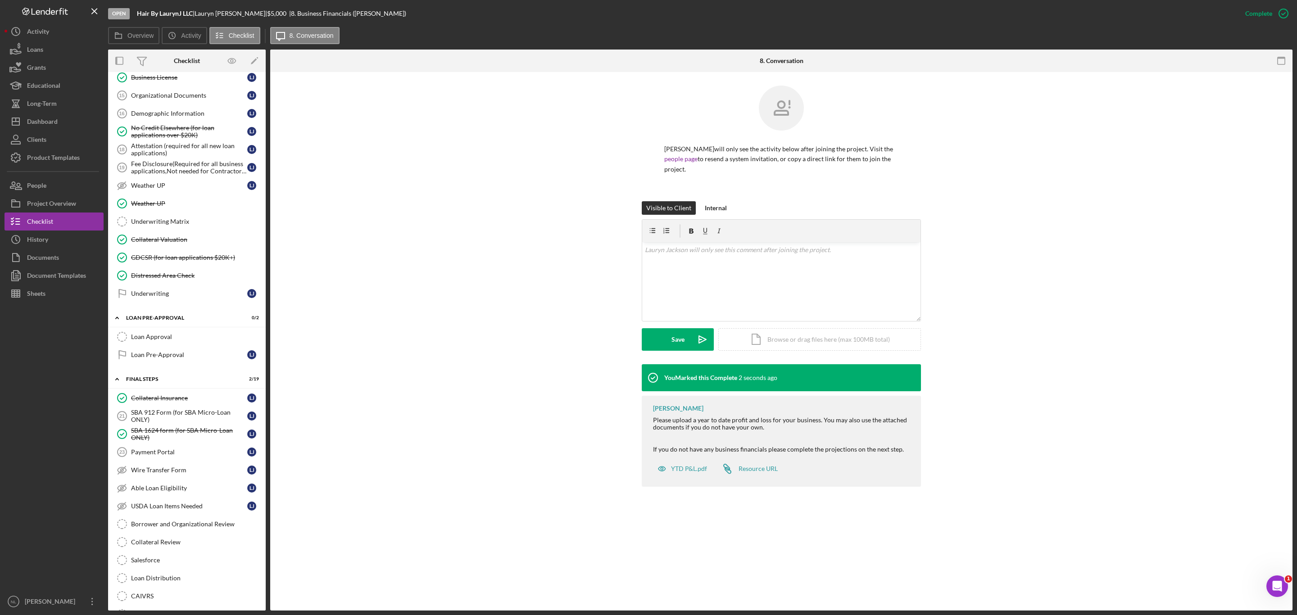
scroll to position [851, 0]
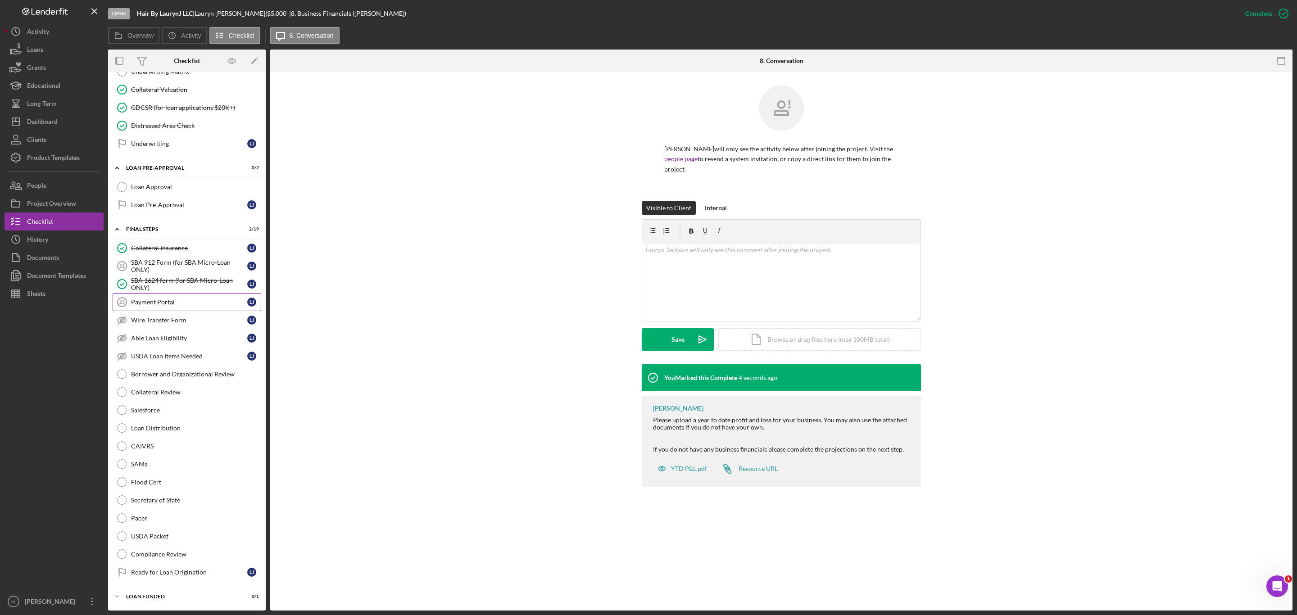
click at [169, 299] on div "Payment Portal" at bounding box center [189, 302] width 116 height 7
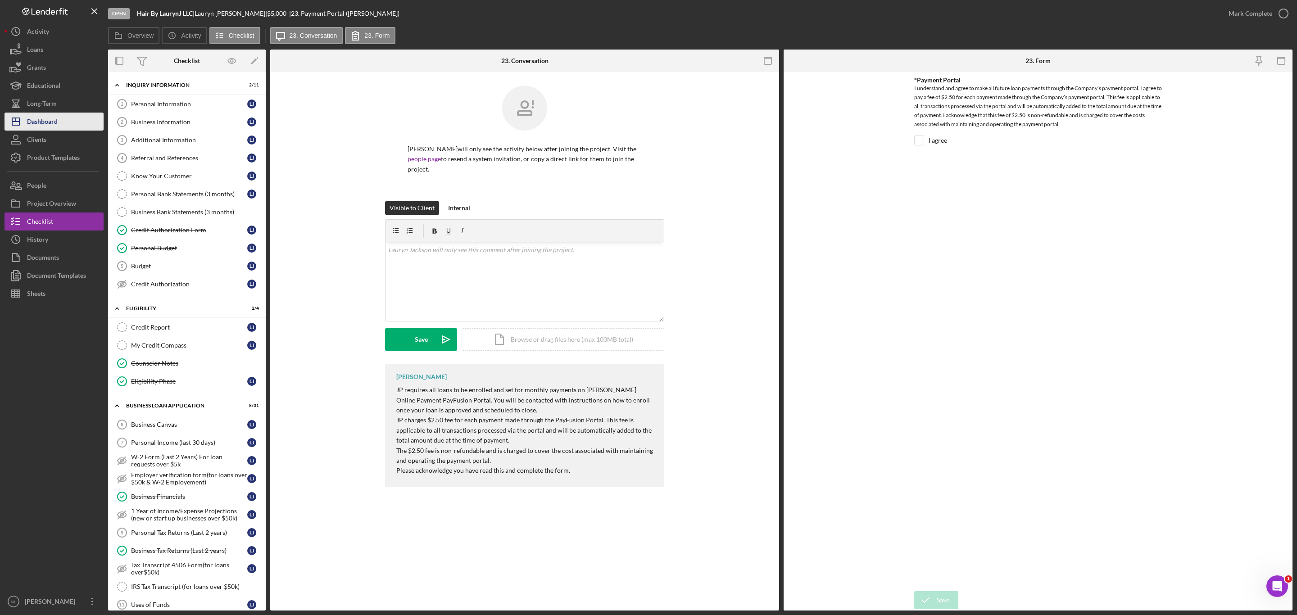
click at [57, 115] on div "Dashboard" at bounding box center [42, 123] width 31 height 20
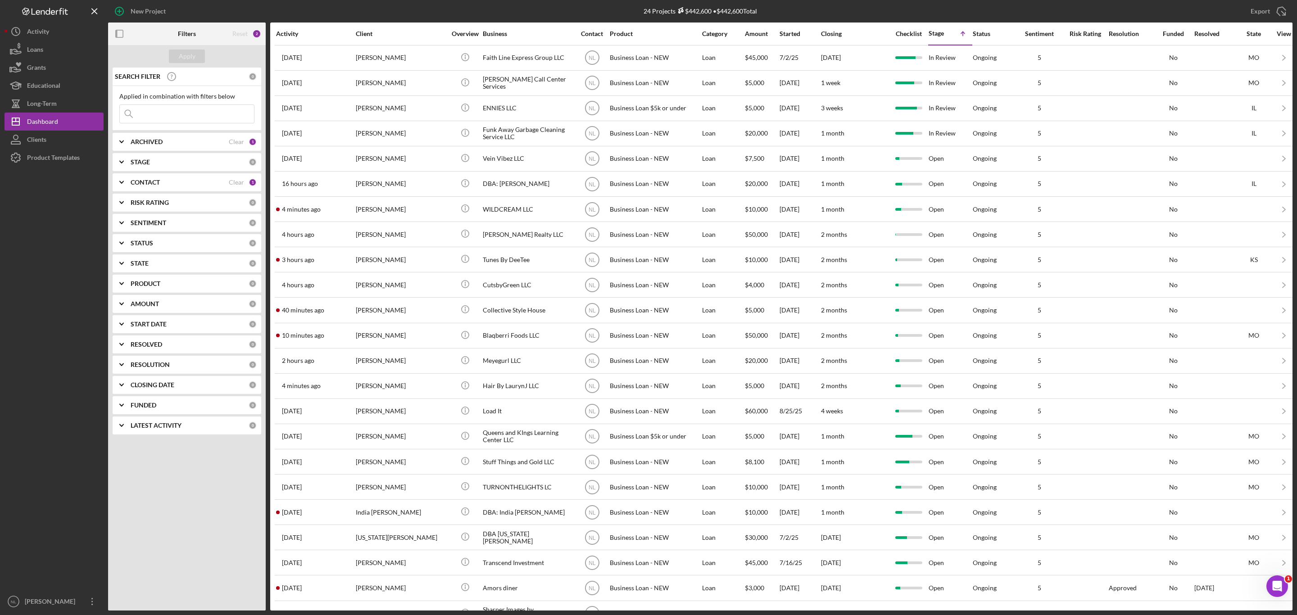
click at [177, 113] on input at bounding box center [187, 114] width 134 height 18
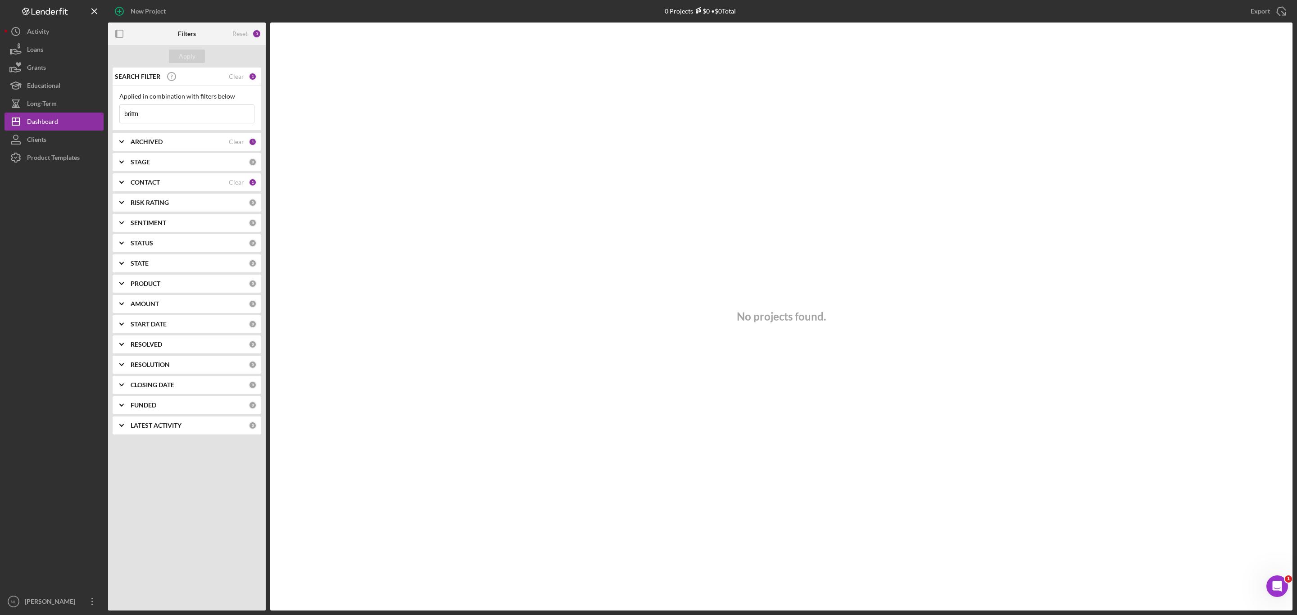
click at [180, 115] on input "brittn" at bounding box center [187, 114] width 134 height 18
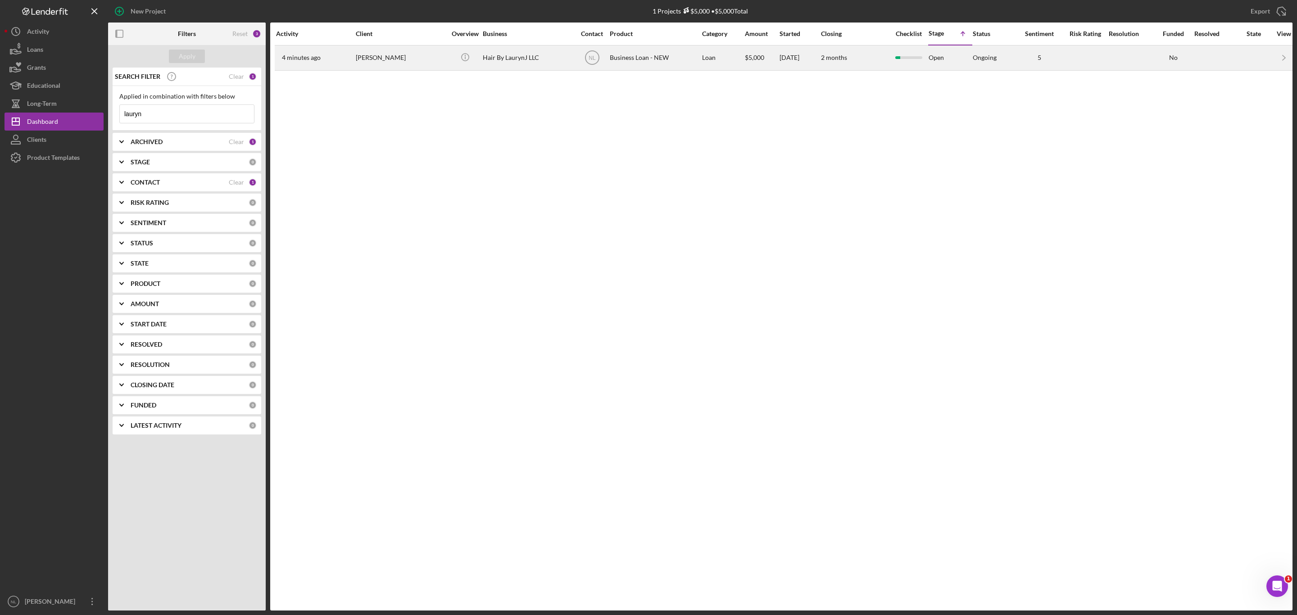
type input "lauryn"
click at [360, 64] on div "[PERSON_NAME]" at bounding box center [401, 58] width 90 height 24
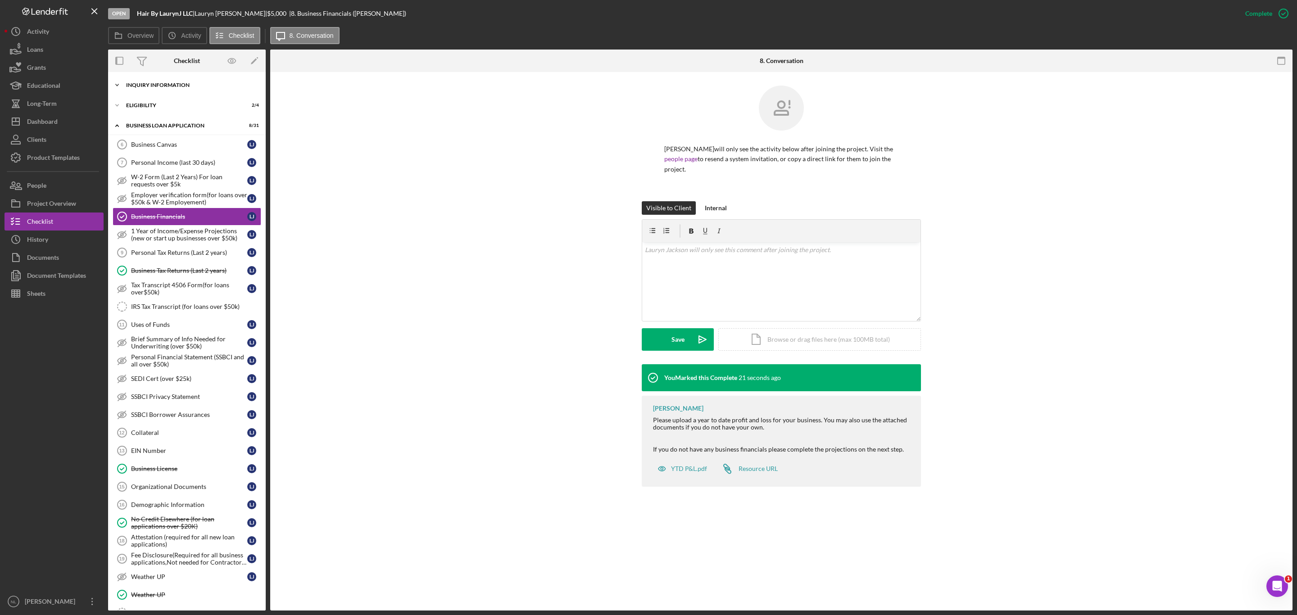
click at [177, 90] on div "Icon/Expander INQUIRY INFORMATION 2 / 11" at bounding box center [187, 85] width 158 height 18
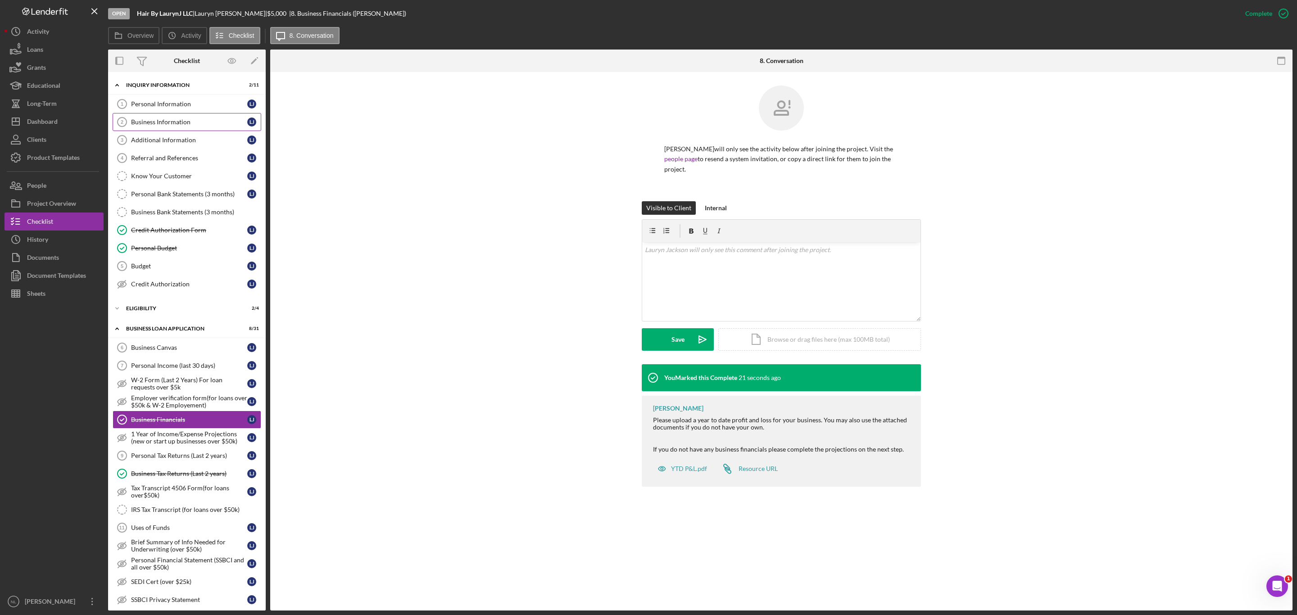
click at [176, 114] on link "Business Information 2 Business Information [PERSON_NAME]" at bounding box center [187, 122] width 149 height 18
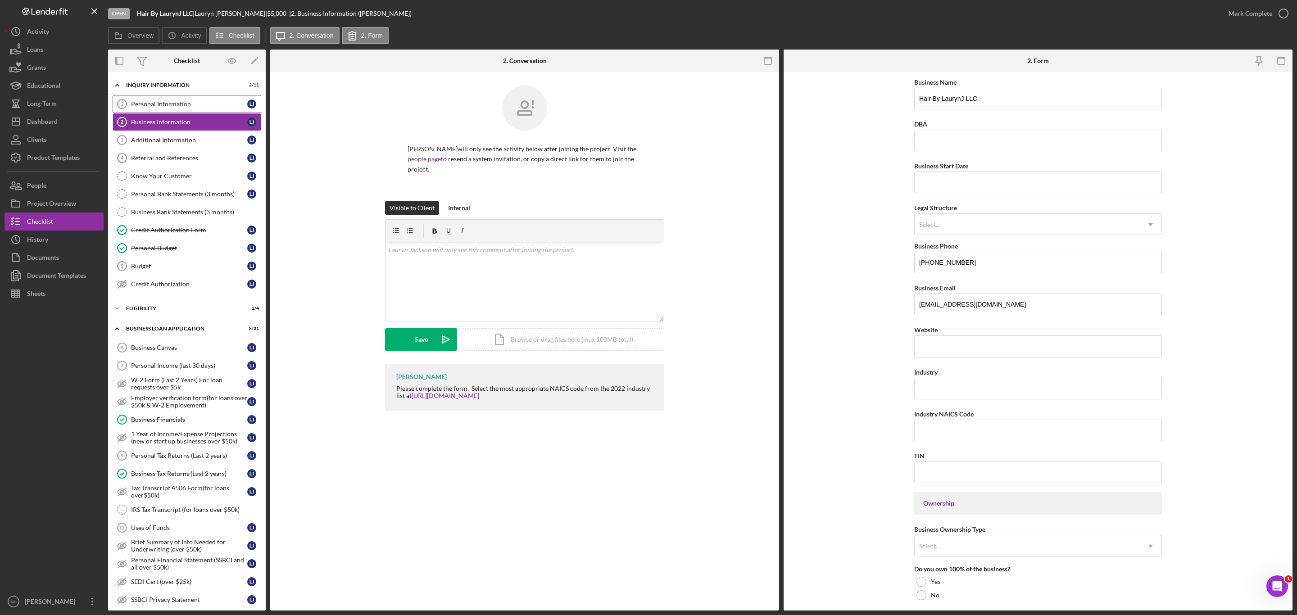
click at [165, 103] on div "Personal Information" at bounding box center [189, 103] width 116 height 7
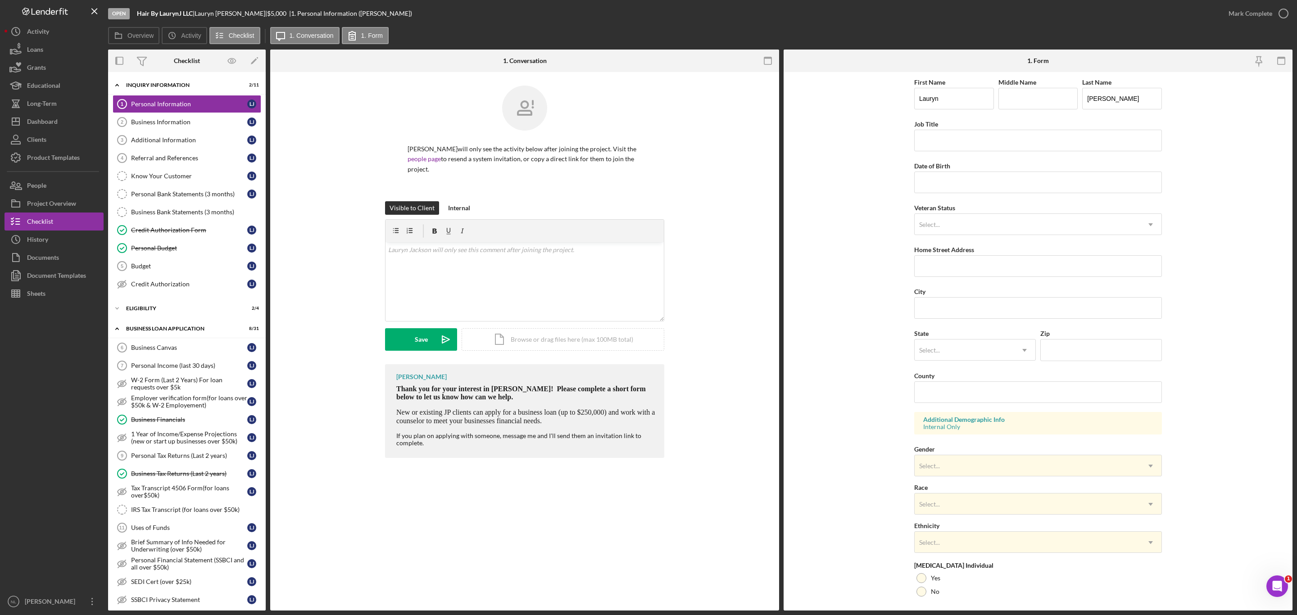
drag, startPoint x: 165, startPoint y: 103, endPoint x: 761, endPoint y: 227, distance: 608.5
click at [761, 227] on div "Overview Internal Workflow Stage Open Icon/Dropdown Arrow Archive (can unarchiv…" at bounding box center [700, 330] width 1184 height 561
click at [521, 263] on div "v Color teal Color pink Remove color Add row above Add row below Add column bef…" at bounding box center [524, 281] width 278 height 79
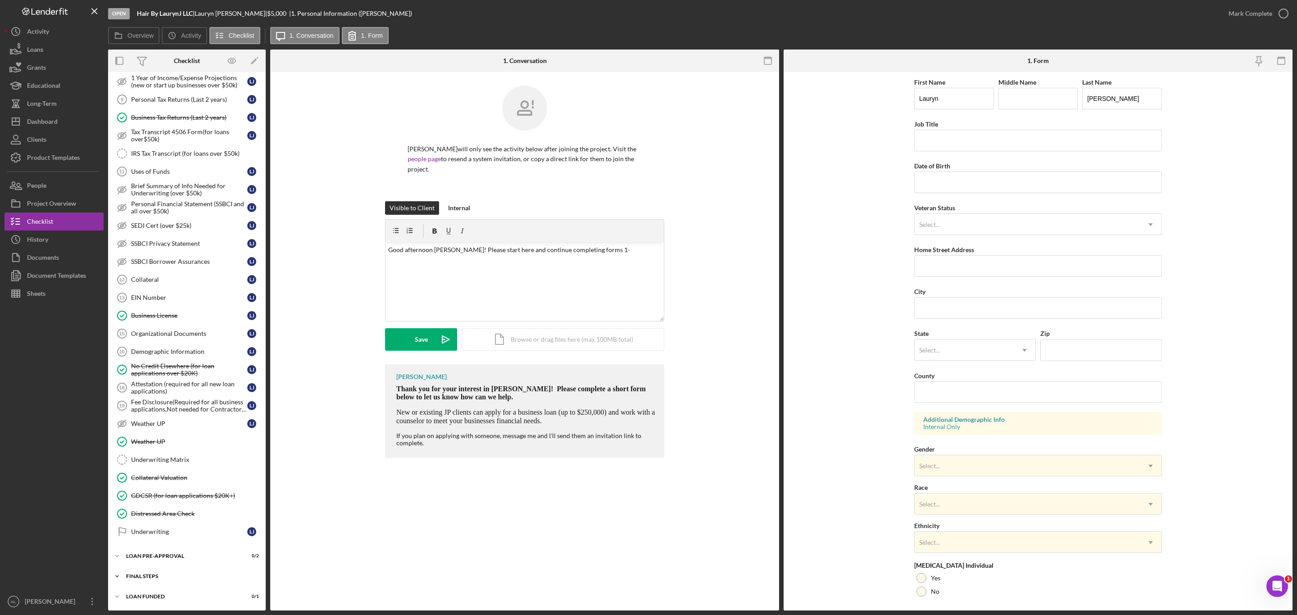
click at [173, 372] on div "Icon/Expander FINAL STEPS 2 / 19" at bounding box center [187, 576] width 158 height 18
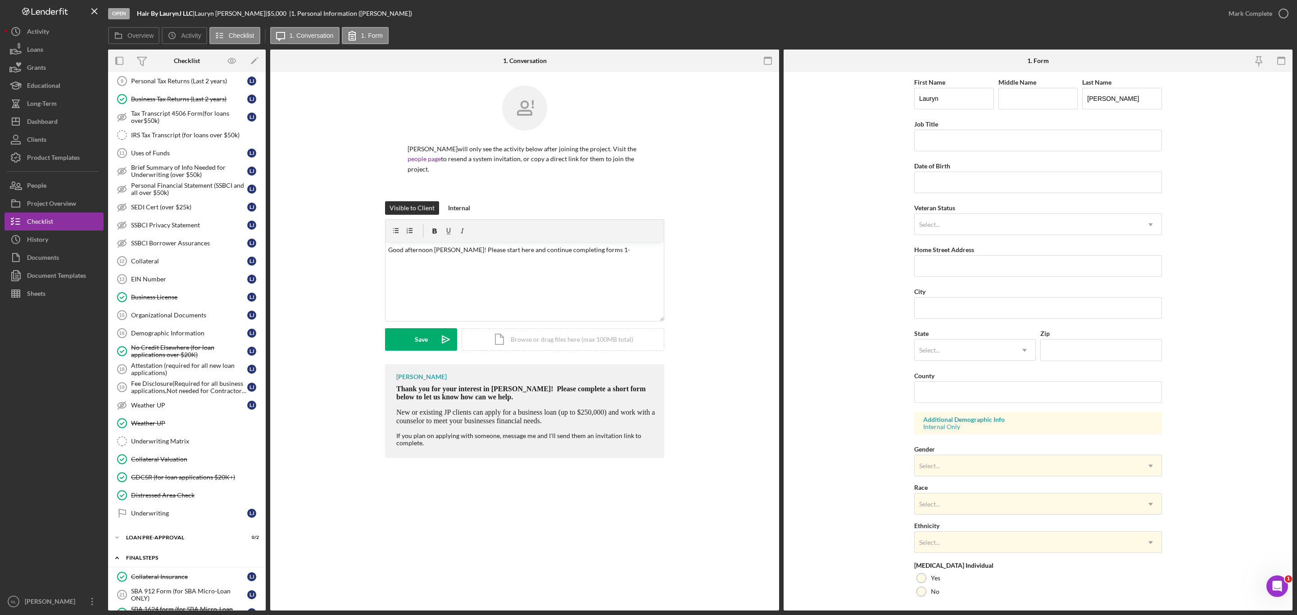
scroll to position [573, 0]
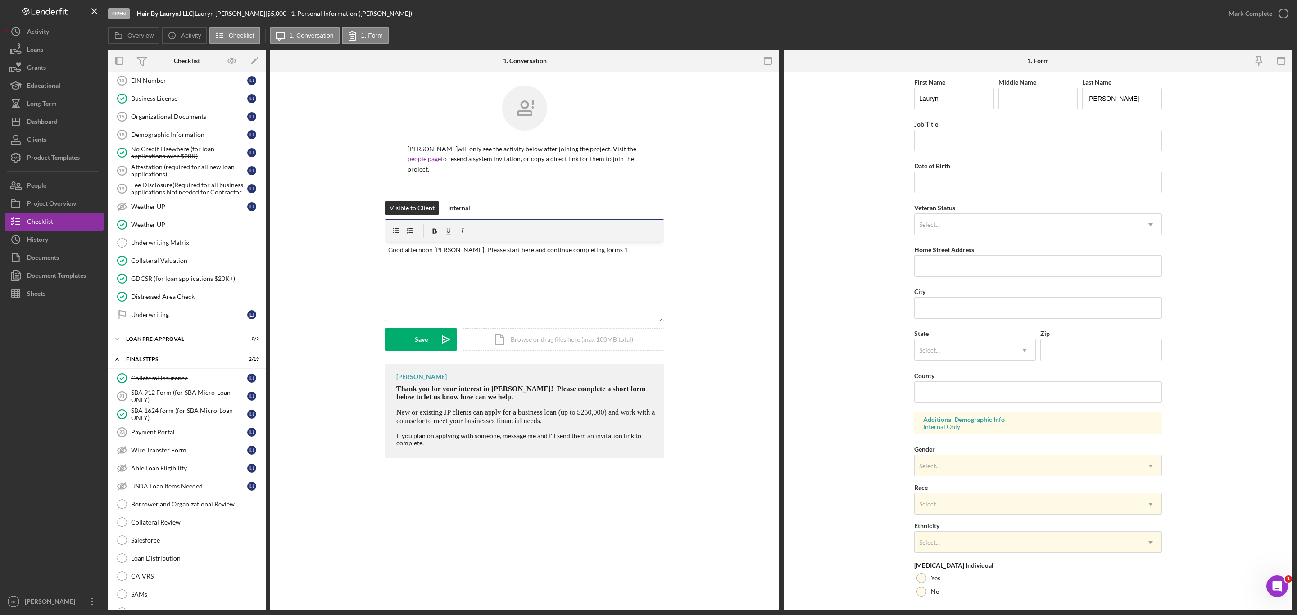
click at [614, 254] on p "Good afternoon [PERSON_NAME]! Please start here and continue completing forms 1-" at bounding box center [524, 250] width 273 height 10
click at [419, 358] on div "Visible to Client Internal v Color teal Color pink Remove color Add row above A…" at bounding box center [524, 282] width 279 height 163
click at [419, 347] on div "Save" at bounding box center [421, 339] width 13 height 23
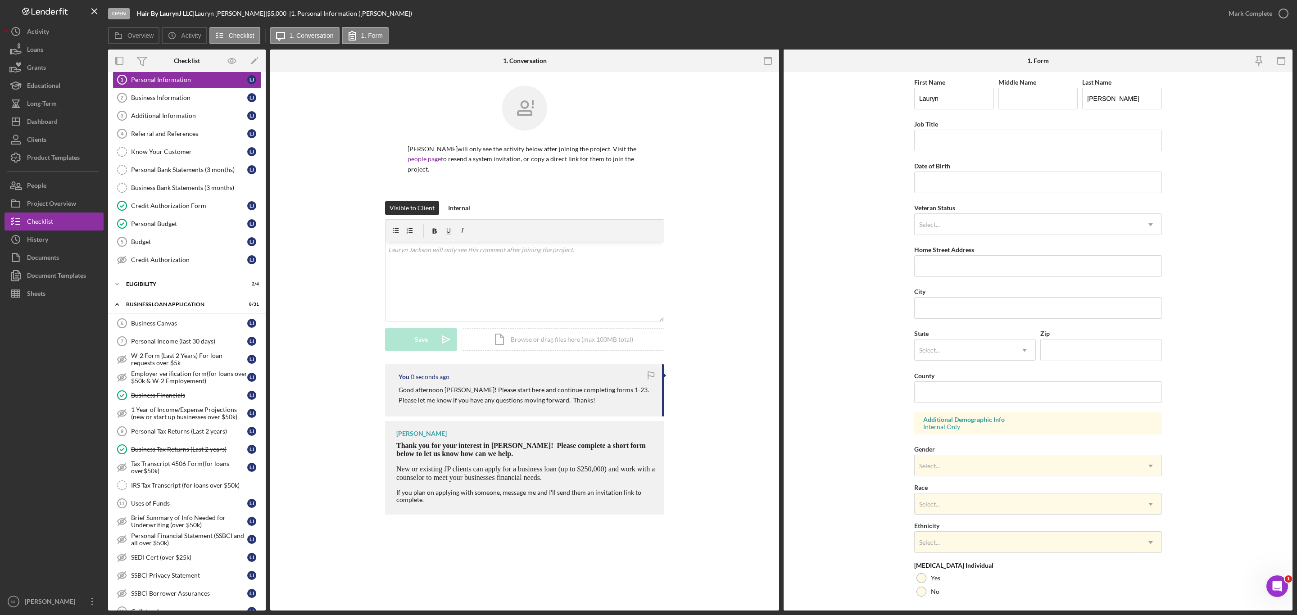
scroll to position [0, 0]
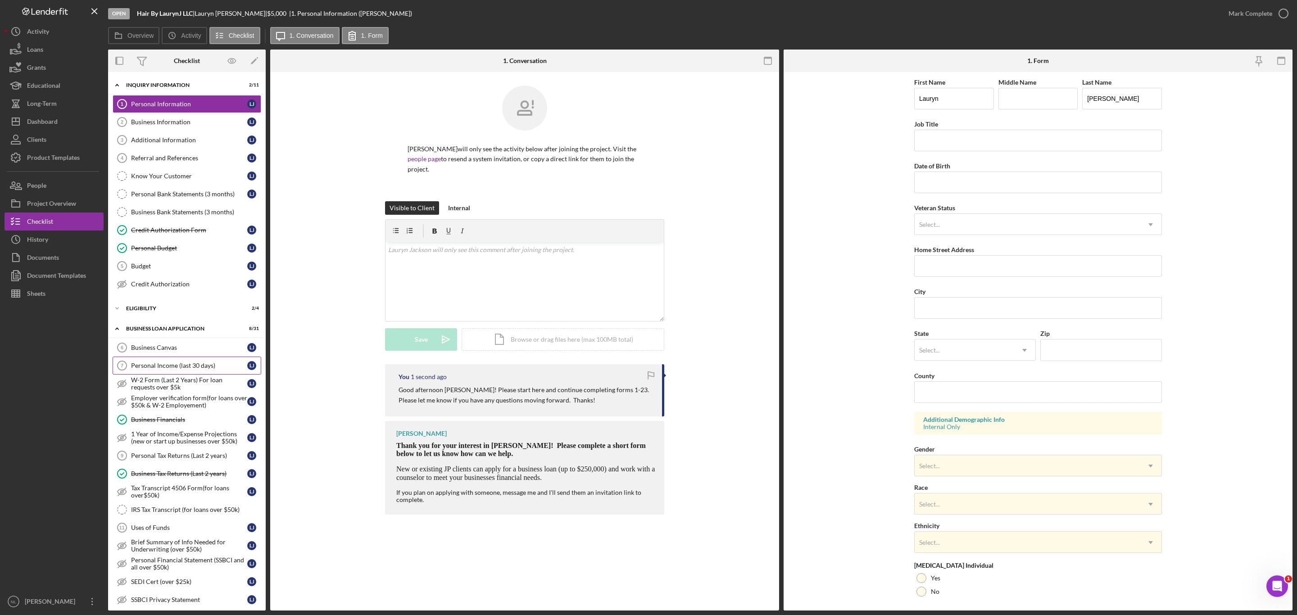
click at [176, 367] on link "Personal Income (last 30 days) 7 Personal Income (last 30 days) [PERSON_NAME]" at bounding box center [187, 366] width 149 height 18
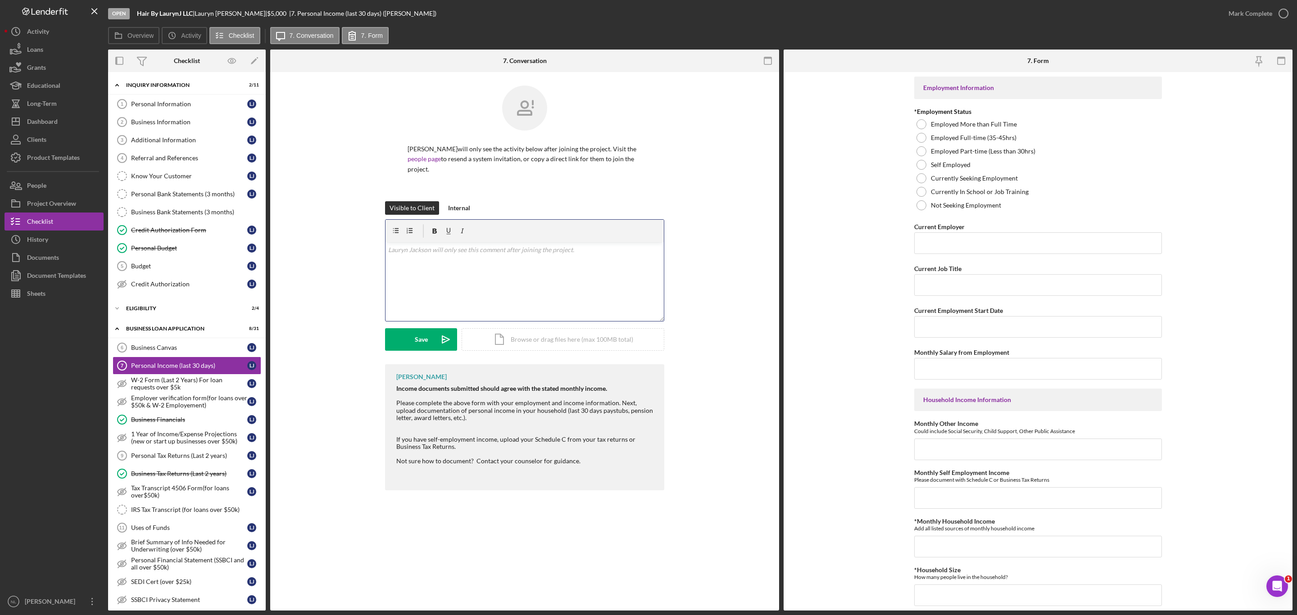
click at [496, 282] on div "v Color teal Color pink Remove color Add row above Add row below Add column bef…" at bounding box center [524, 281] width 278 height 79
click at [573, 254] on p "Please upload your last 3 months of cash app statements here. Tha" at bounding box center [524, 250] width 273 height 10
click at [415, 346] on div "Save" at bounding box center [421, 339] width 13 height 23
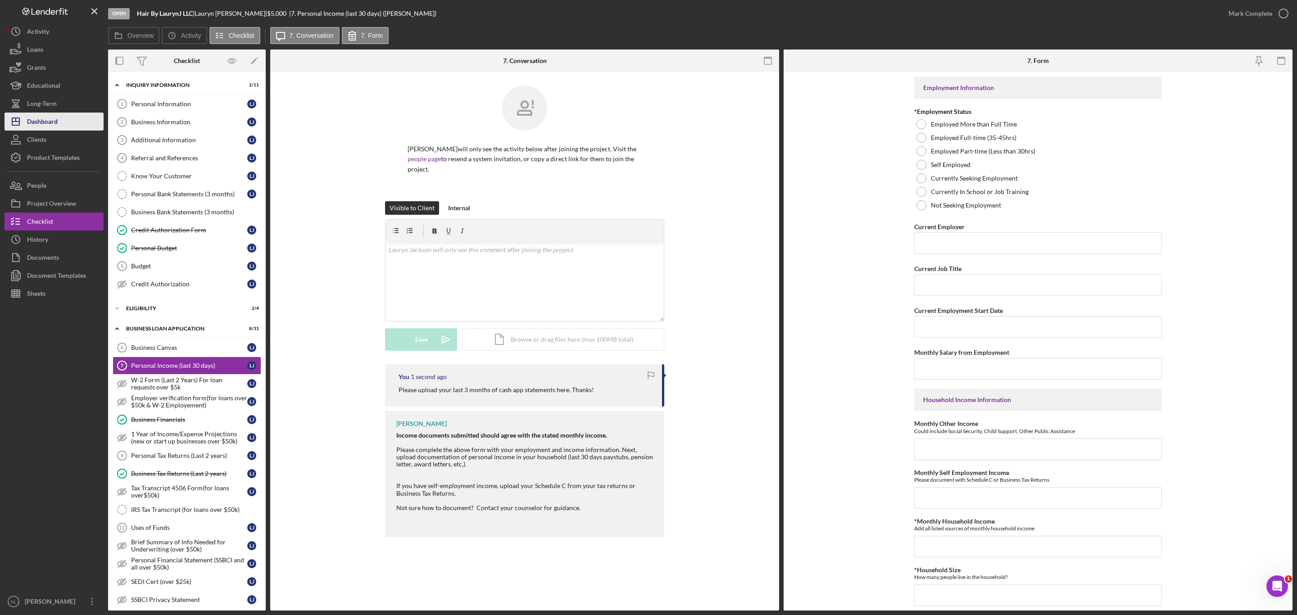
click at [61, 118] on button "Icon/Dashboard Dashboard" at bounding box center [54, 122] width 99 height 18
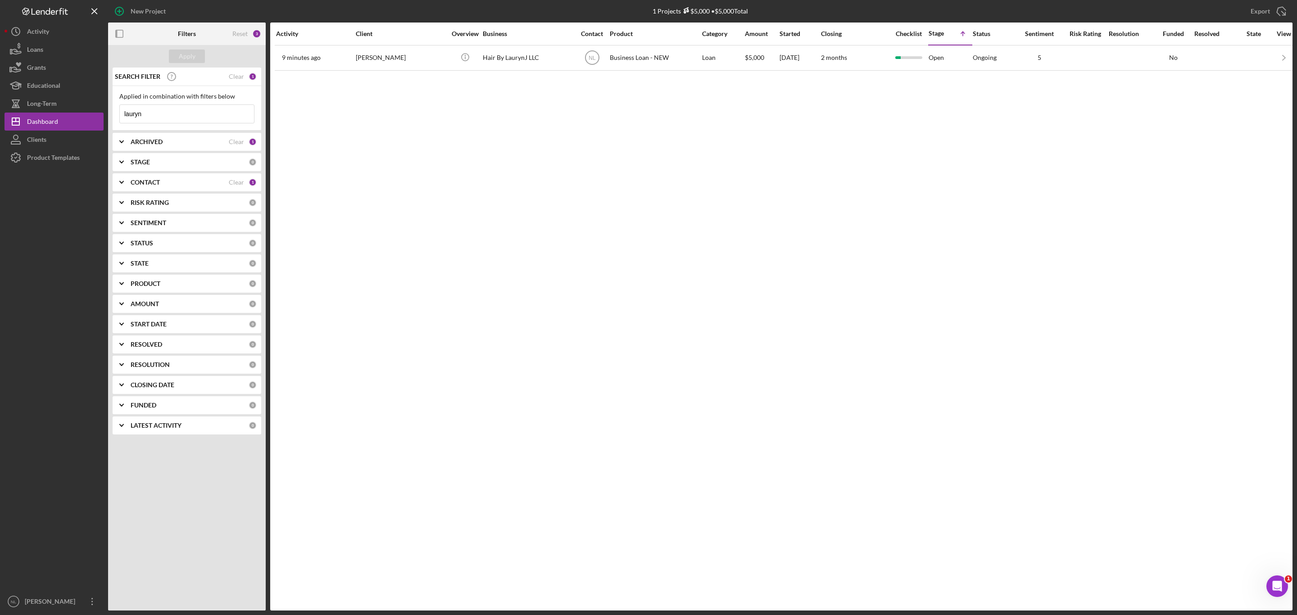
click at [204, 119] on input "lauryn" at bounding box center [187, 114] width 134 height 18
click at [207, 111] on input at bounding box center [187, 114] width 134 height 18
type input "l"
click at [146, 4] on div "New Project" at bounding box center [148, 11] width 35 height 18
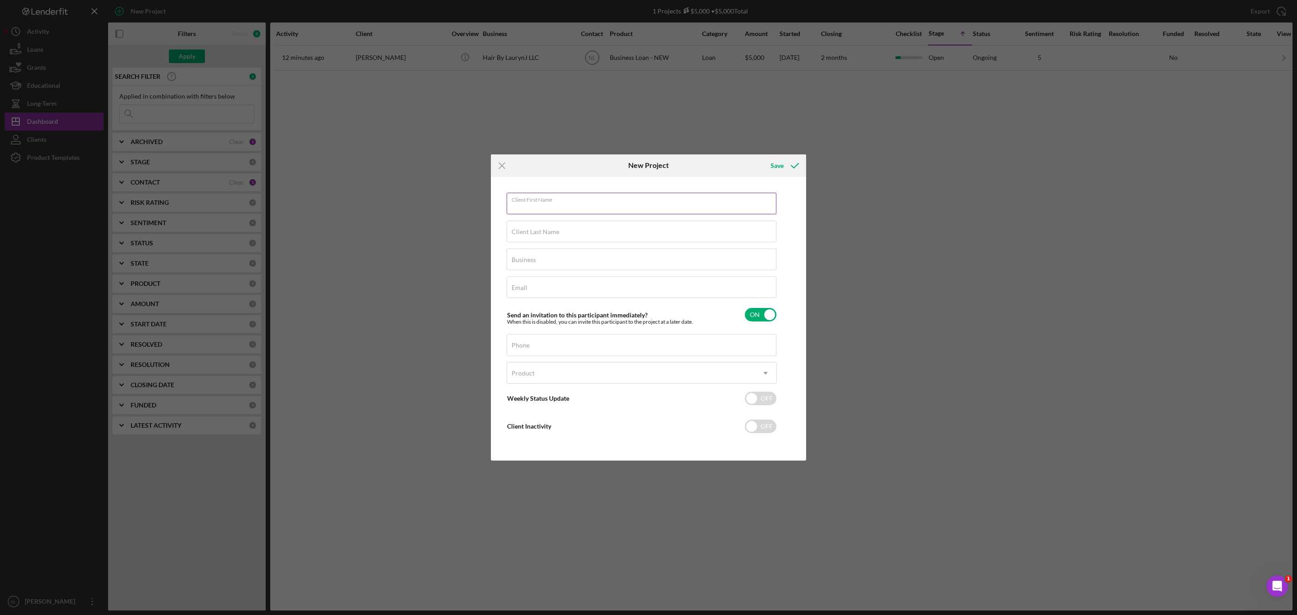
click at [575, 213] on input "Client First Name" at bounding box center [642, 204] width 270 height 22
type input "L"
type input "[PERSON_NAME]"
click at [560, 225] on div "Client Last Name Required" at bounding box center [642, 232] width 270 height 23
type input "[PERSON_NAME]"
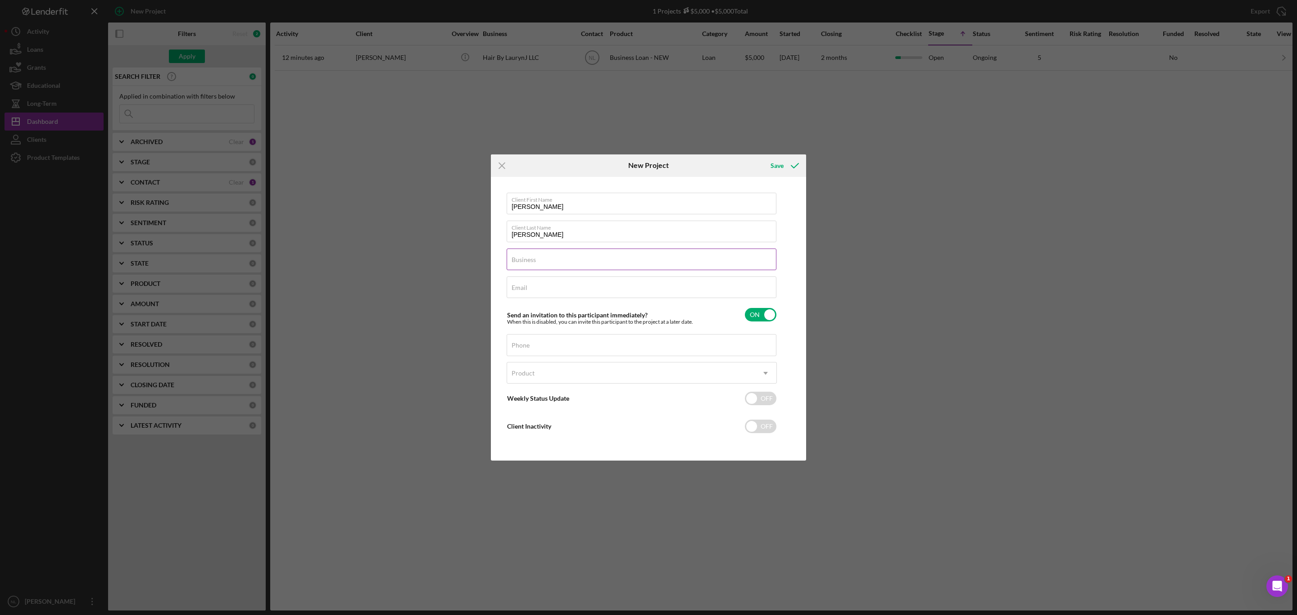
click at [535, 257] on label "Business" at bounding box center [524, 259] width 24 height 7
click at [535, 257] on input "Business" at bounding box center [642, 260] width 270 height 22
click at [527, 254] on label "Business" at bounding box center [524, 257] width 24 height 7
click at [527, 254] on input "Business" at bounding box center [642, 257] width 270 height 22
drag, startPoint x: 527, startPoint y: 254, endPoint x: 518, endPoint y: 260, distance: 10.7
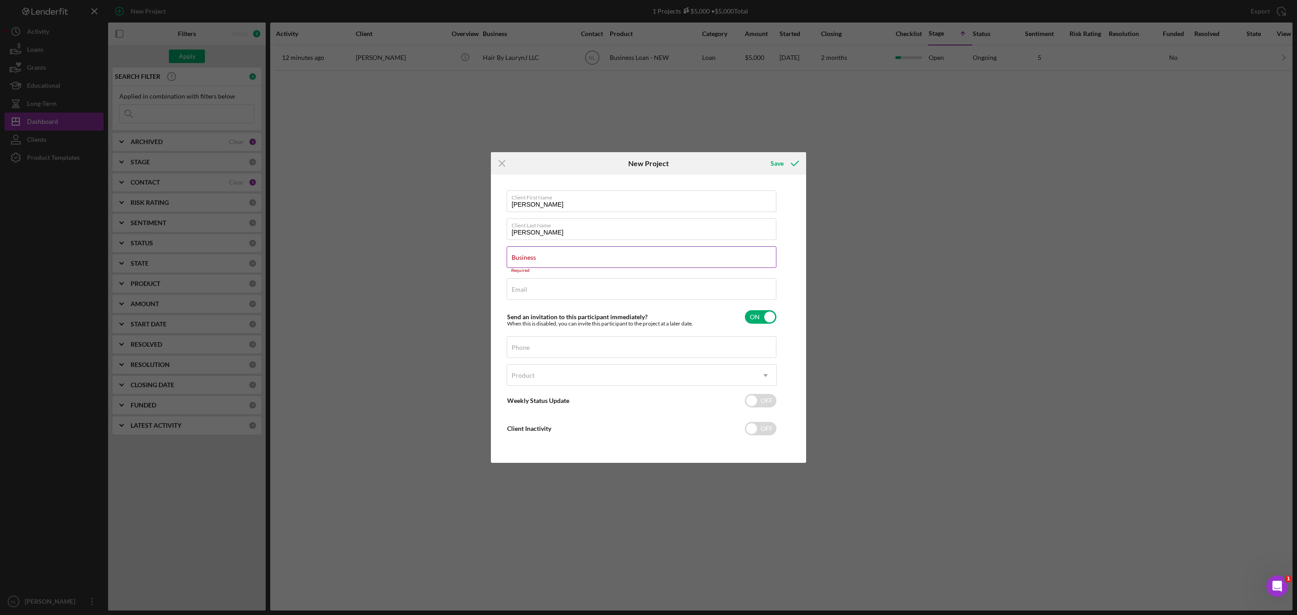
click at [518, 260] on label "Business" at bounding box center [524, 257] width 24 height 7
click at [518, 260] on input "Business" at bounding box center [642, 257] width 270 height 22
paste input "Root Remedy Essentials"
type input "Root Remedy Essentials"
click at [558, 281] on div "Email Required" at bounding box center [642, 287] width 270 height 23
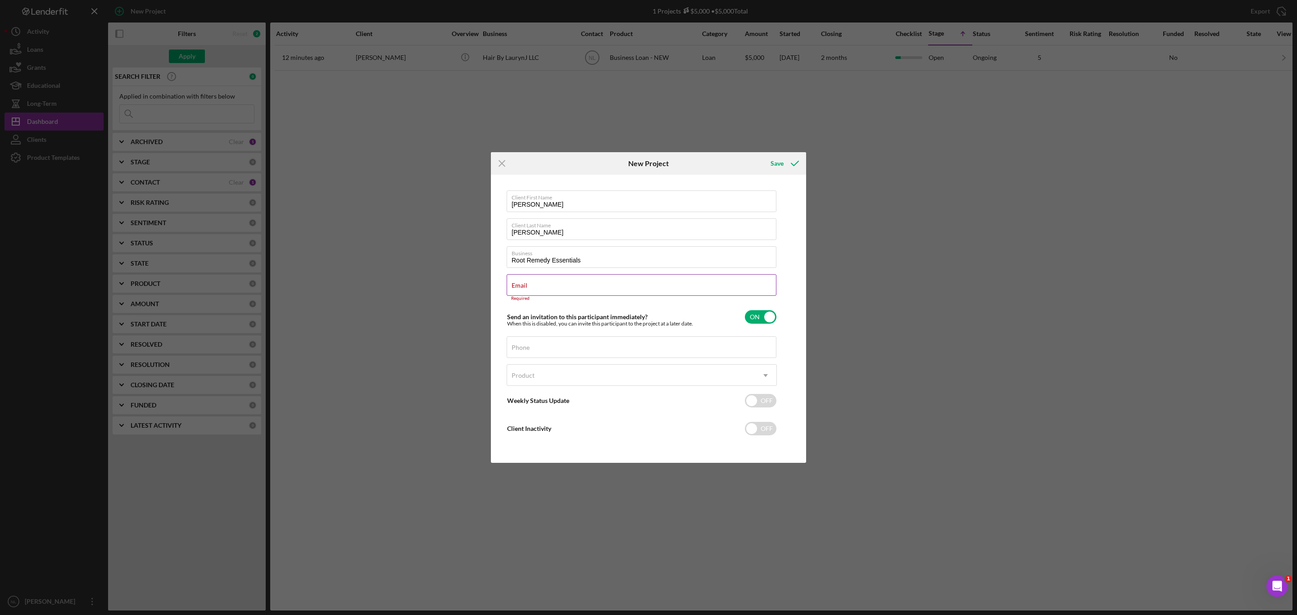
drag, startPoint x: 558, startPoint y: 281, endPoint x: 521, endPoint y: 288, distance: 38.4
click at [521, 288] on label "Email" at bounding box center [520, 285] width 16 height 7
click at [521, 288] on input "Email" at bounding box center [642, 285] width 270 height 22
paste input "[PHONE_NUMBER]"
click at [513, 287] on input "[PHONE_NUMBER]" at bounding box center [642, 285] width 270 height 22
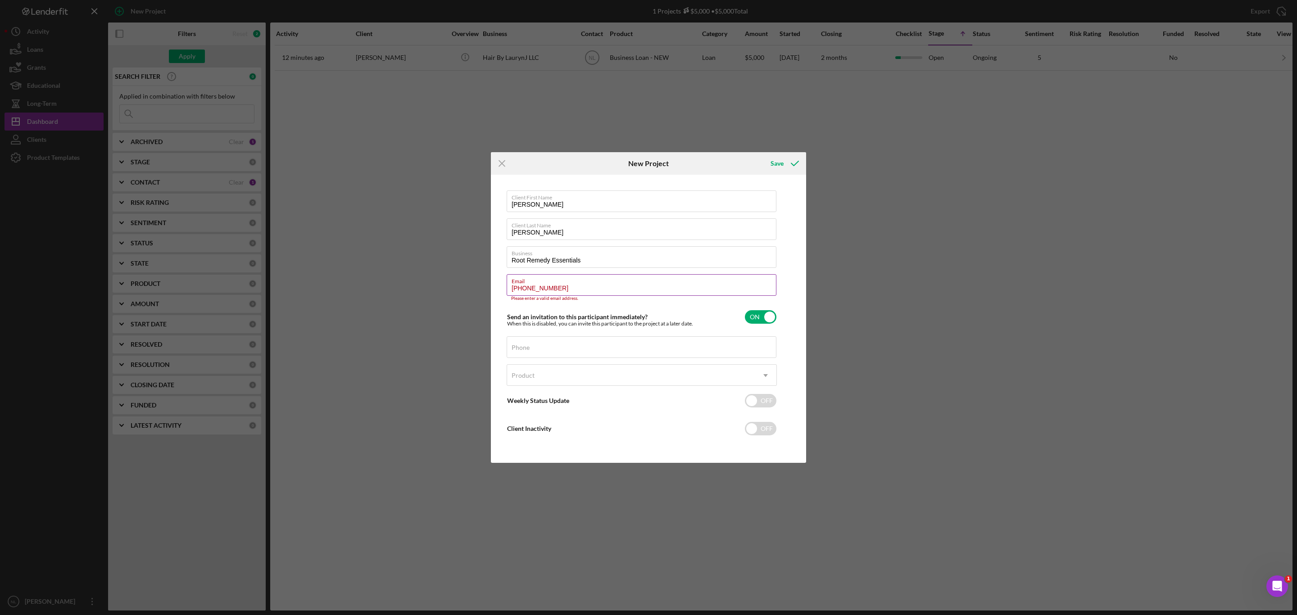
type input "[PHONE_NUMBER]"
click at [550, 278] on label "Email" at bounding box center [644, 280] width 265 height 10
click at [550, 278] on input "[PHONE_NUMBER]" at bounding box center [642, 285] width 270 height 22
click at [548, 279] on label "Email" at bounding box center [644, 280] width 265 height 10
click at [548, 279] on input "[PHONE_NUMBER]" at bounding box center [642, 285] width 270 height 22
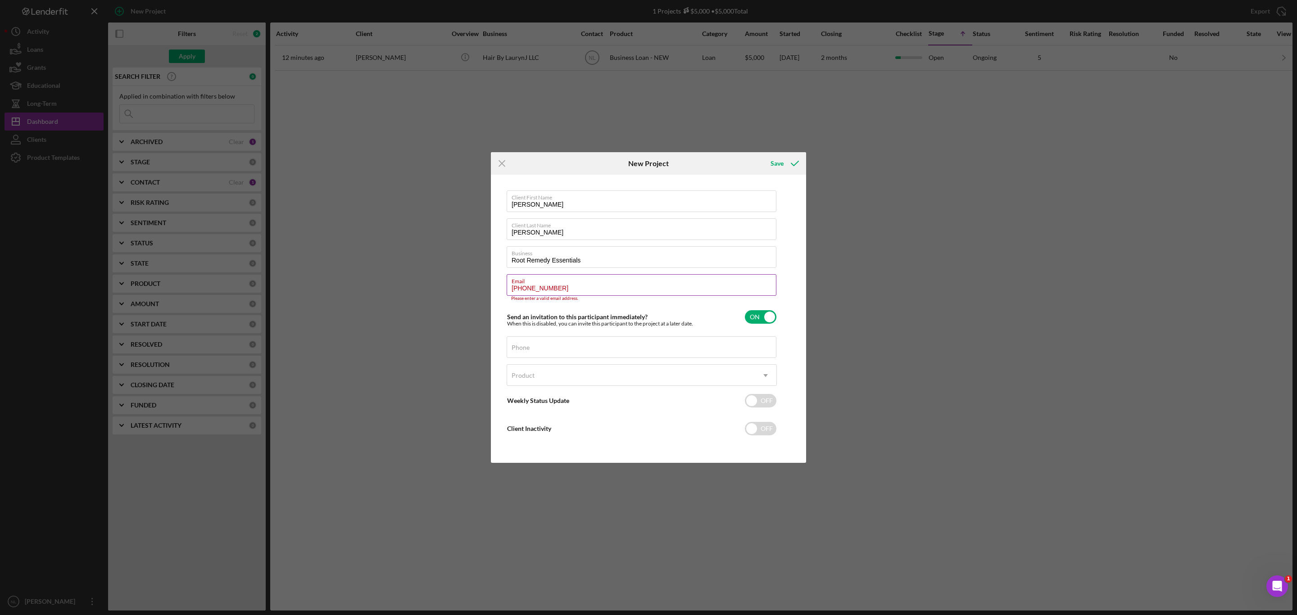
click at [542, 290] on input "[PHONE_NUMBER]" at bounding box center [642, 285] width 270 height 22
click at [531, 343] on div "Phone" at bounding box center [642, 347] width 270 height 23
drag, startPoint x: 531, startPoint y: 343, endPoint x: 512, endPoint y: 350, distance: 19.7
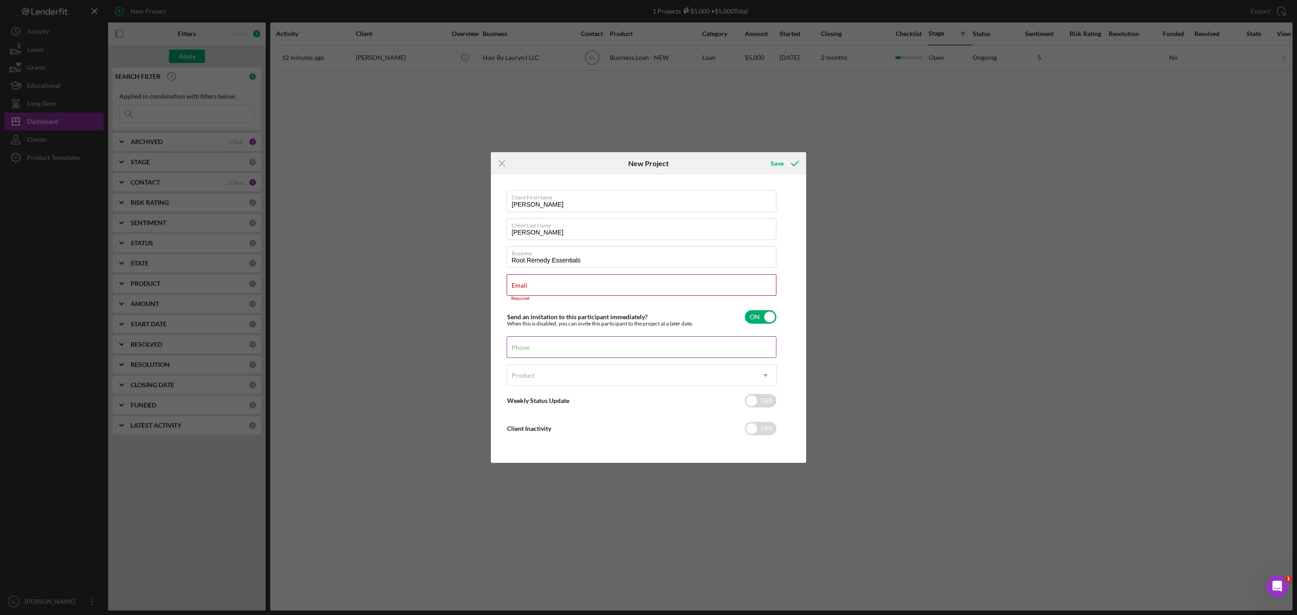
click at [512, 350] on label "Phone" at bounding box center [521, 347] width 18 height 7
click at [512, 350] on input "Phone" at bounding box center [642, 347] width 270 height 22
paste input "[PHONE_NUMBER]"
type input "[PHONE_NUMBER]"
click at [529, 285] on input "Email" at bounding box center [642, 285] width 270 height 22
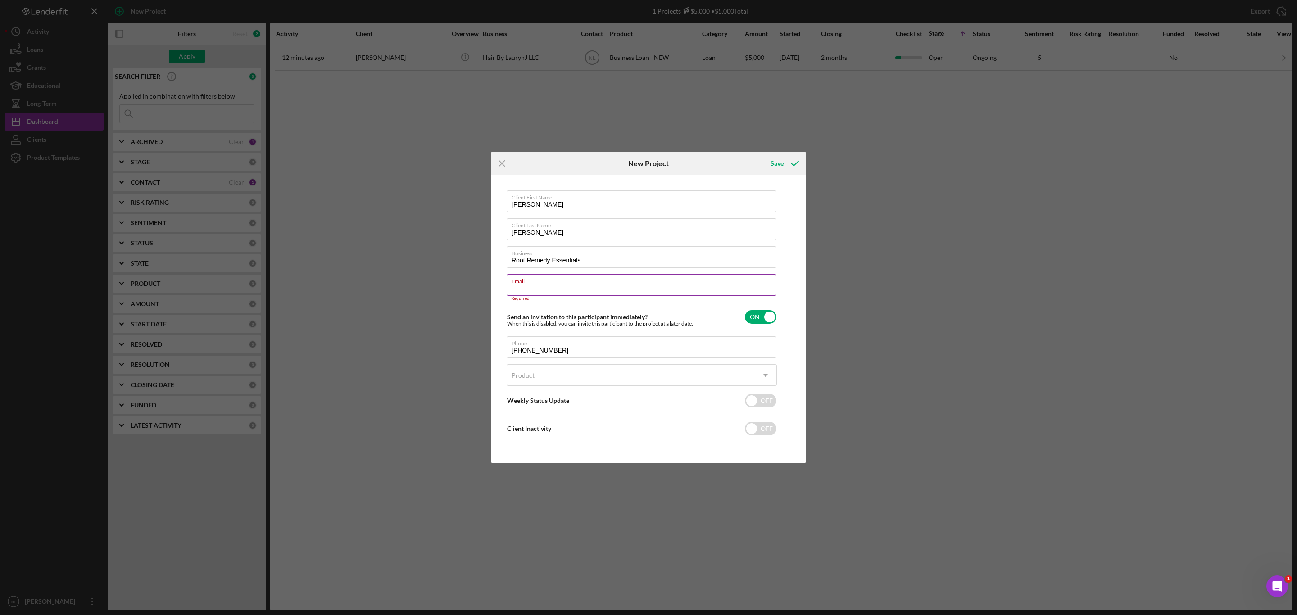
paste input "[EMAIL_ADDRESS][DOMAIN_NAME]"
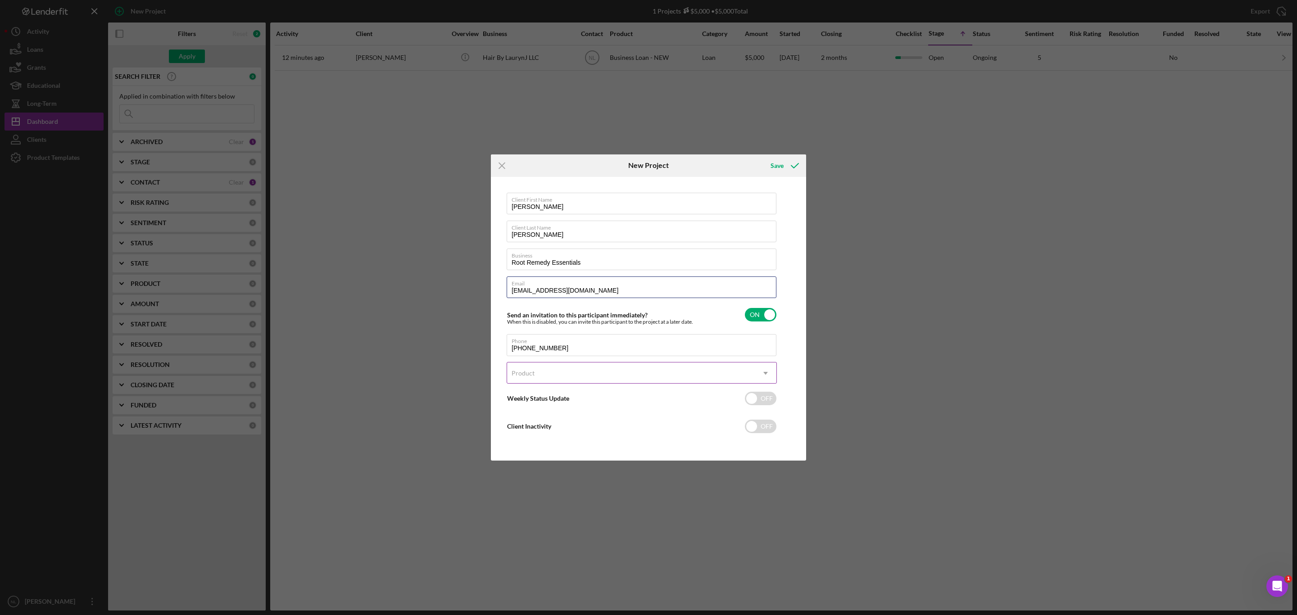
type input "[EMAIL_ADDRESS][DOMAIN_NAME]"
click at [535, 372] on div "Product" at bounding box center [631, 373] width 248 height 21
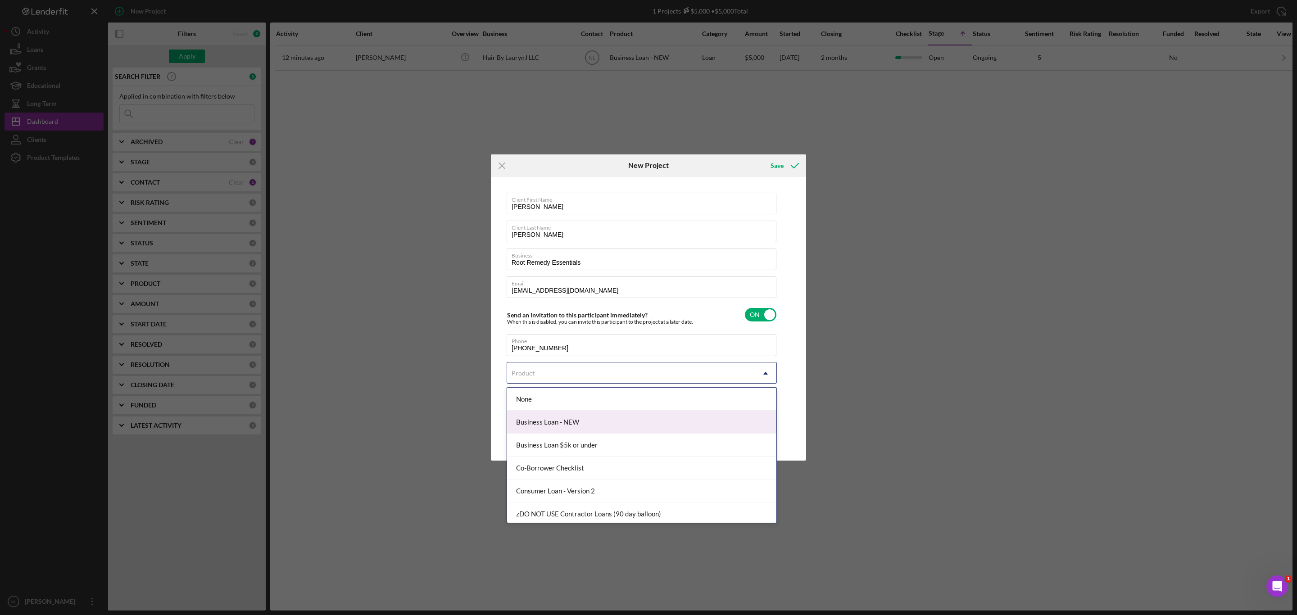
click at [542, 372] on div "Business Loan - NEW" at bounding box center [641, 422] width 269 height 23
checkbox input "true"
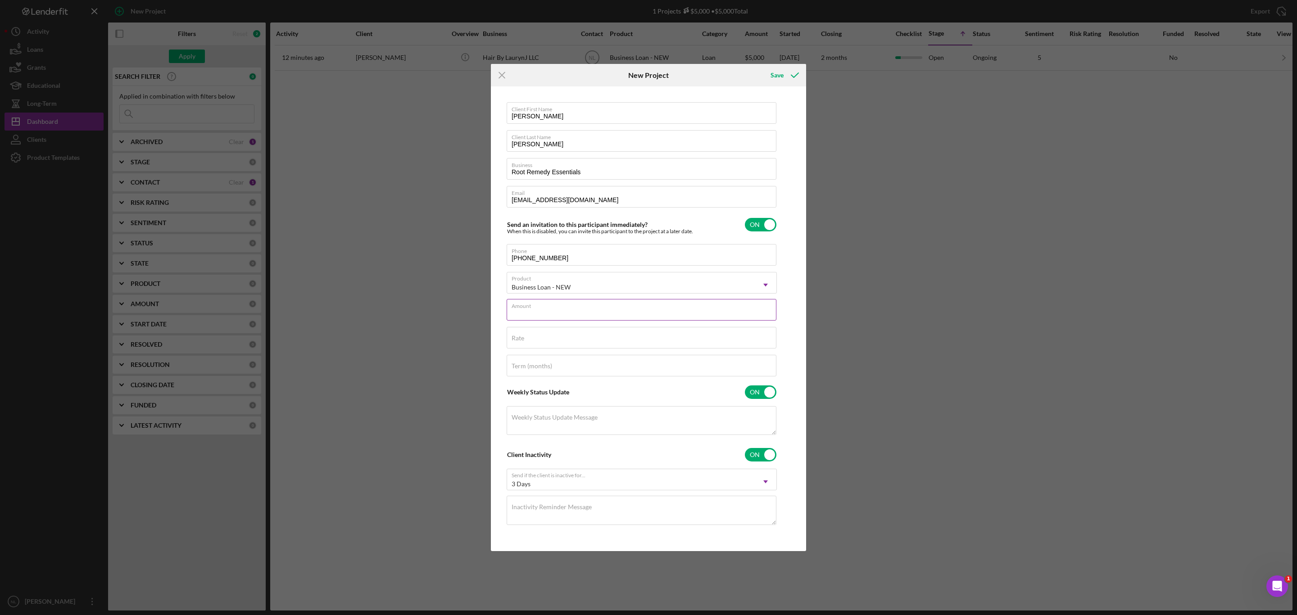
click at [563, 309] on input "Amount" at bounding box center [642, 310] width 270 height 22
type input "$20,000"
click at [787, 72] on icon "submit" at bounding box center [794, 75] width 23 height 23
checkbox input "false"
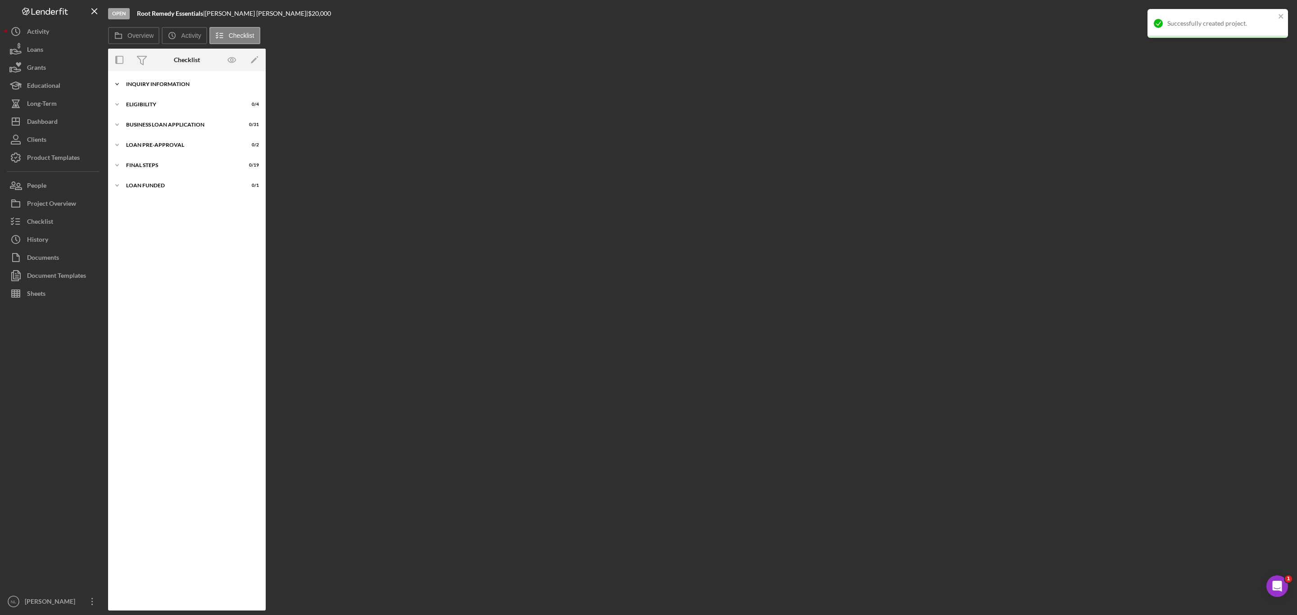
click at [179, 81] on div "INQUIRY INFORMATION" at bounding box center [190, 83] width 128 height 5
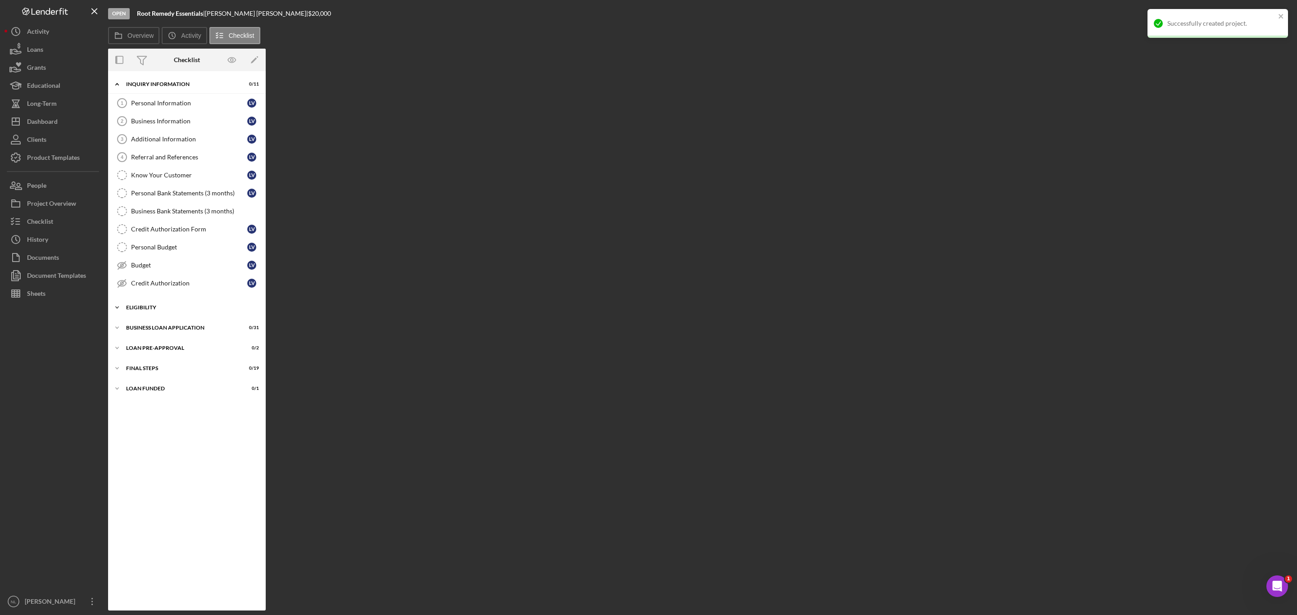
click at [155, 310] on div "ELIGIBILITY" at bounding box center [190, 307] width 128 height 5
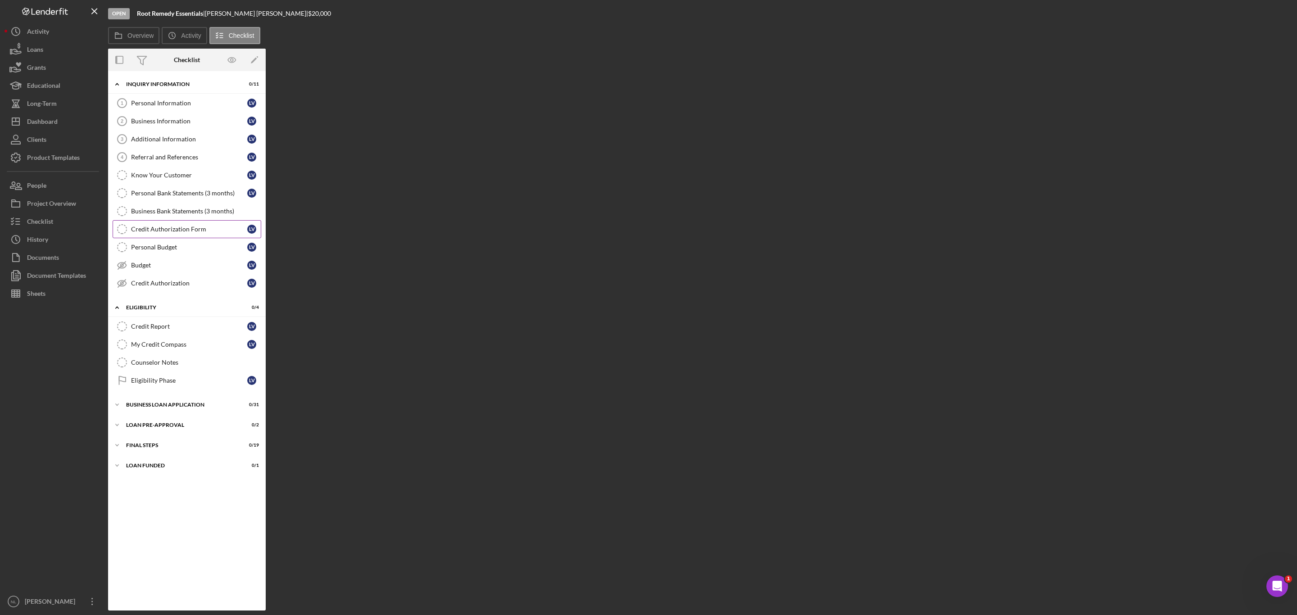
click at [170, 237] on link "Credit Authorization Form Credit Authorization Form L V" at bounding box center [187, 229] width 149 height 18
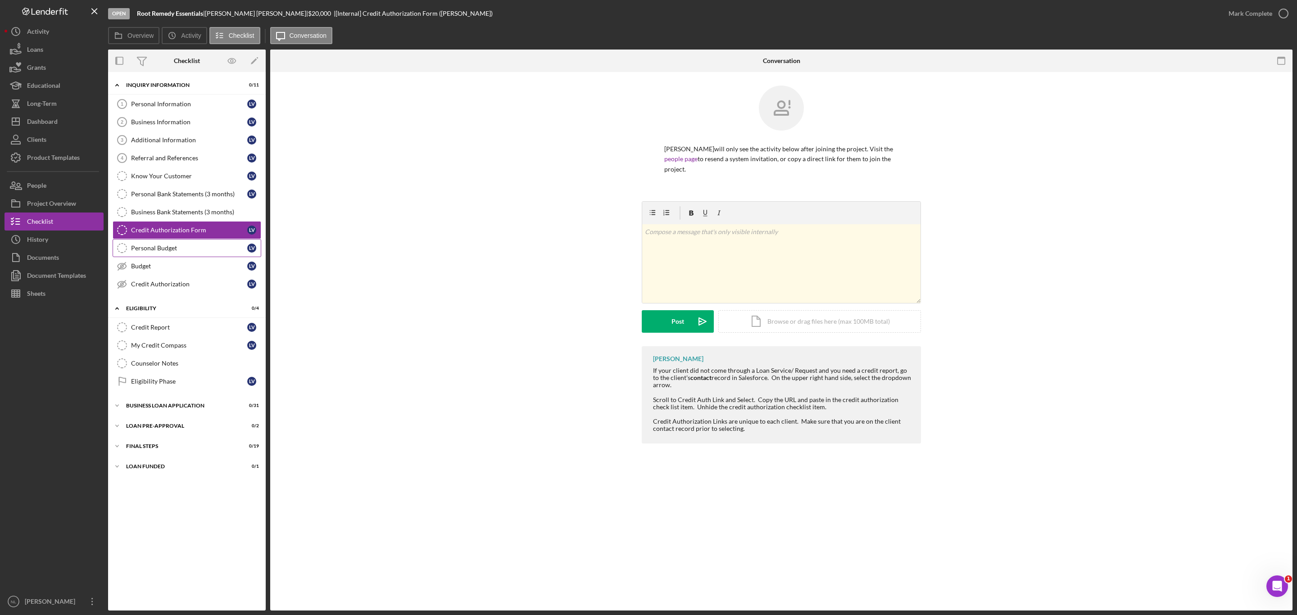
click at [146, 250] on div "Personal Budget" at bounding box center [189, 247] width 116 height 7
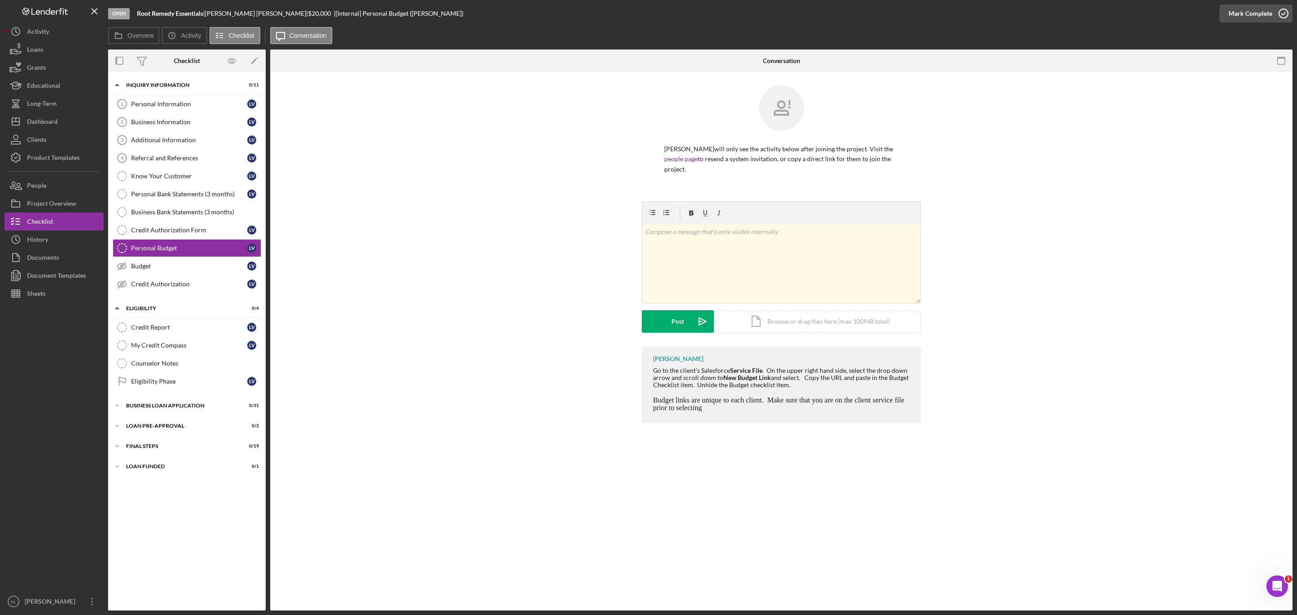
click at [864, 9] on button "Mark Complete" at bounding box center [1255, 14] width 73 height 18
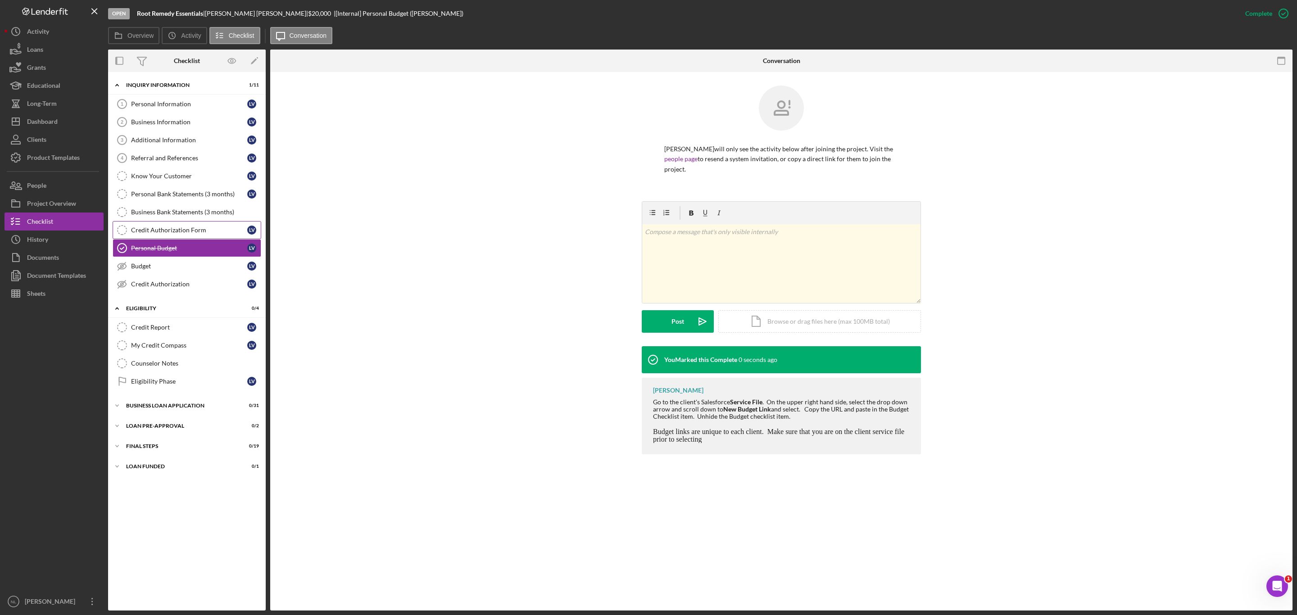
click at [213, 230] on div "Credit Authorization Form" at bounding box center [189, 229] width 116 height 7
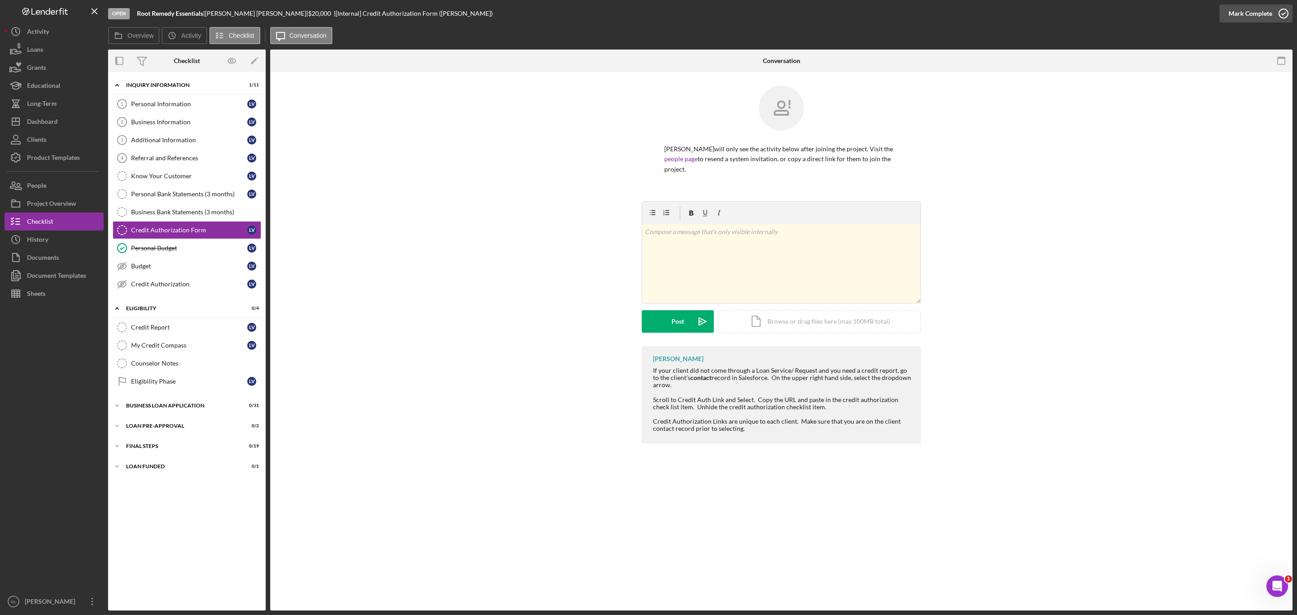
click at [864, 14] on div "Mark Complete" at bounding box center [1250, 14] width 44 height 18
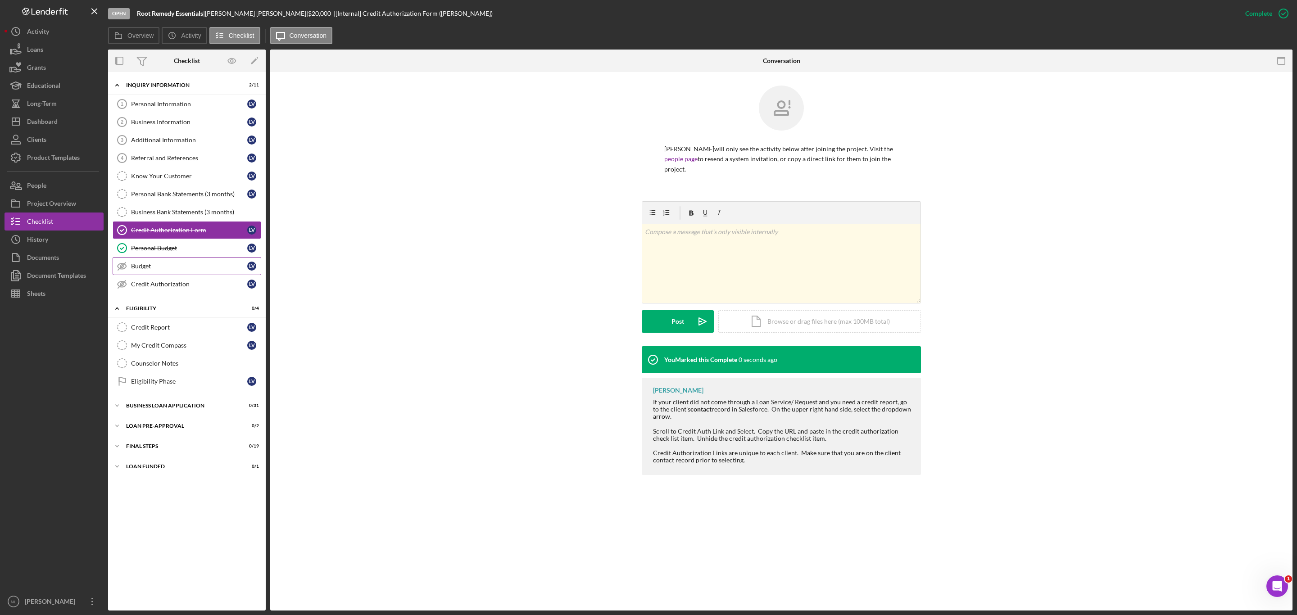
click at [194, 265] on link "Budget Budget L V" at bounding box center [187, 266] width 149 height 18
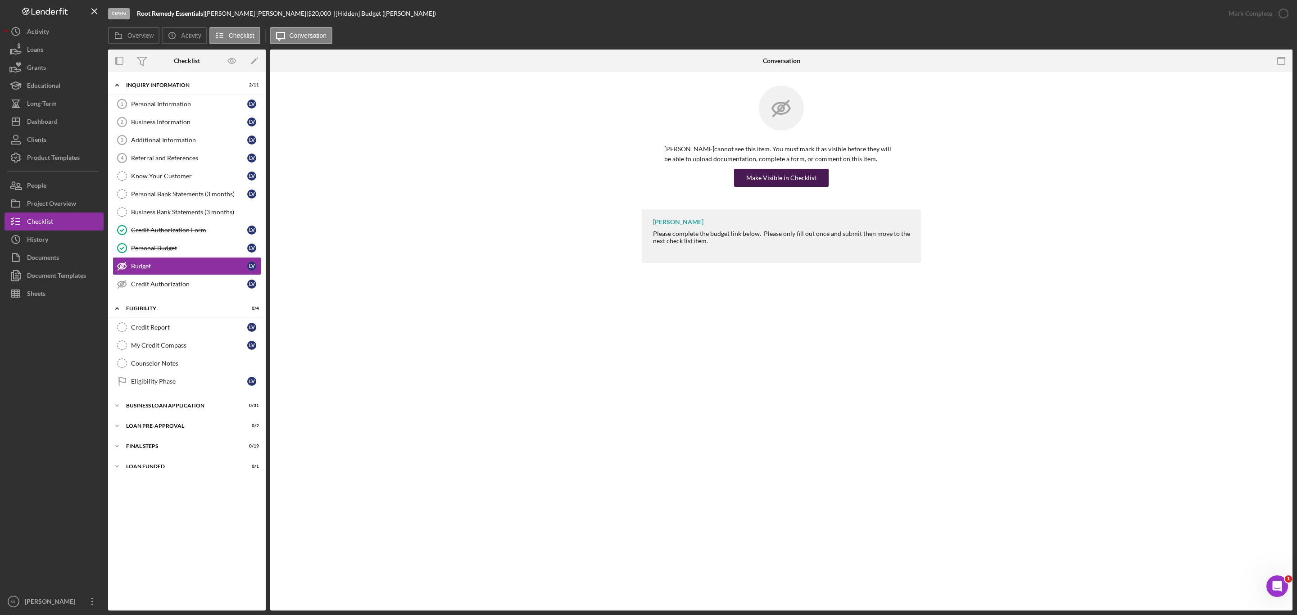
click at [761, 181] on div "Make Visible in Checklist" at bounding box center [781, 178] width 70 height 18
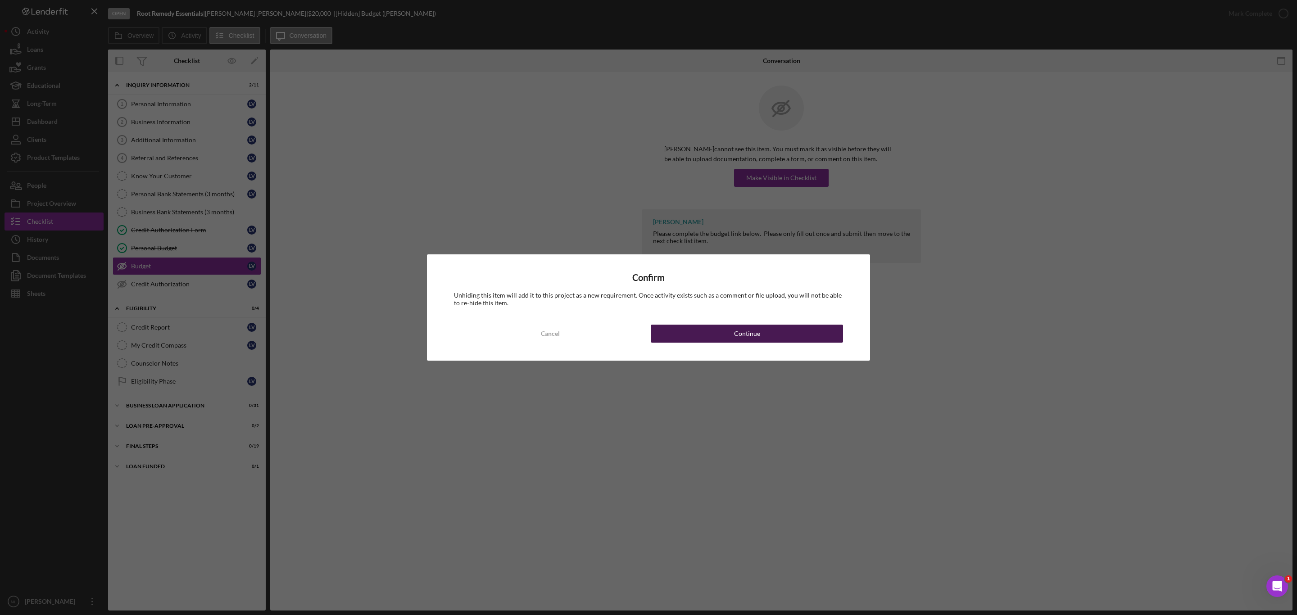
click at [739, 330] on div "Continue" at bounding box center [747, 334] width 26 height 18
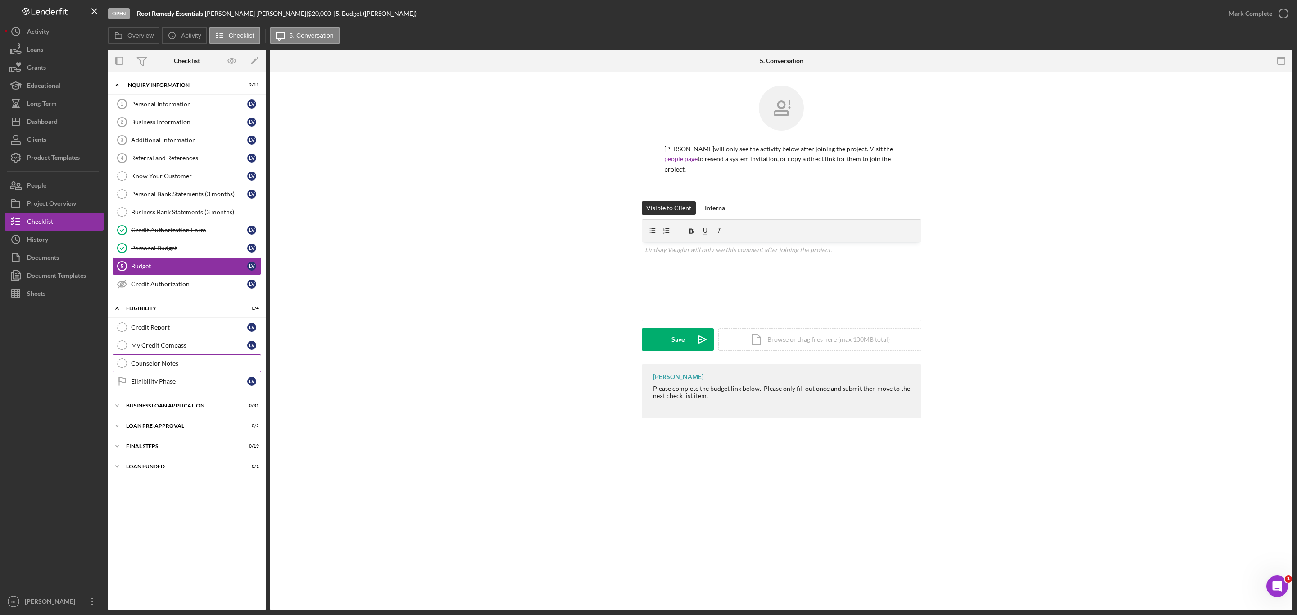
click at [177, 372] on link "Counselor Notes Counselor Notes" at bounding box center [187, 363] width 149 height 18
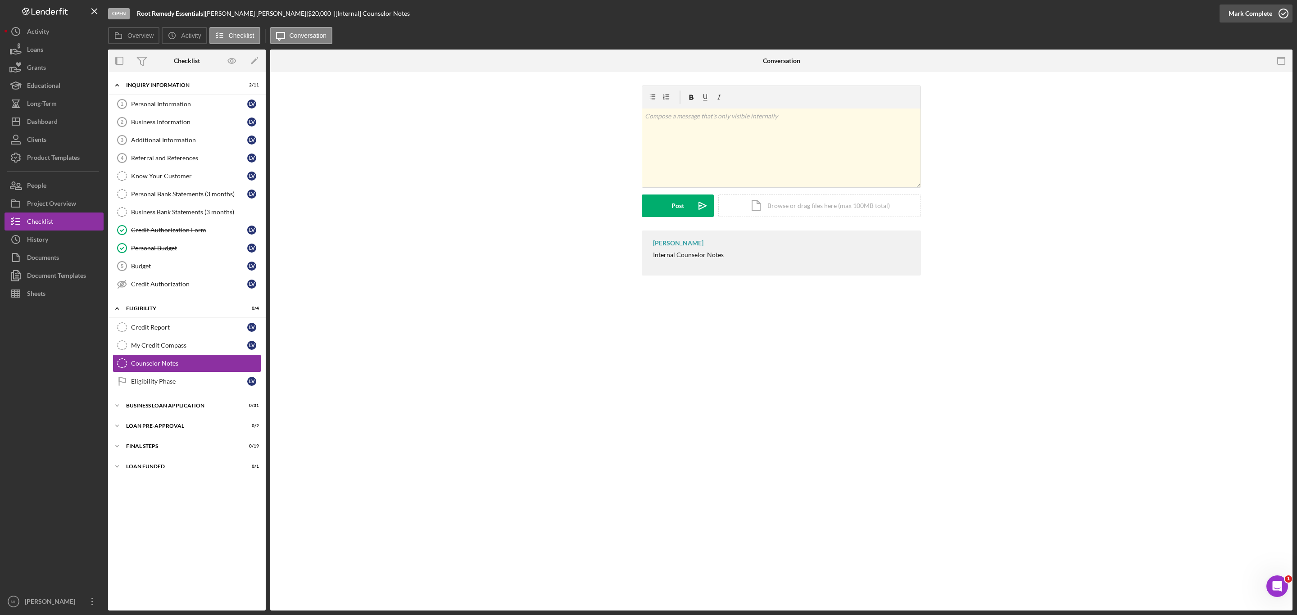
click at [864, 14] on div "Mark Complete" at bounding box center [1250, 14] width 44 height 18
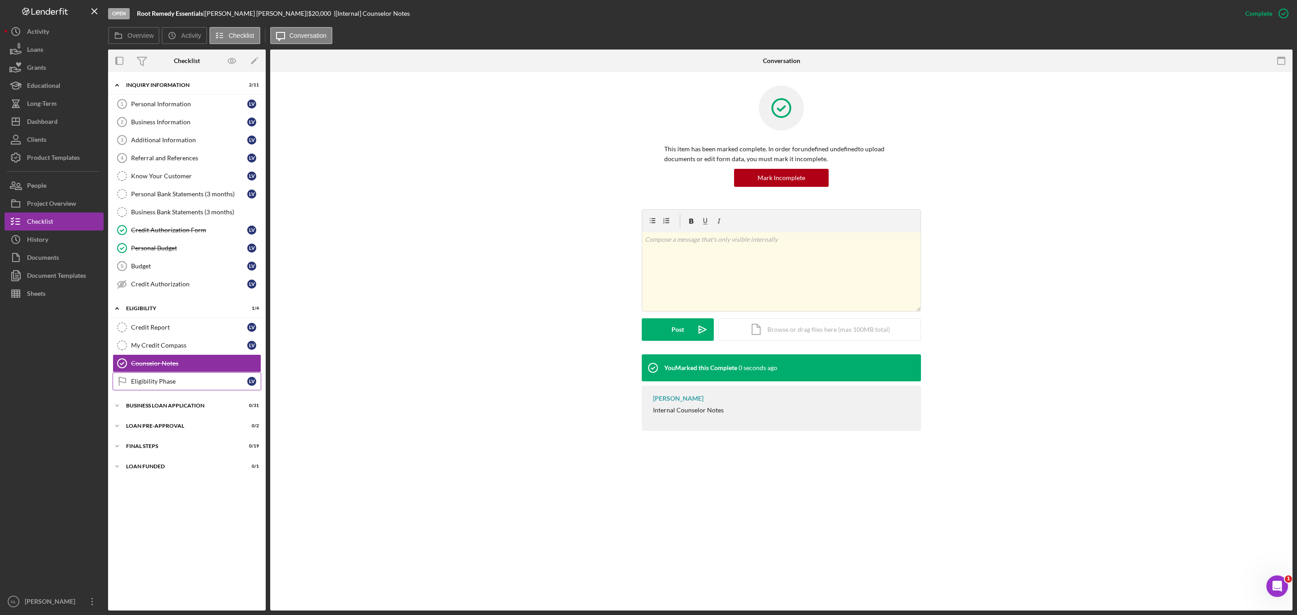
click at [196, 372] on div "Eligibility Phase" at bounding box center [189, 381] width 116 height 7
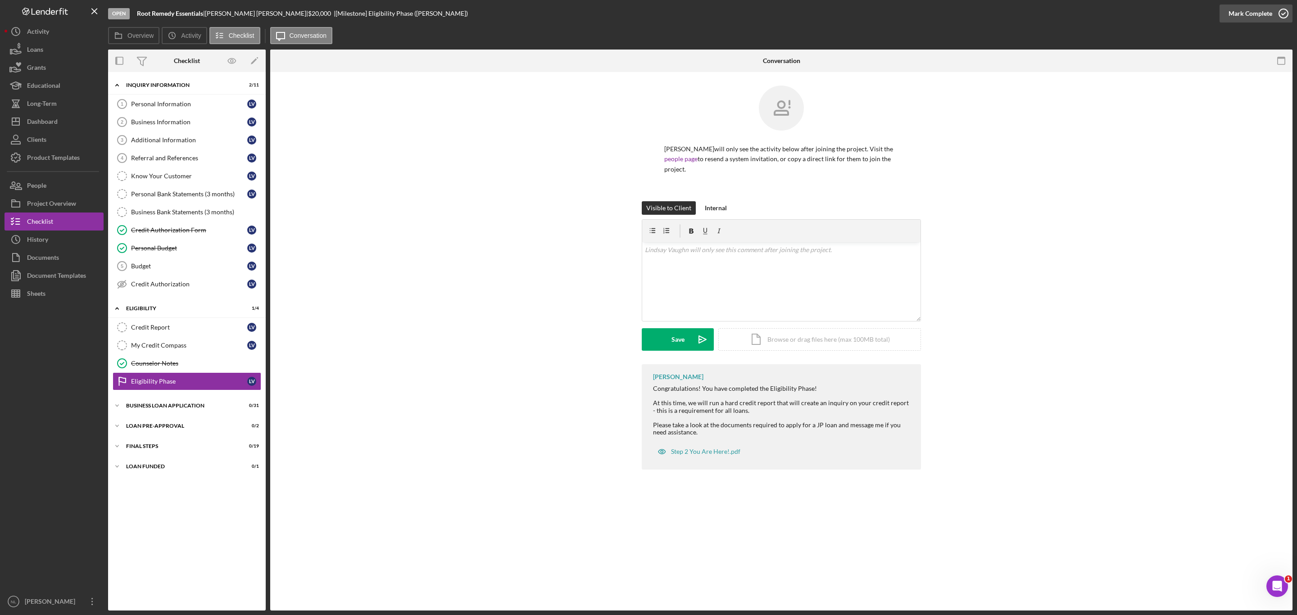
click at [864, 14] on div "Mark Complete" at bounding box center [1250, 14] width 44 height 18
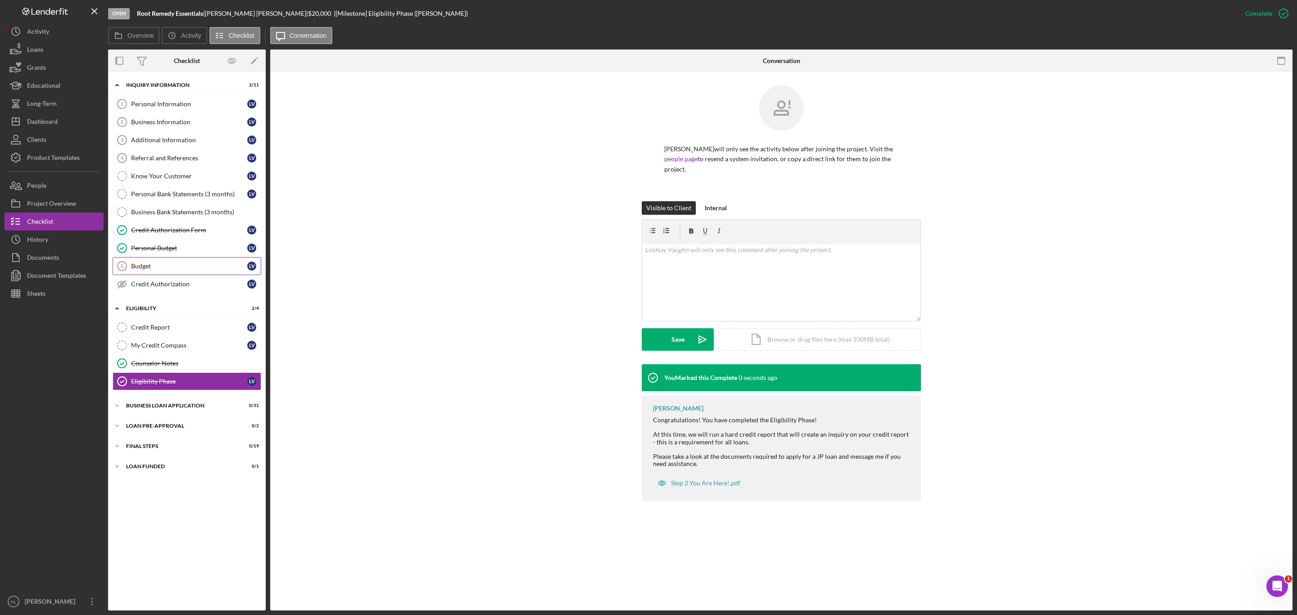
click at [158, 264] on link "Budget 5 Budget L V" at bounding box center [187, 266] width 149 height 18
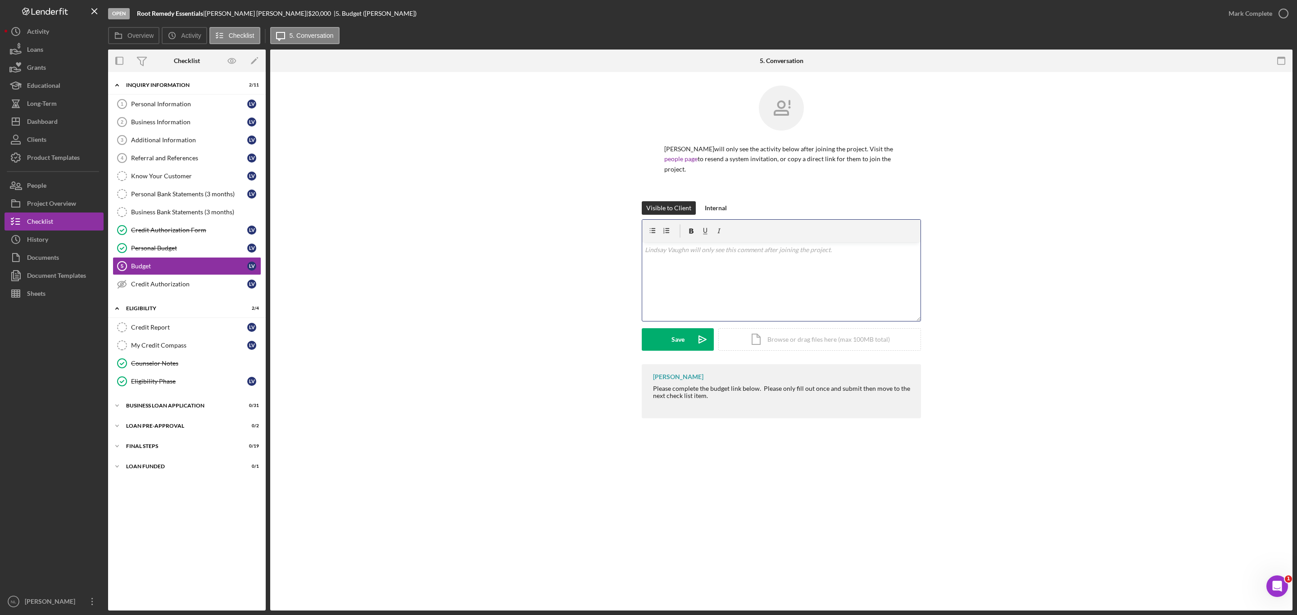
click at [690, 271] on div "v Color teal Color pink Remove color Add row above Add row below Add column bef…" at bounding box center [781, 281] width 278 height 79
click at [689, 329] on button "Save Icon/icon-invite-send" at bounding box center [678, 339] width 72 height 23
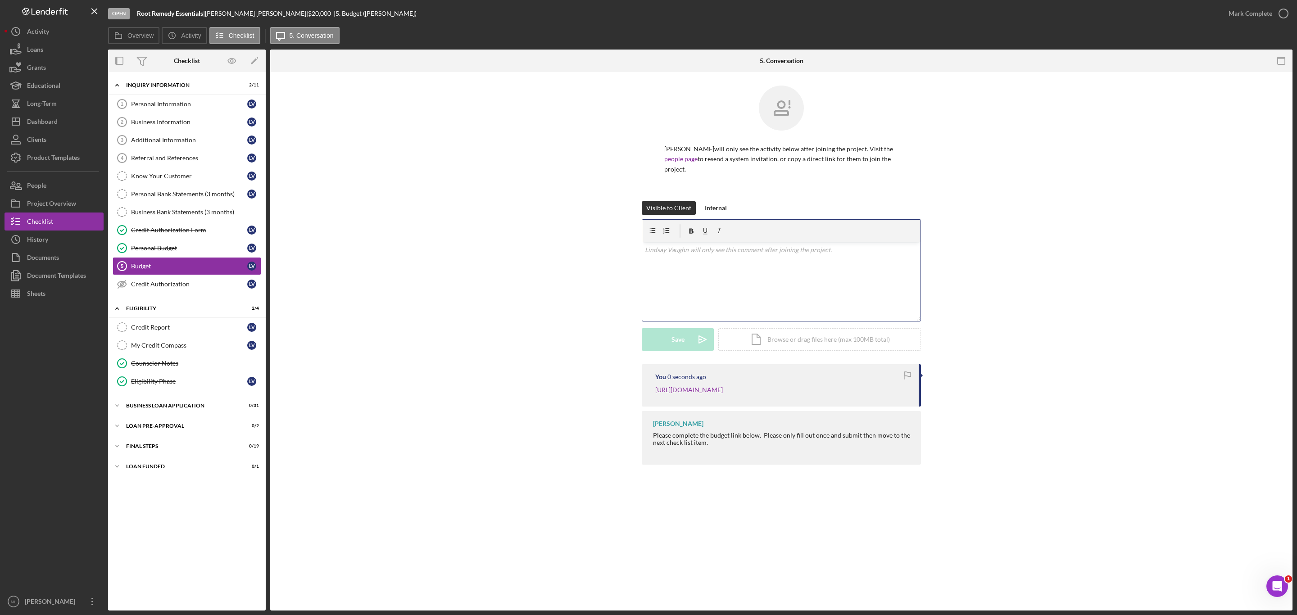
click at [671, 269] on div "v Color teal Color pink Remove color Add row above Add row below Add column bef…" at bounding box center [781, 281] width 278 height 79
click at [681, 338] on div "Save" at bounding box center [677, 339] width 13 height 23
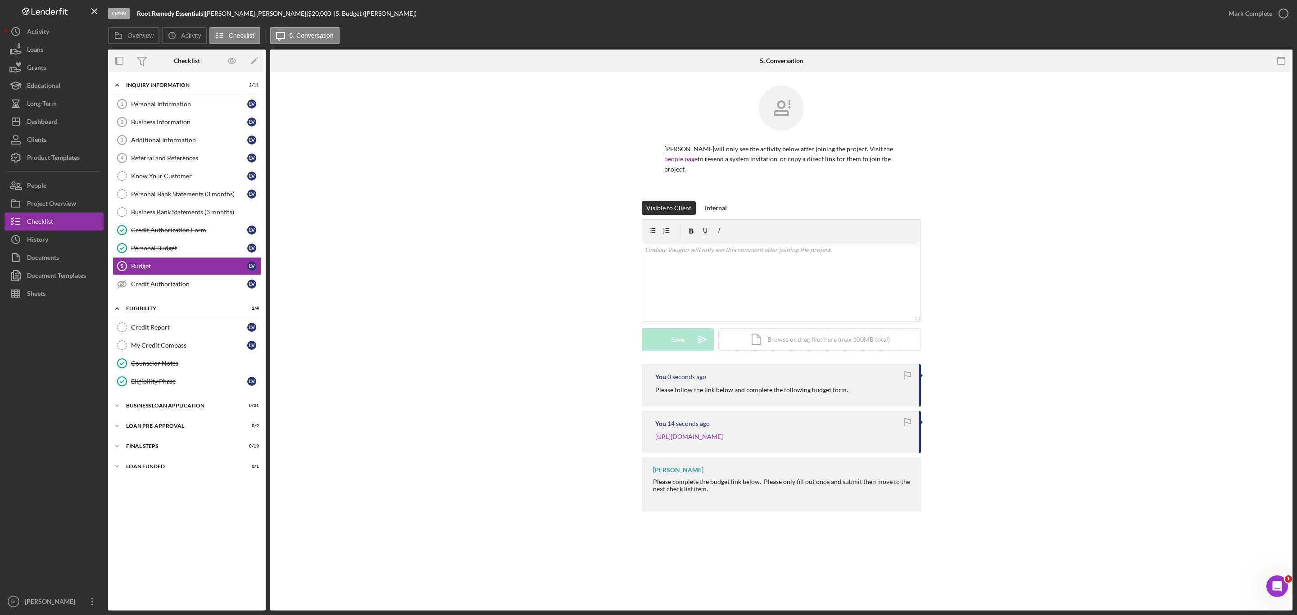
click at [193, 372] on div "Icon/Expander INQUIRY INFORMATION 2 / 11 Personal Information 1 Personal Inform…" at bounding box center [187, 342] width 158 height 530
click at [190, 372] on div "BUSINESS LOAN APPLICATION" at bounding box center [190, 405] width 128 height 5
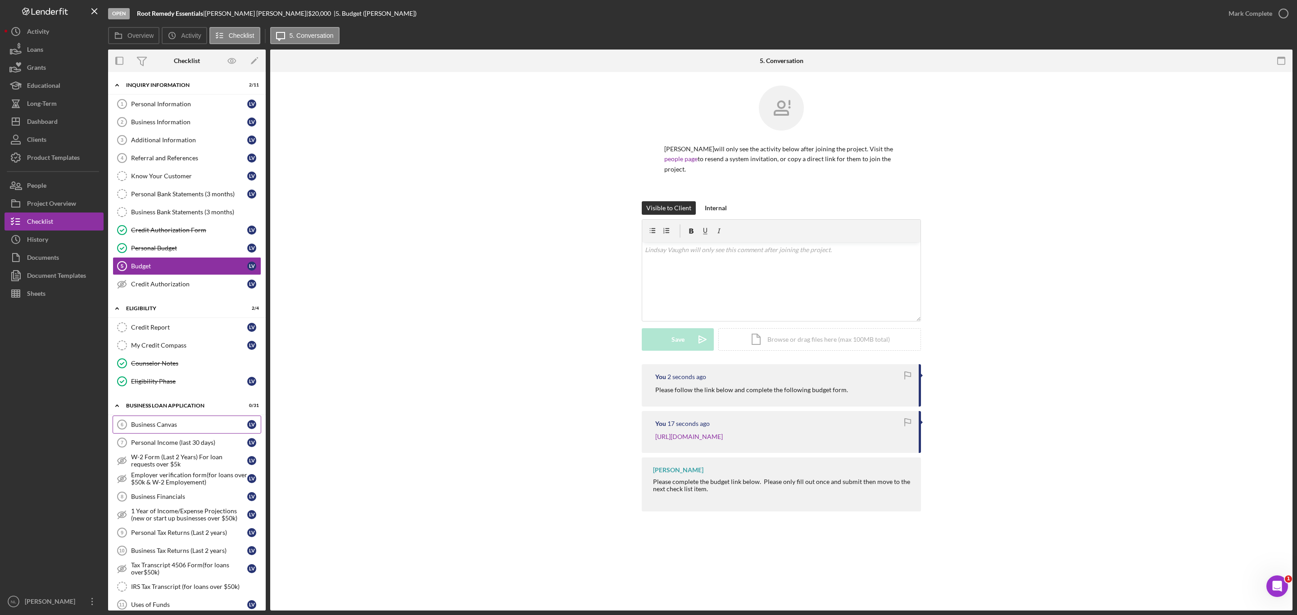
click at [186, 372] on link "Business Canvas 6 Business Canvas L V" at bounding box center [187, 425] width 149 height 18
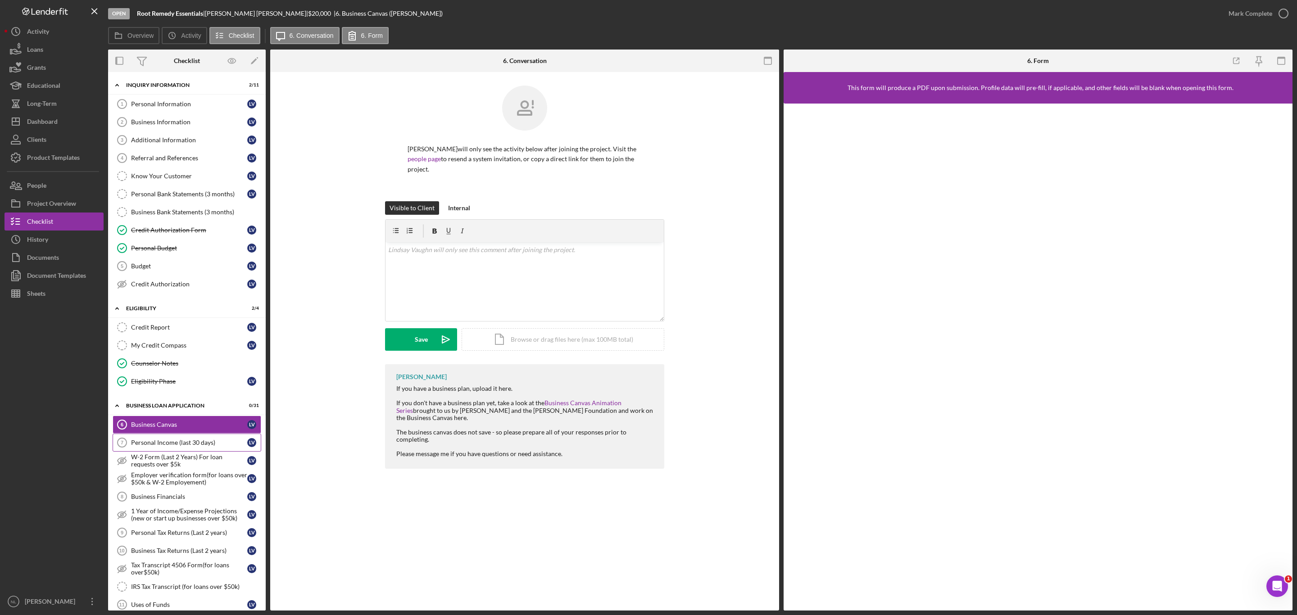
click at [173, 372] on link "Personal Income (last 30 days) 7 Personal Income (last 30 days) L V" at bounding box center [187, 443] width 149 height 18
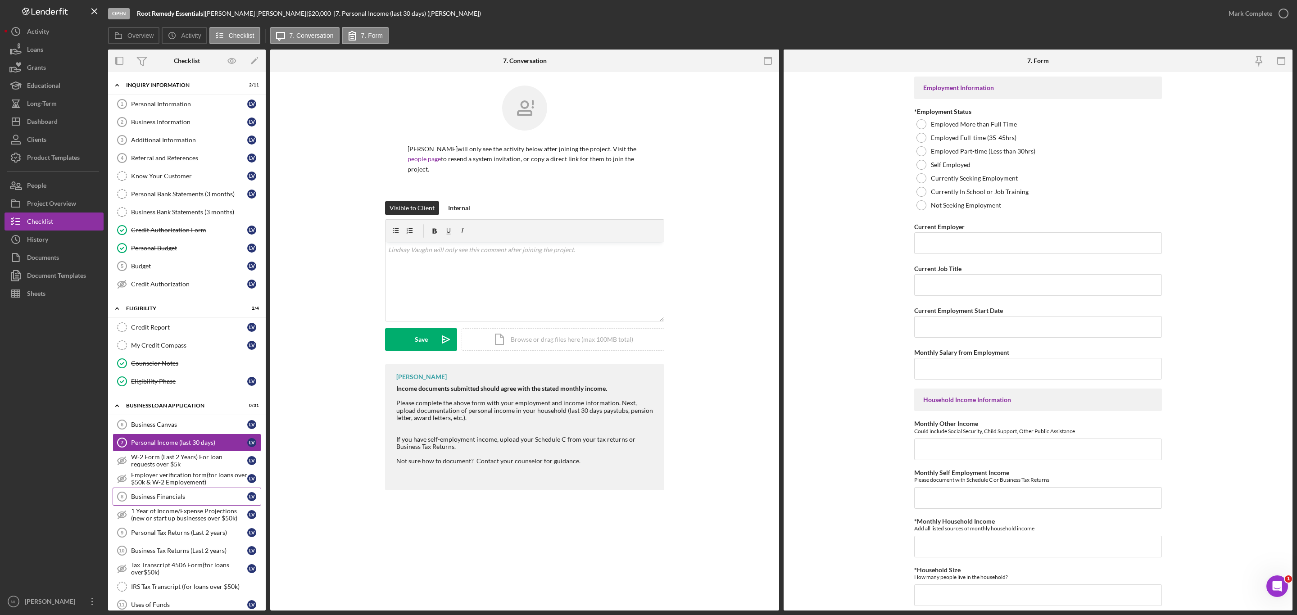
click at [164, 372] on div "Business Financials" at bounding box center [189, 496] width 116 height 7
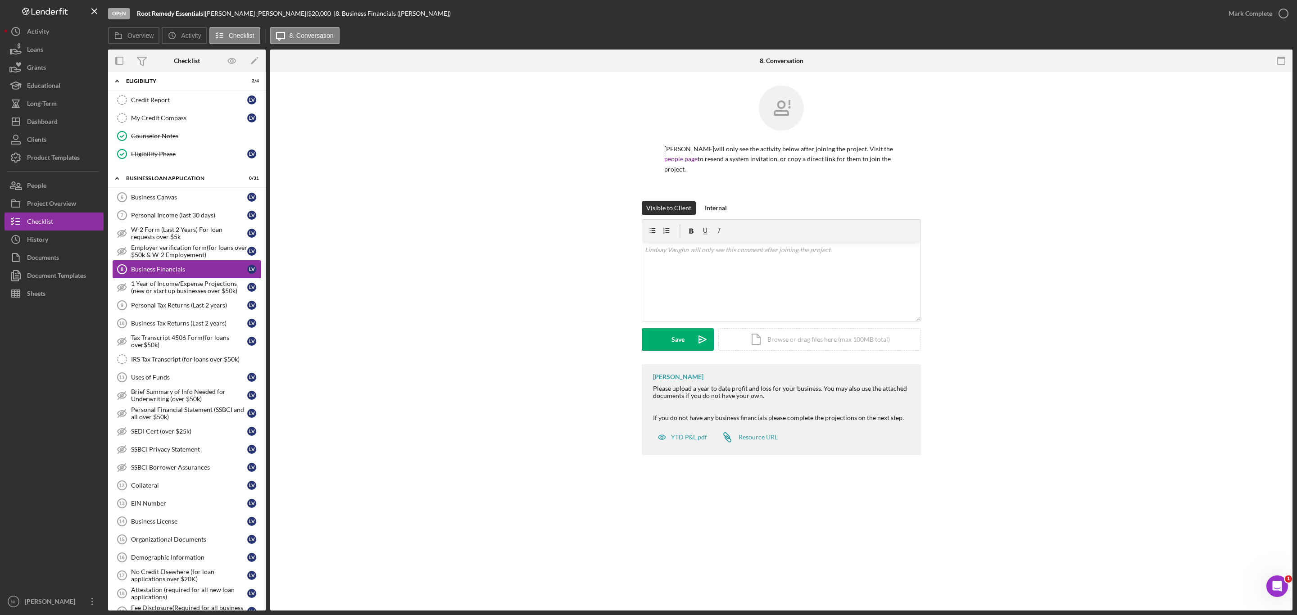
scroll to position [343, 0]
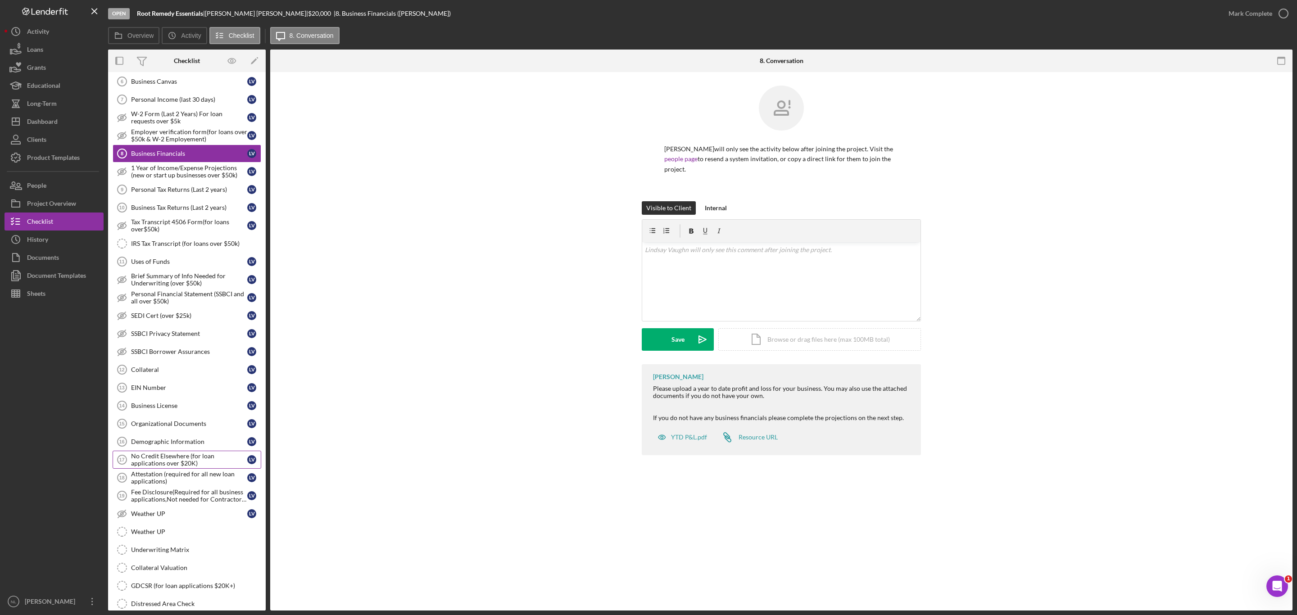
click at [191, 372] on div "No Credit Elsewhere (for loan applications over $20K)" at bounding box center [189, 460] width 116 height 14
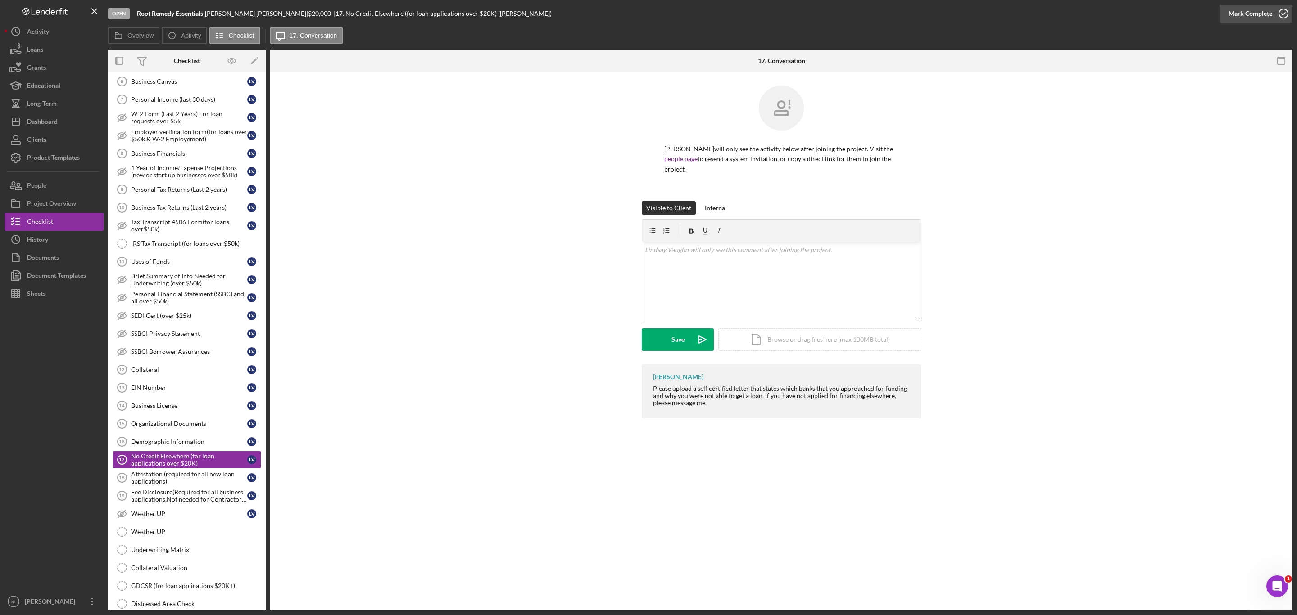
click at [864, 16] on div "Mark Complete" at bounding box center [1250, 14] width 44 height 18
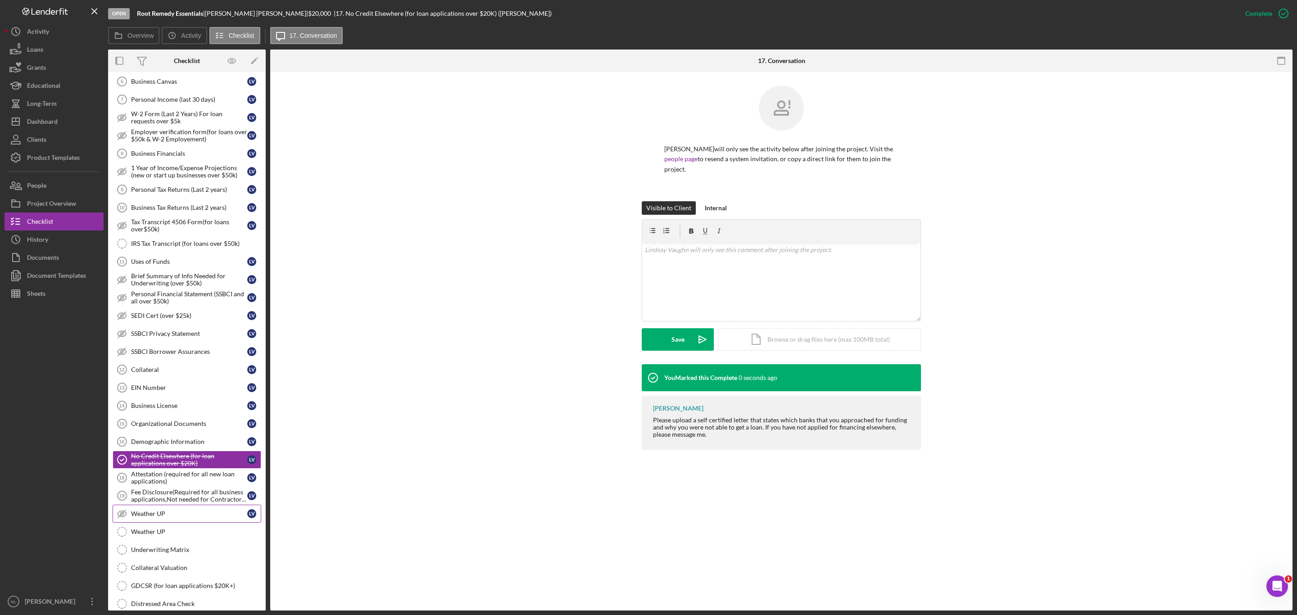
scroll to position [454, 0]
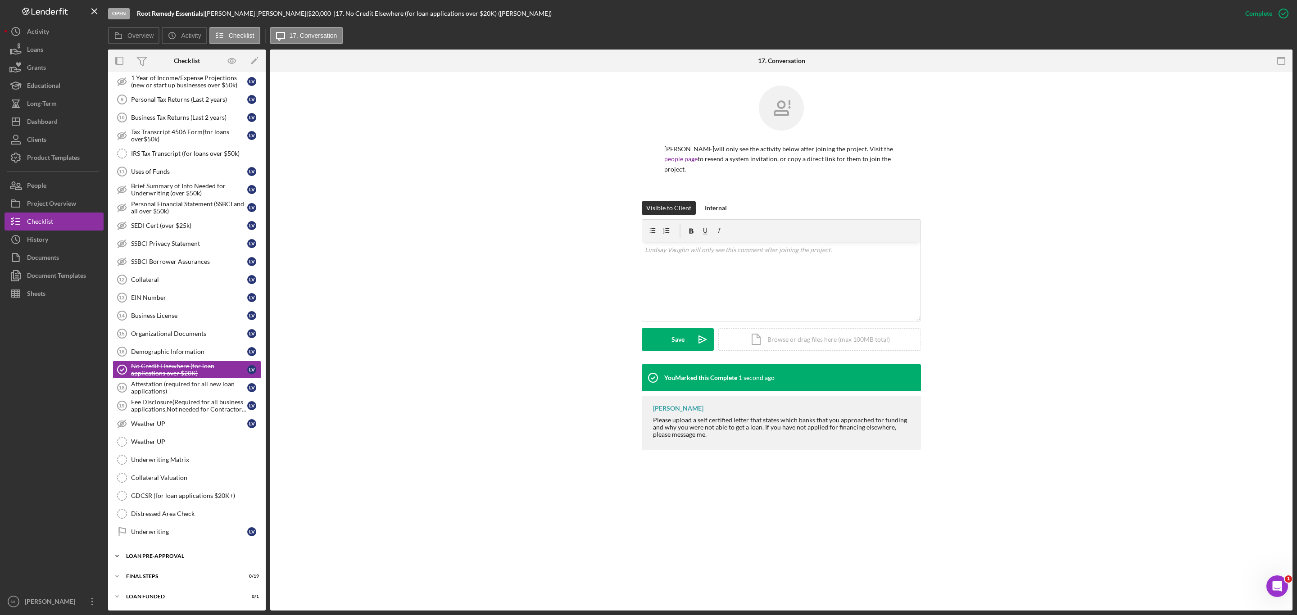
click at [167, 372] on div "Icon/Expander LOAN PRE-APPROVAL 0 / 2" at bounding box center [187, 556] width 158 height 18
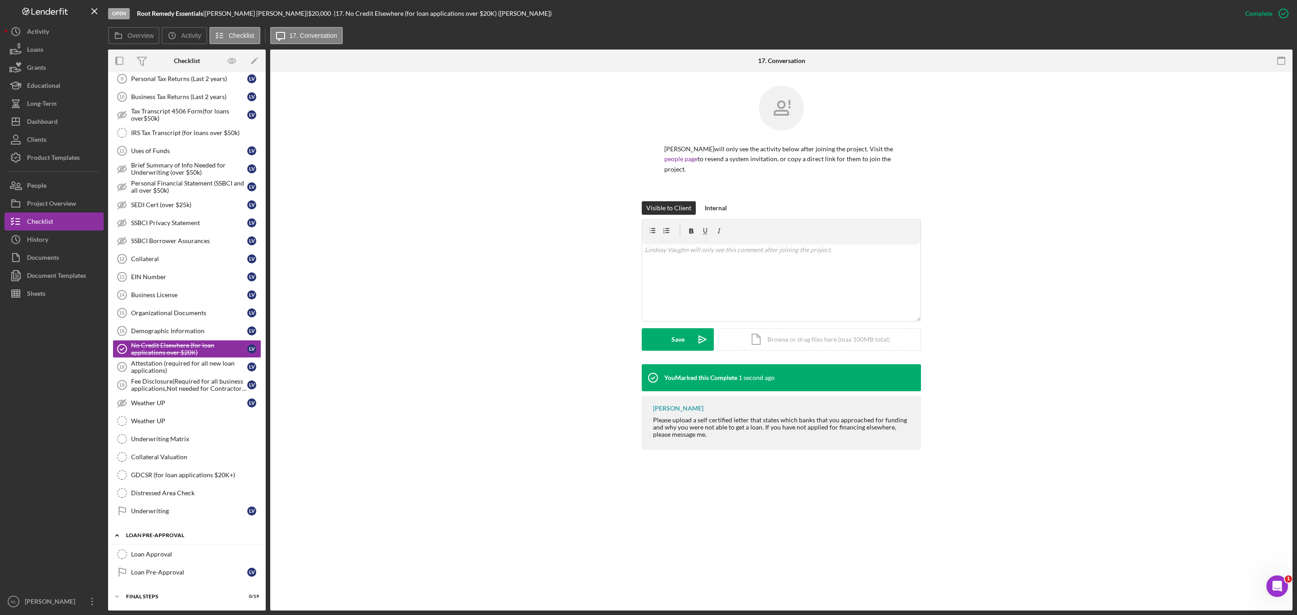
scroll to position [496, 0]
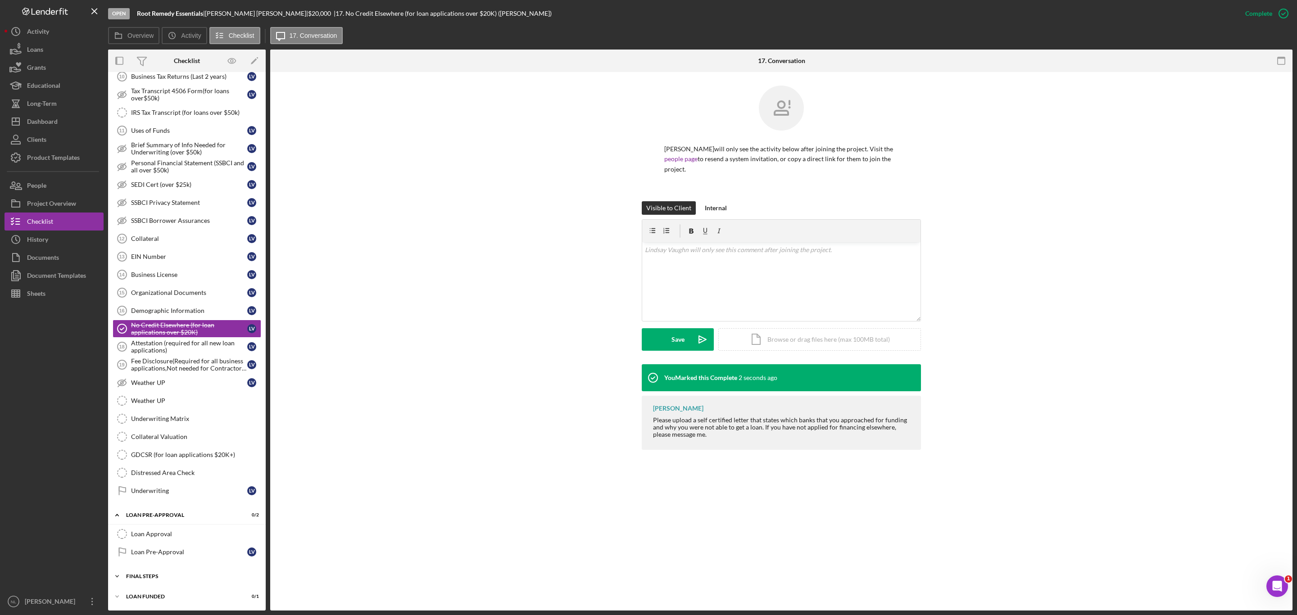
click at [165, 372] on div "Icon/Expander FINAL STEPS 0 / 19" at bounding box center [187, 576] width 158 height 18
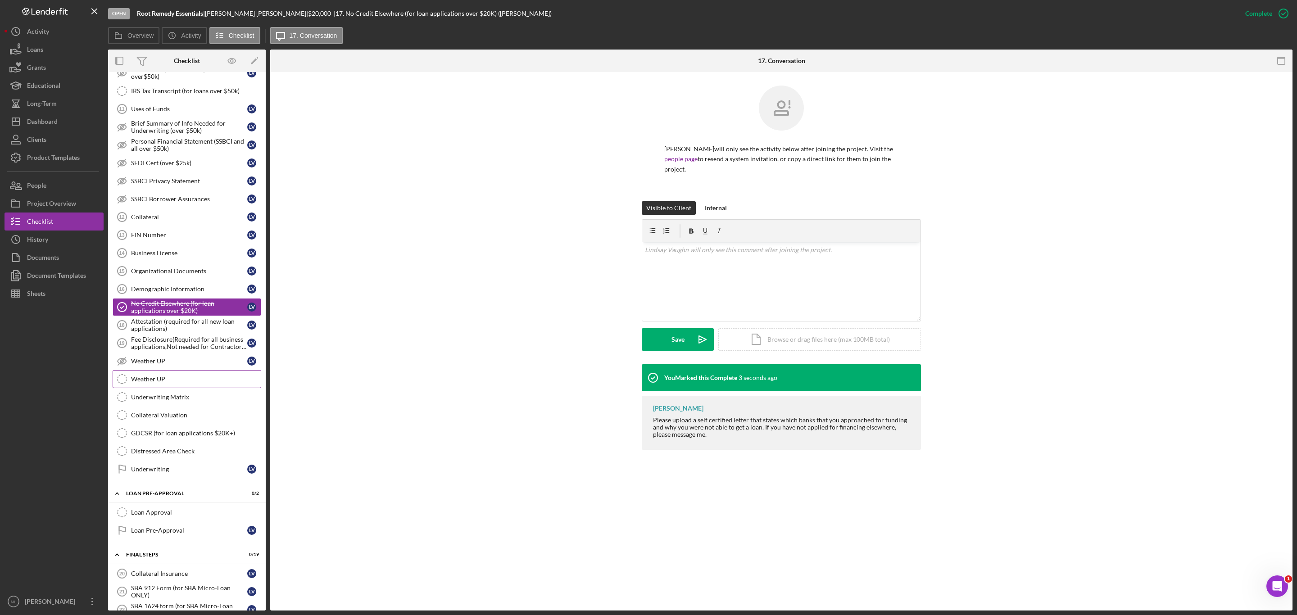
click at [164, 372] on div "Weather UP" at bounding box center [196, 379] width 130 height 7
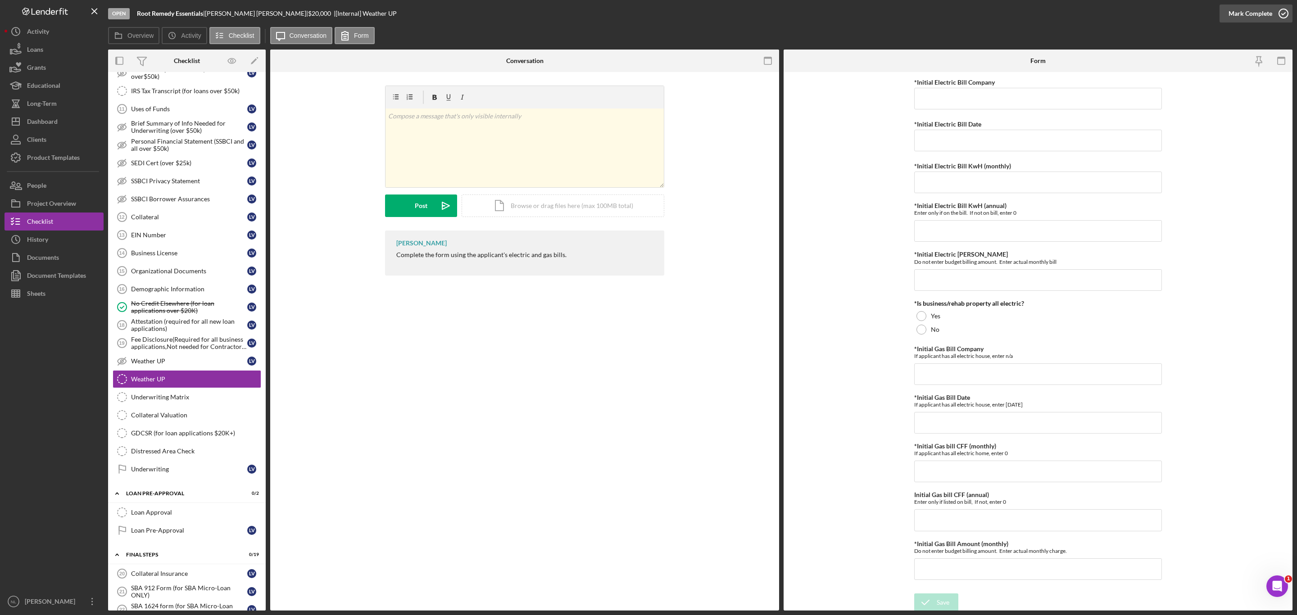
click at [864, 14] on div "Mark Complete" at bounding box center [1250, 14] width 44 height 18
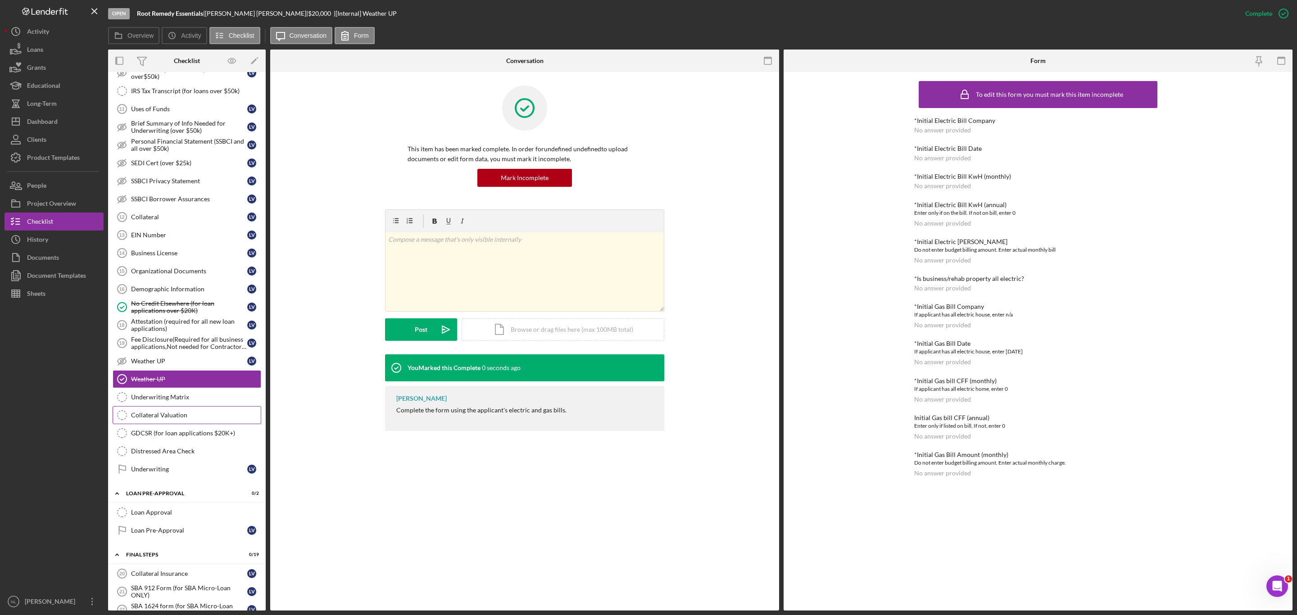
click at [193, 372] on div "Collateral Valuation" at bounding box center [196, 415] width 130 height 7
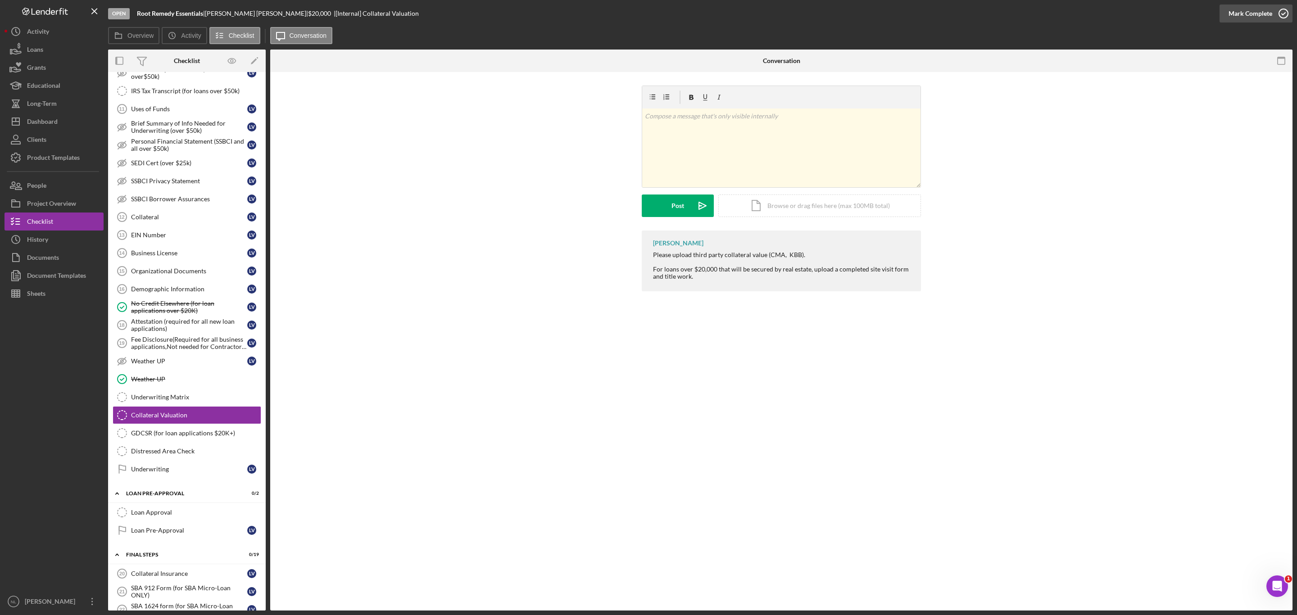
click at [864, 15] on div "Mark Complete" at bounding box center [1250, 14] width 44 height 18
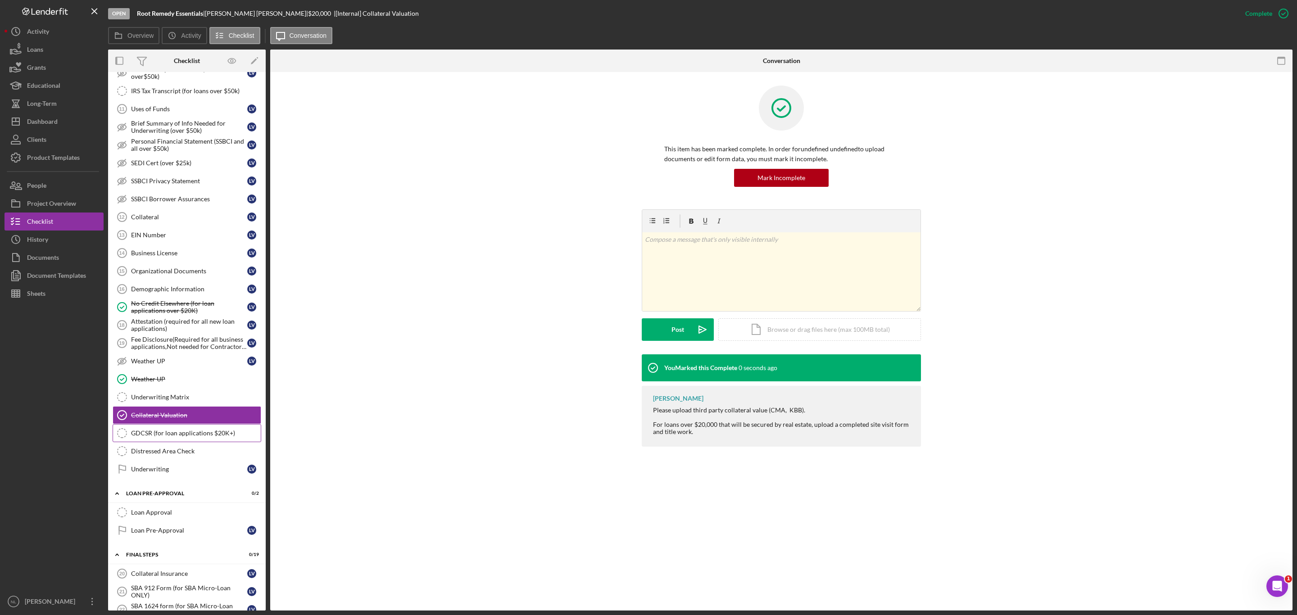
click at [190, 372] on div "GDCSR (for loan applications $20K+)" at bounding box center [196, 433] width 130 height 7
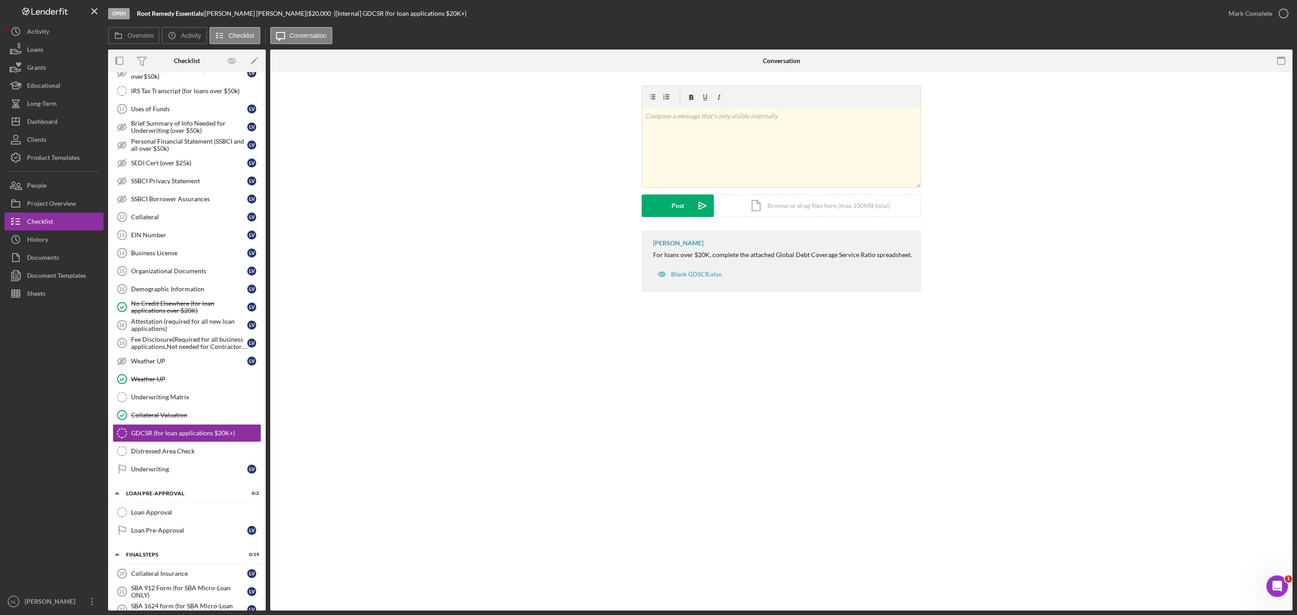
click at [864, 0] on div "Mark Complete" at bounding box center [1255, 13] width 73 height 27
click at [864, 11] on div "Mark Complete" at bounding box center [1250, 14] width 44 height 18
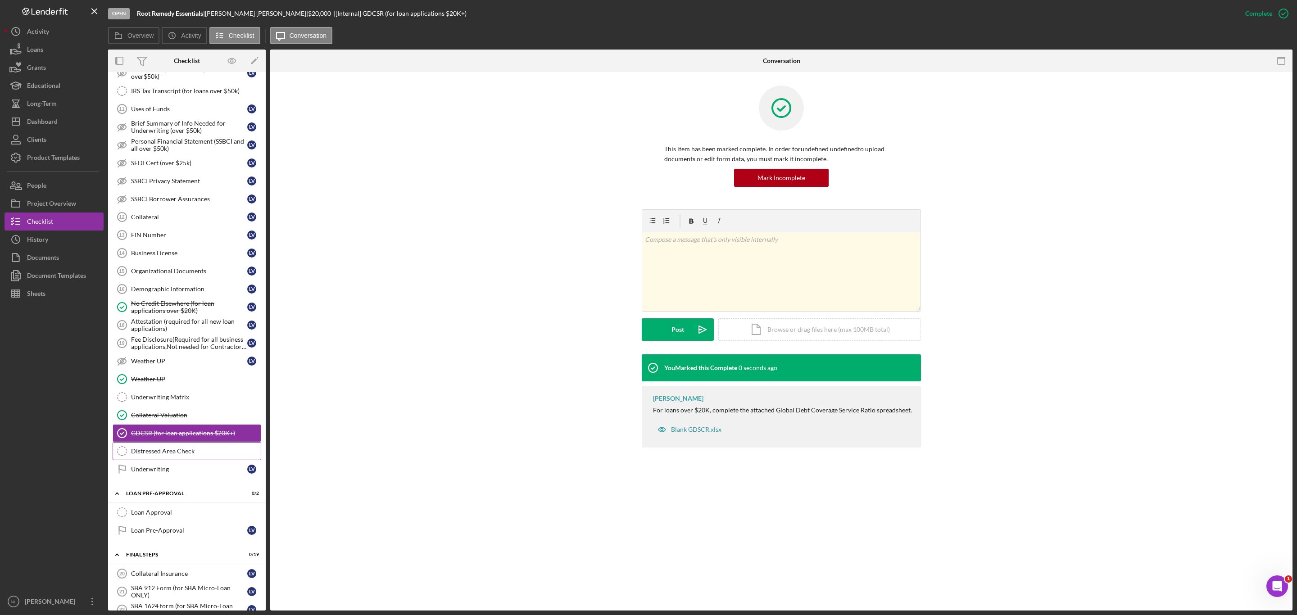
click at [195, 372] on link "Distressed Area Check Distressed Area Check" at bounding box center [187, 451] width 149 height 18
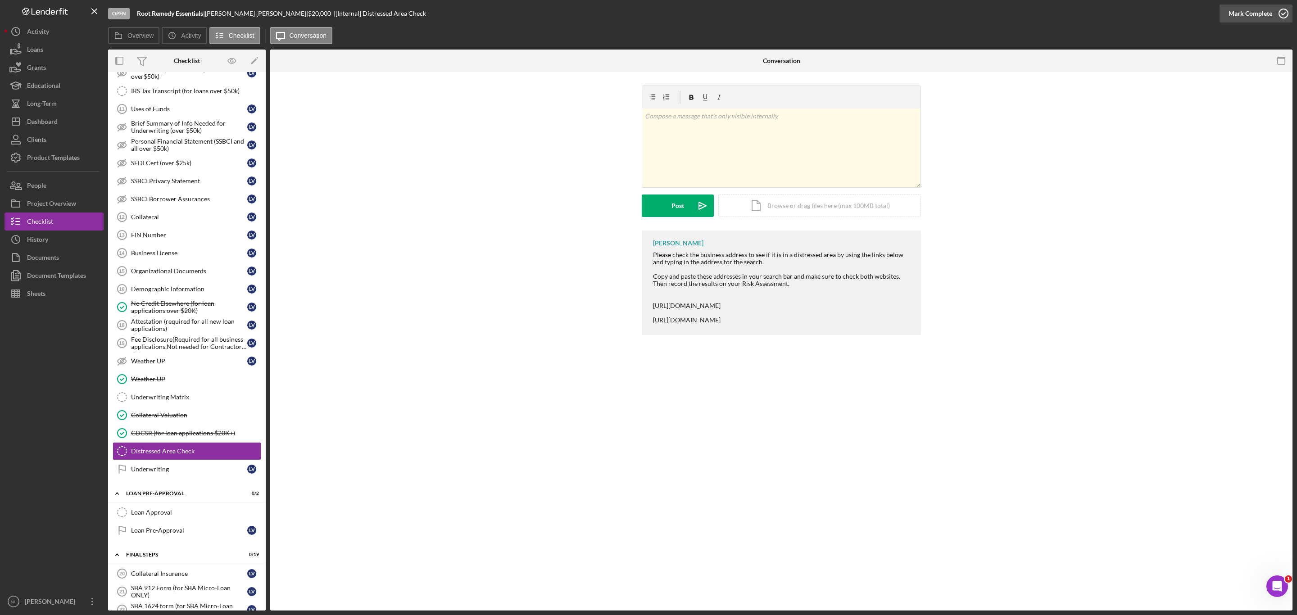
click at [864, 17] on div "Mark Complete" at bounding box center [1250, 14] width 44 height 18
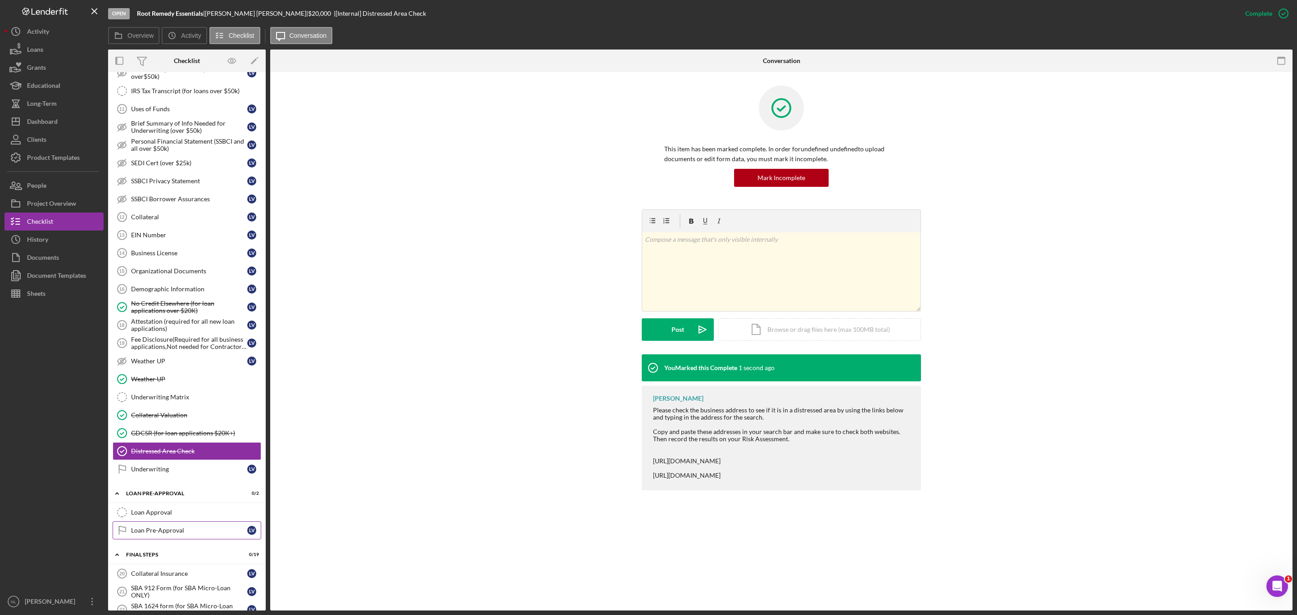
click at [176, 372] on link "Loan Pre-Approval Loan Pre-Approval L V" at bounding box center [187, 530] width 149 height 18
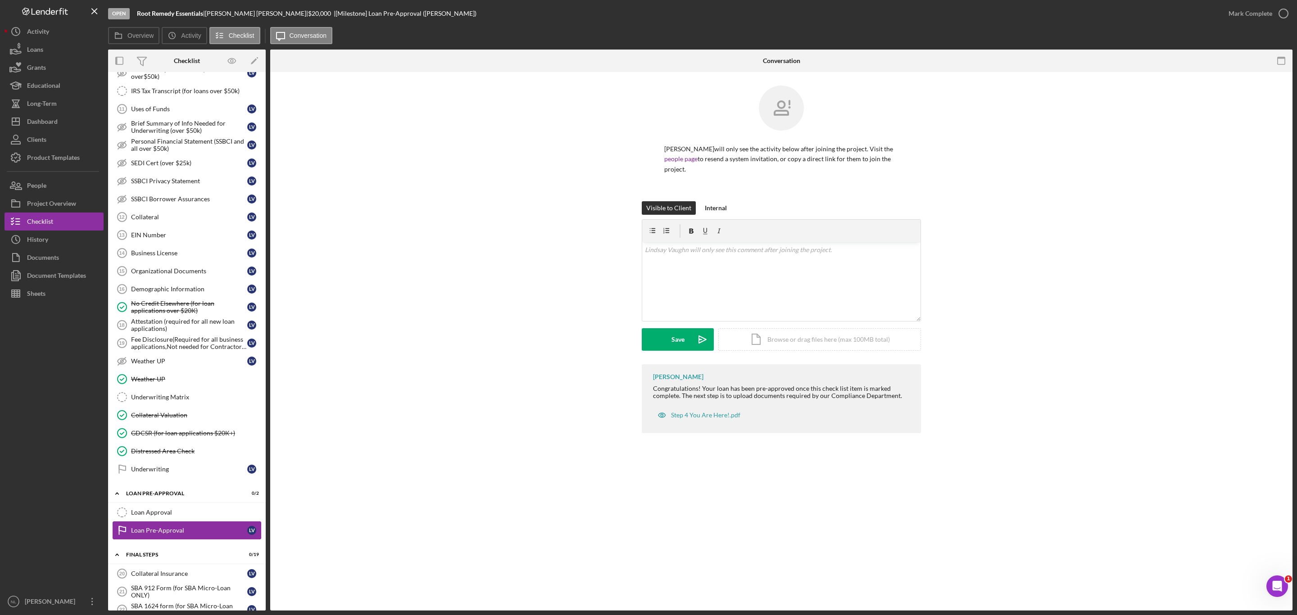
scroll to position [677, 0]
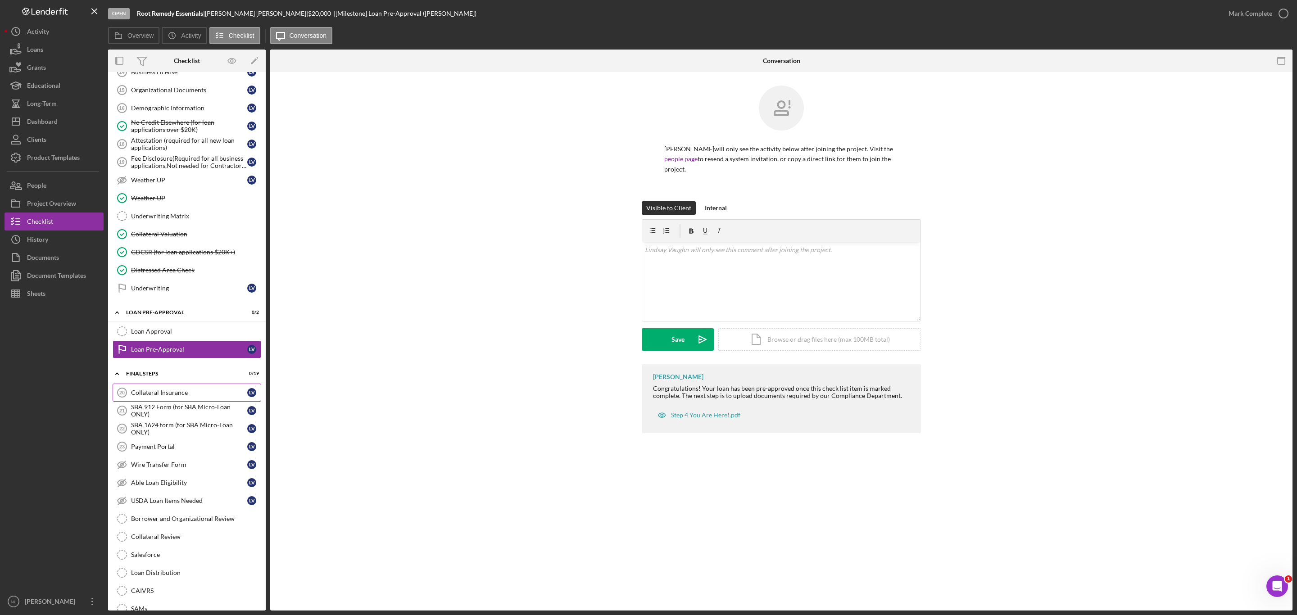
click at [163, 372] on link "Collateral Insurance 20 Collateral Insurance L V" at bounding box center [187, 393] width 149 height 18
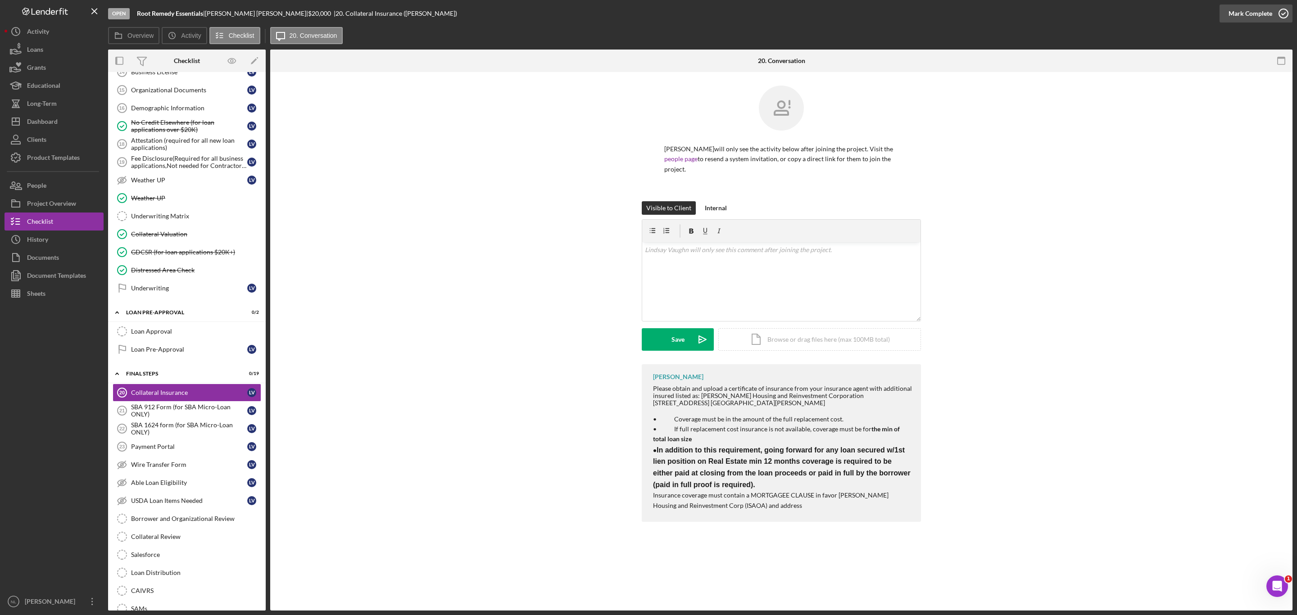
click at [864, 14] on div "Mark Complete" at bounding box center [1250, 14] width 44 height 18
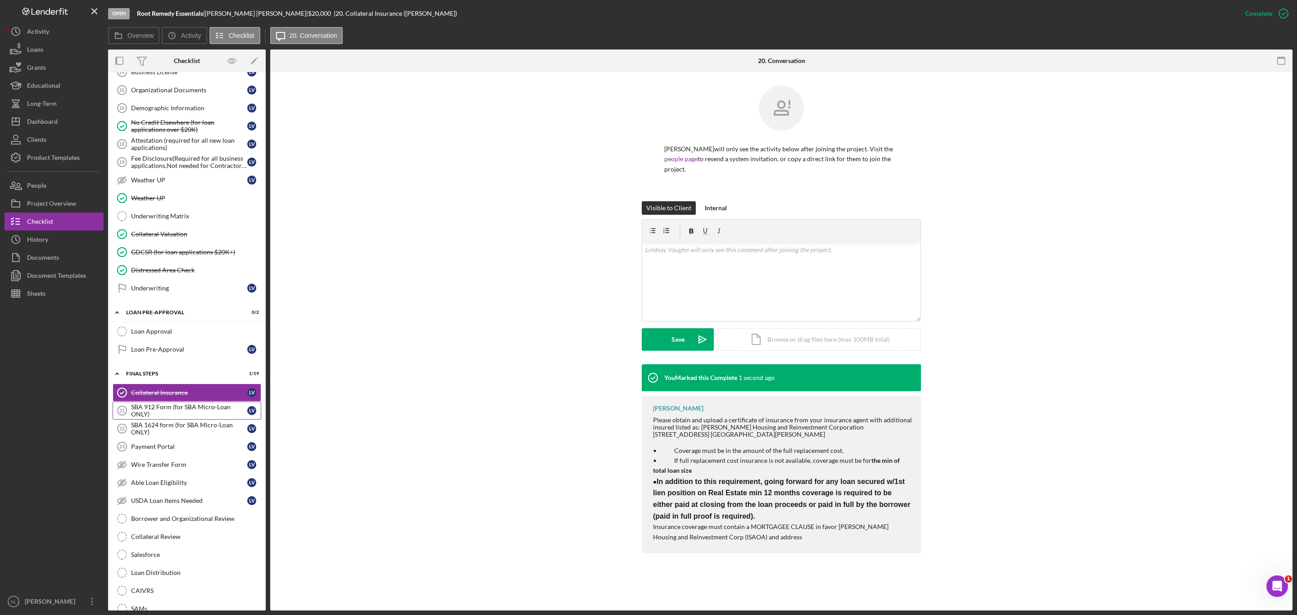
click at [163, 372] on div "SBA 912 Form (for SBA Micro-Loan ONLY)" at bounding box center [189, 410] width 116 height 14
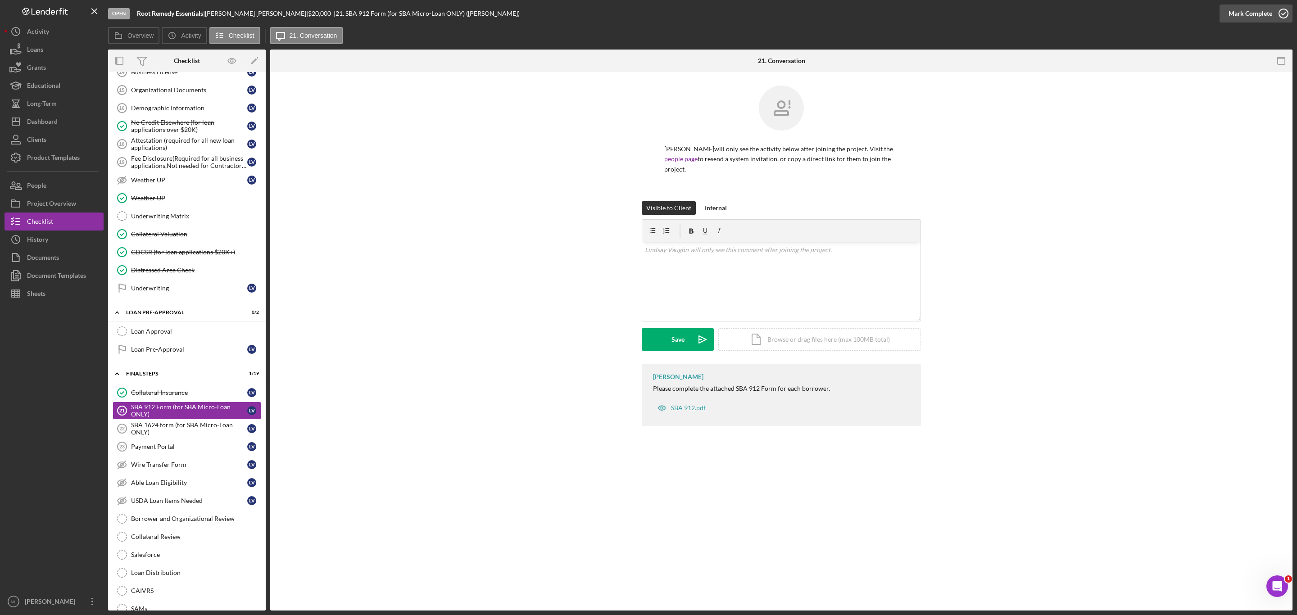
click at [864, 13] on div "Mark Complete" at bounding box center [1250, 14] width 44 height 18
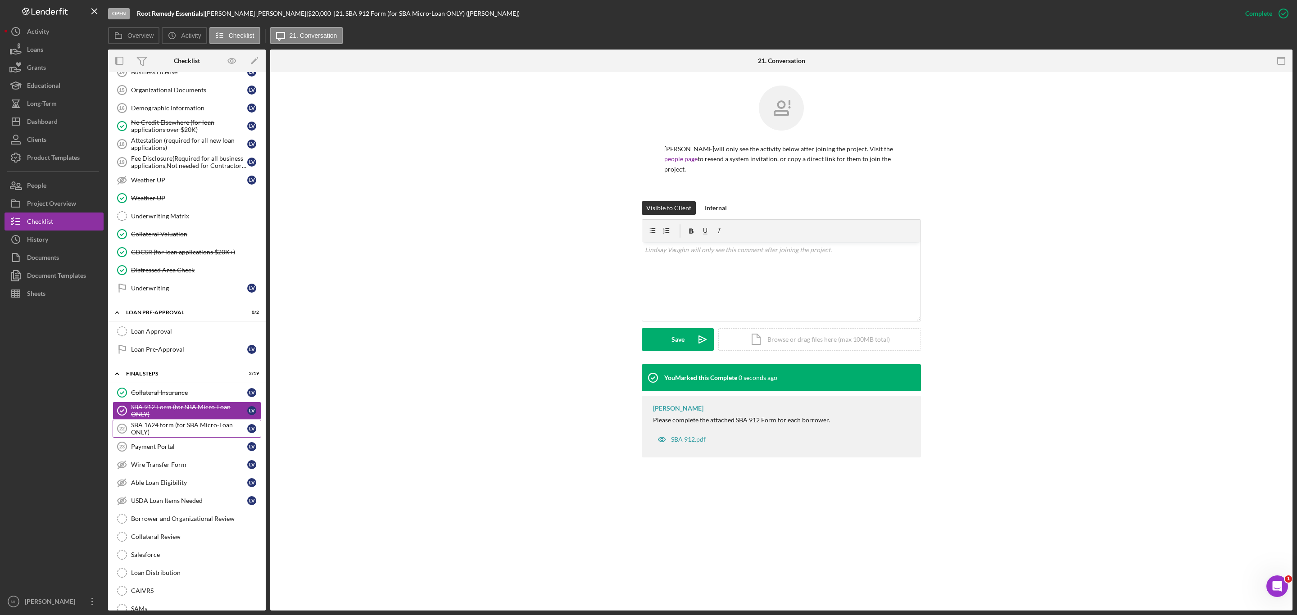
click at [185, 372] on div "SBA 1624 form (for SBA Micro-Loan ONLY)" at bounding box center [189, 428] width 116 height 14
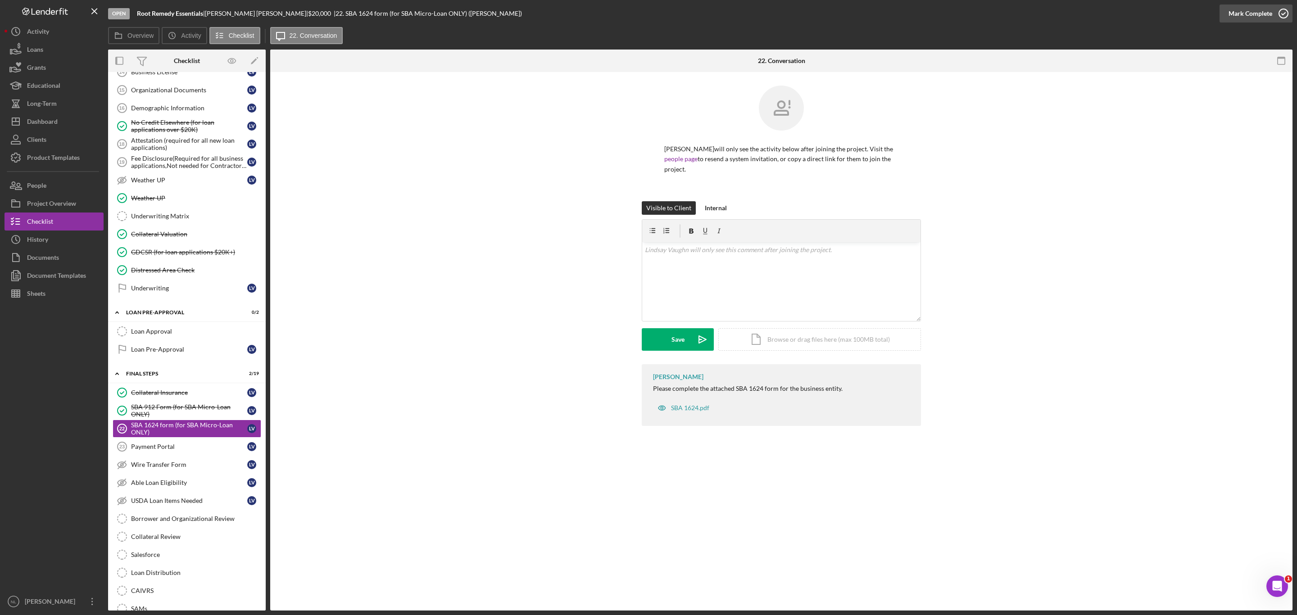
click at [864, 15] on div "Mark Complete" at bounding box center [1250, 14] width 44 height 18
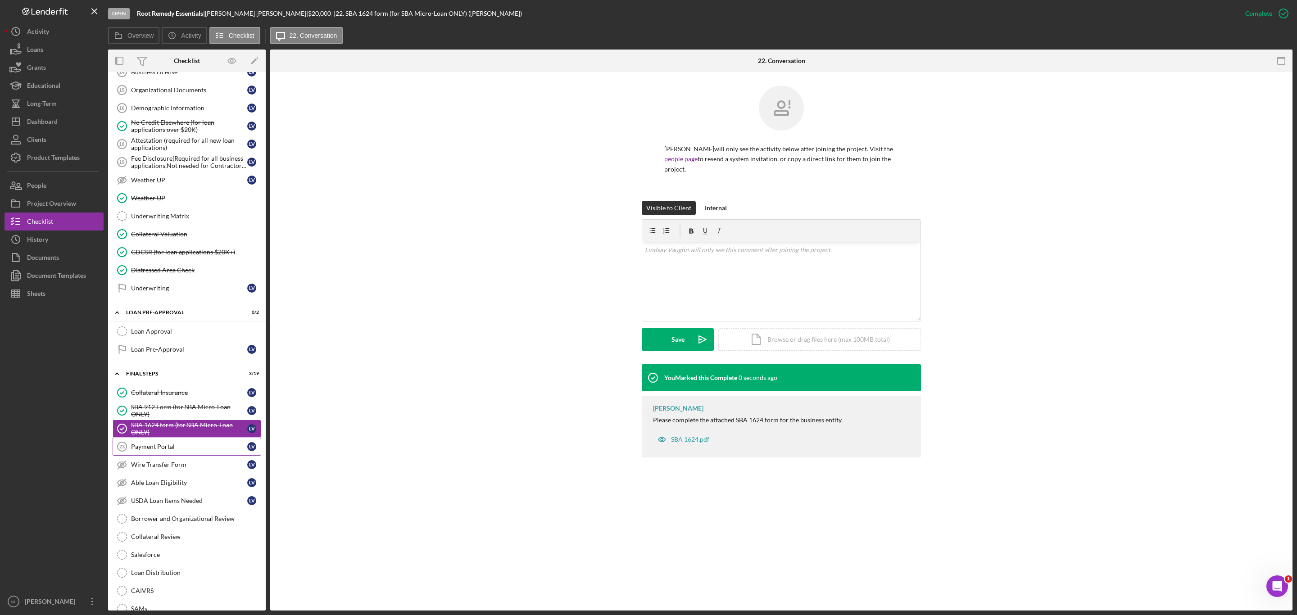
click at [153, 372] on div "Payment Portal" at bounding box center [189, 446] width 116 height 7
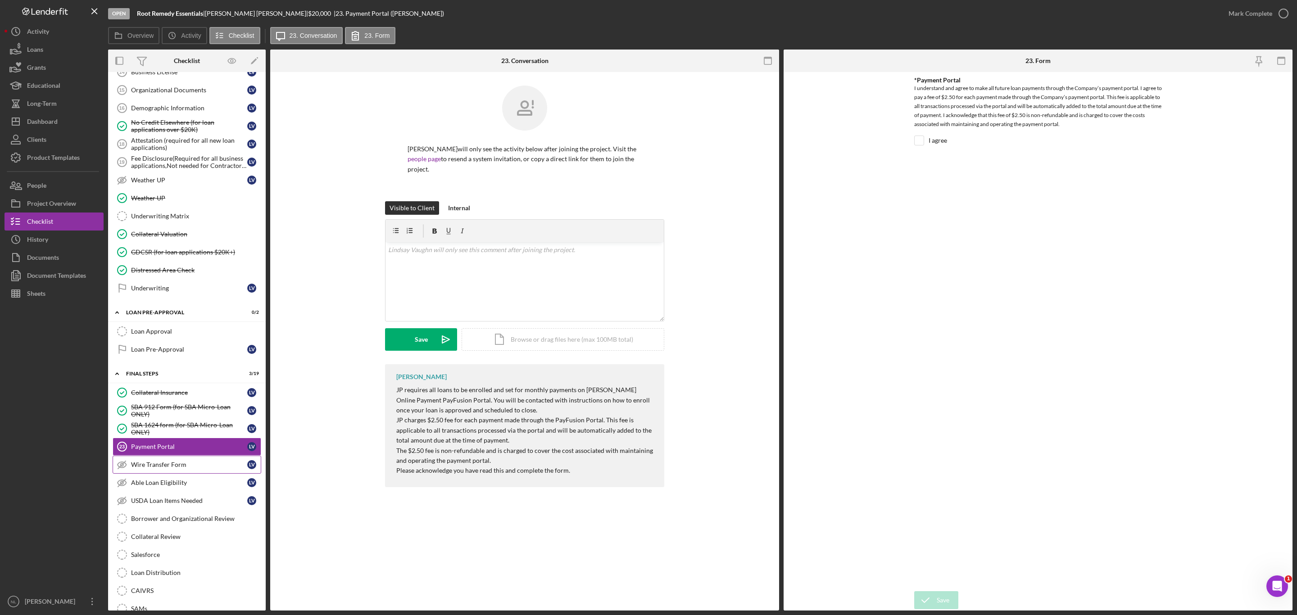
click at [156, 372] on div "Wire Transfer Form" at bounding box center [189, 464] width 116 height 7
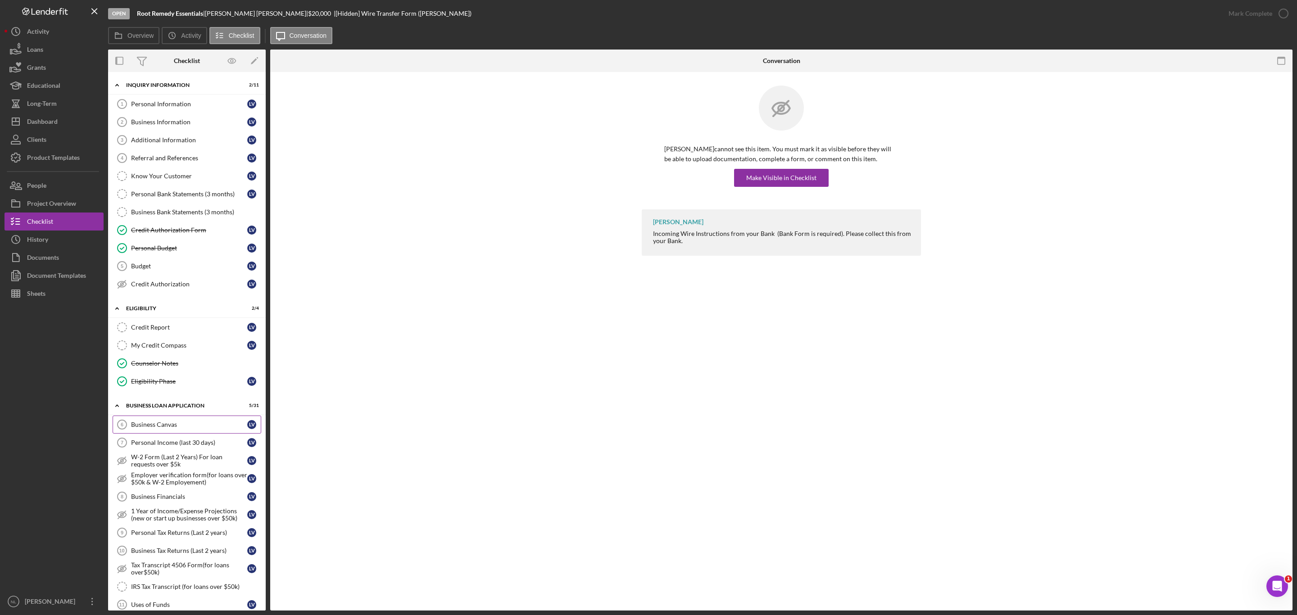
click at [153, 372] on div "Business Canvas" at bounding box center [189, 424] width 116 height 7
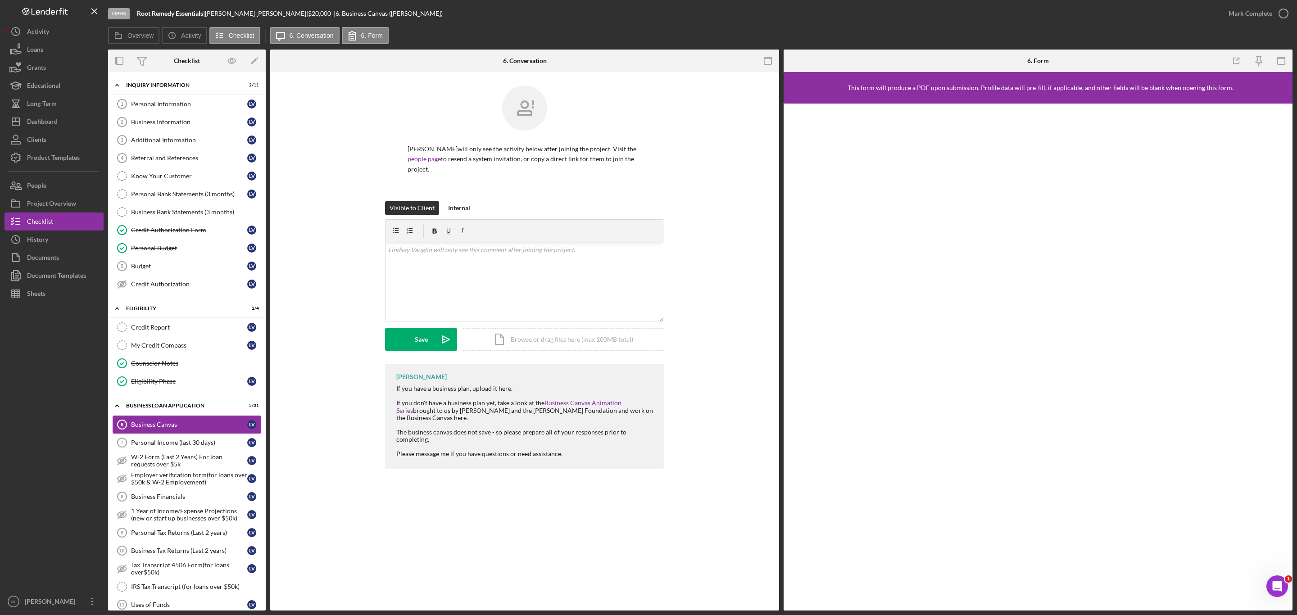
click at [153, 372] on link "Business Canvas 6 Business Canvas L V" at bounding box center [187, 425] width 149 height 18
click at [165, 270] on div "Budget" at bounding box center [189, 266] width 116 height 7
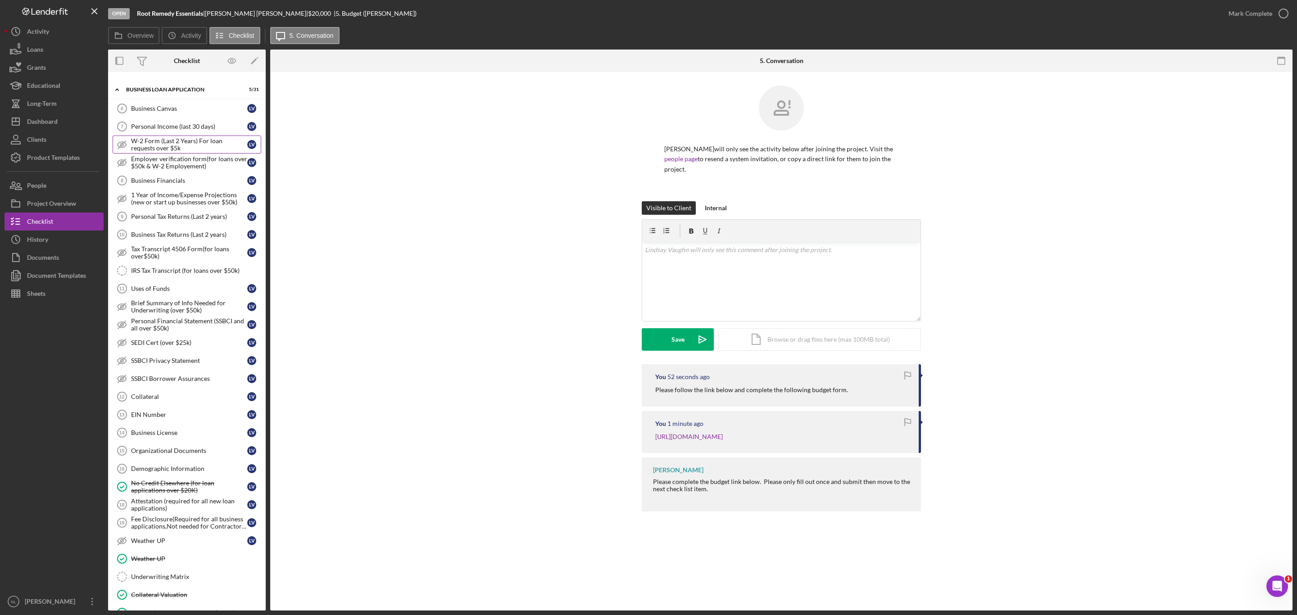
scroll to position [469, 0]
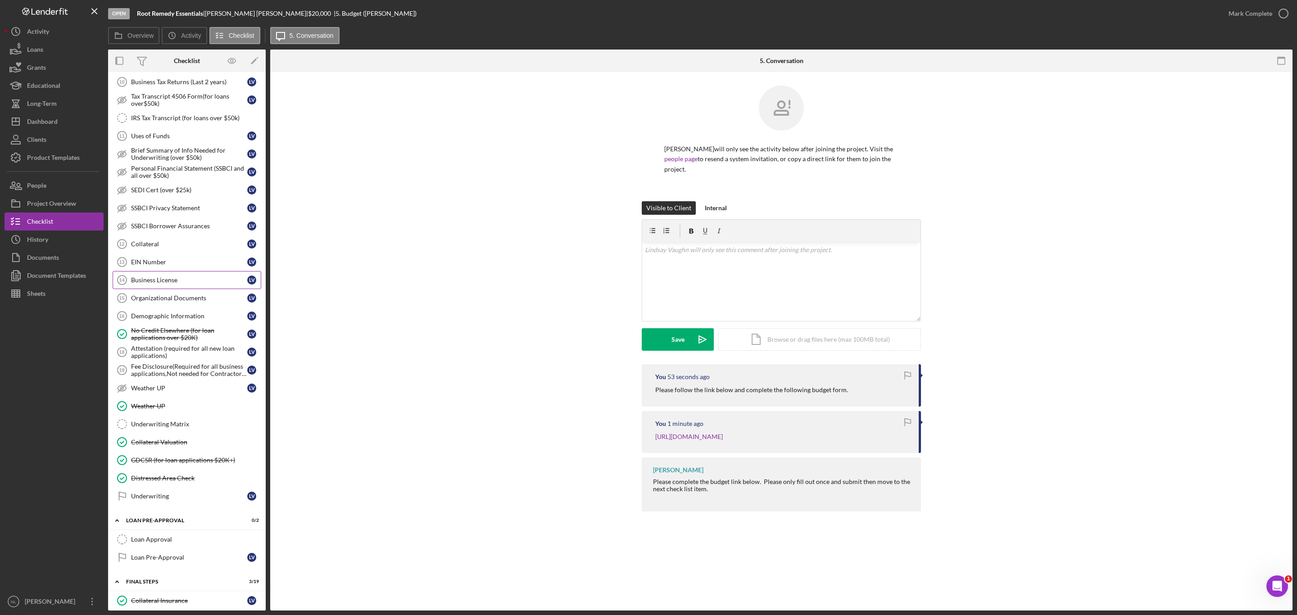
click at [154, 287] on link "Business License 14 Business License L V" at bounding box center [187, 280] width 149 height 18
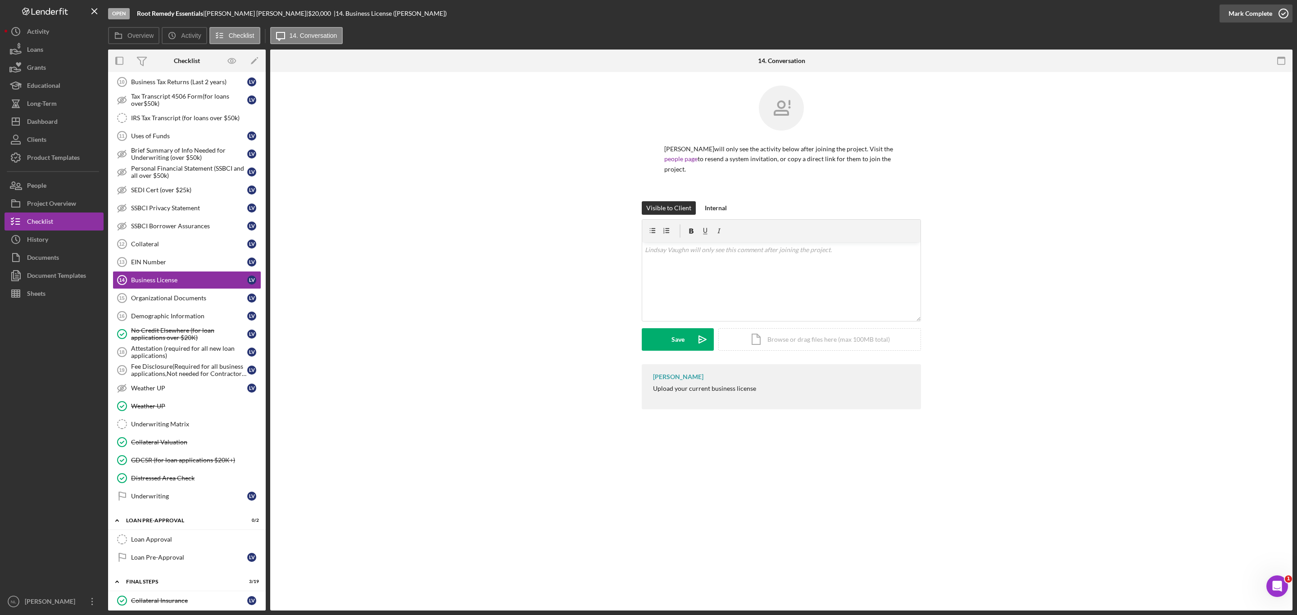
click at [864, 18] on div "Mark Complete" at bounding box center [1250, 14] width 44 height 18
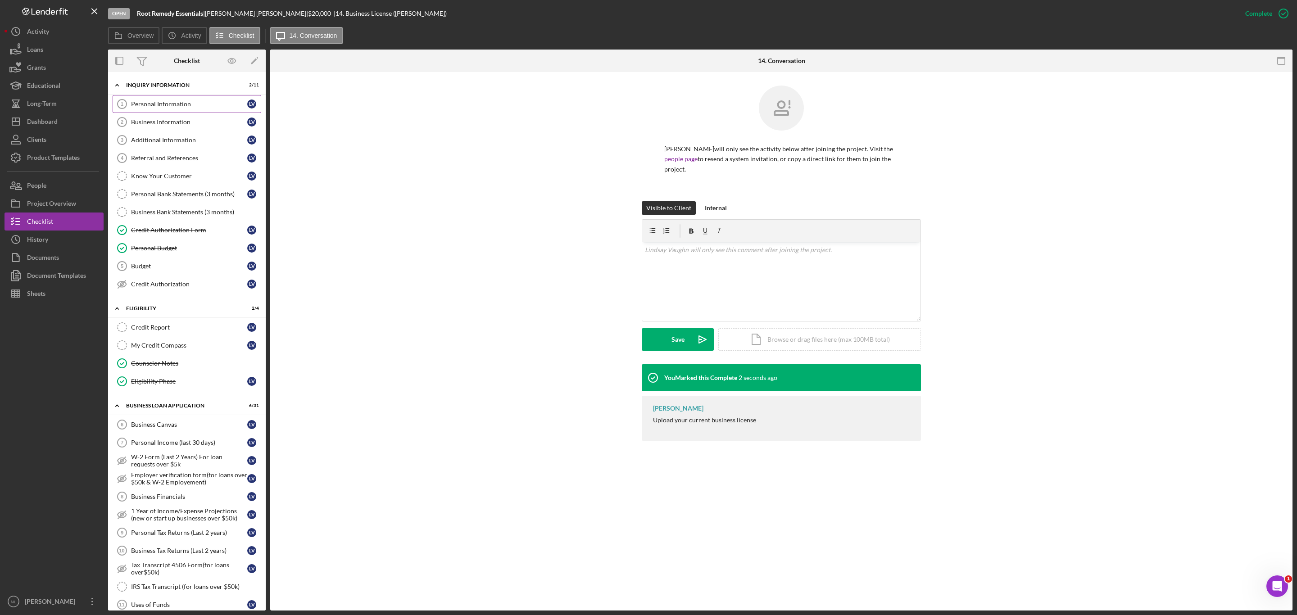
click at [164, 104] on div "Personal Information" at bounding box center [189, 103] width 116 height 7
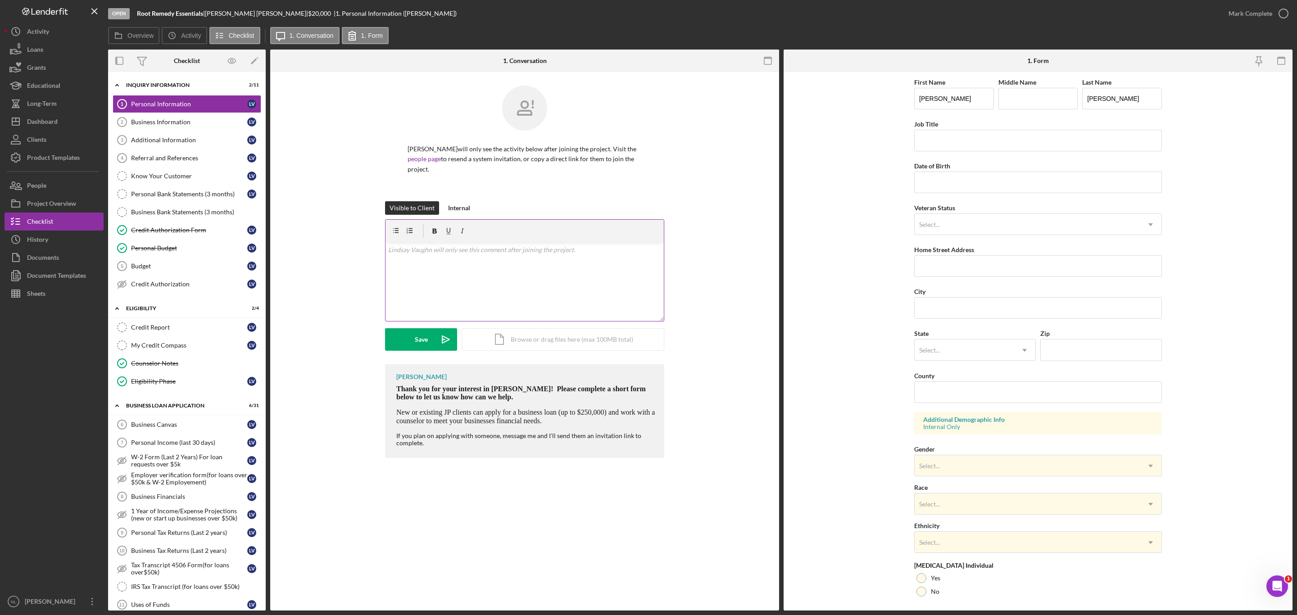
click at [456, 284] on div "v Color teal Color pink Remove color Add row above Add row below Add column bef…" at bounding box center [524, 281] width 278 height 79
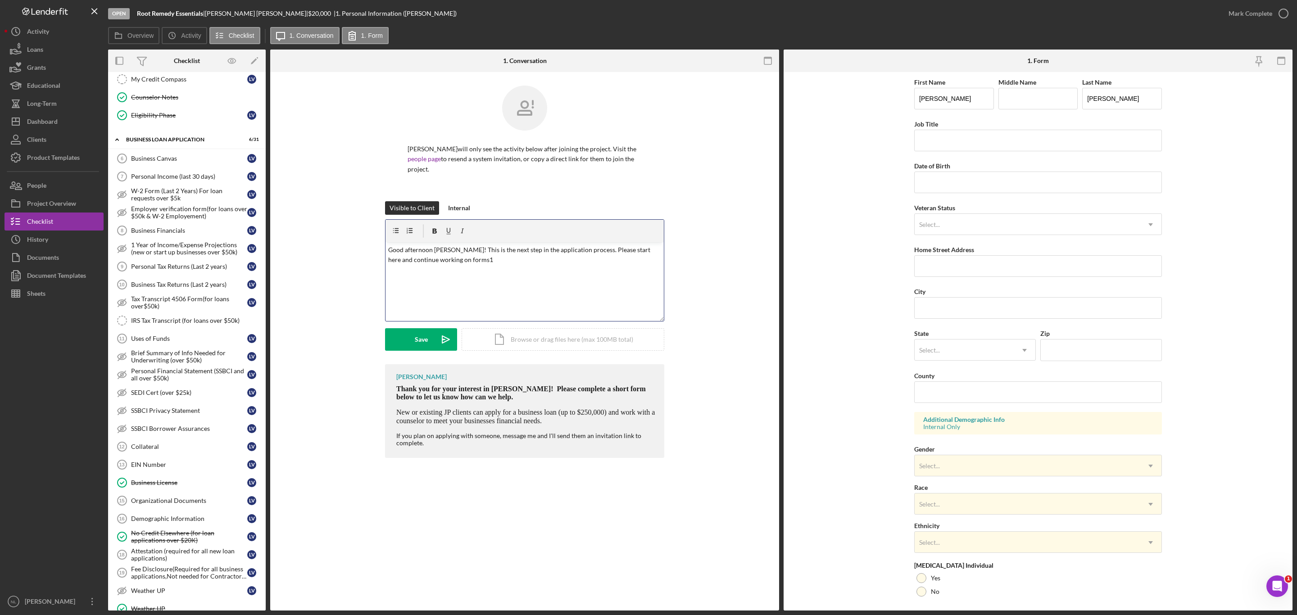
scroll to position [263, 0]
click at [642, 272] on p "Good afternoon [PERSON_NAME]! This is the next step in the application process.…" at bounding box center [524, 265] width 273 height 41
click at [400, 281] on p "Good afternoon [PERSON_NAME]! This is the next step in the application process.…" at bounding box center [524, 265] width 273 height 41
click at [529, 281] on p "Good afternoon [PERSON_NAME]! This is the next step in the application process.…" at bounding box center [524, 265] width 273 height 41
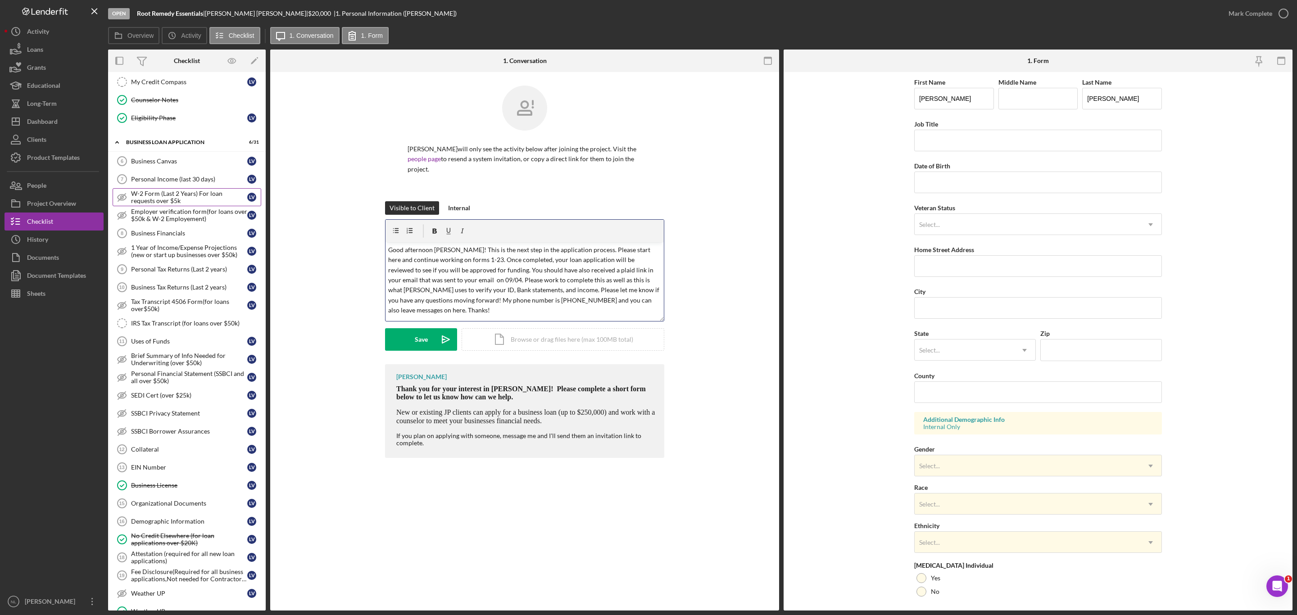
scroll to position [0, 0]
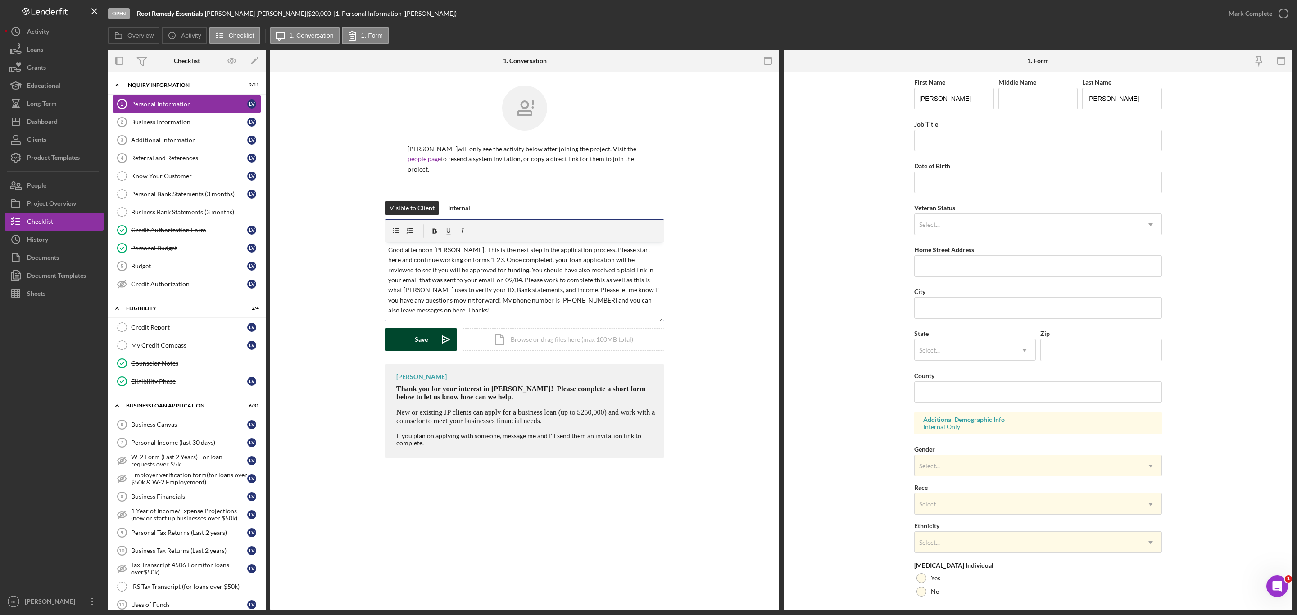
click at [425, 341] on div "Save" at bounding box center [421, 339] width 13 height 23
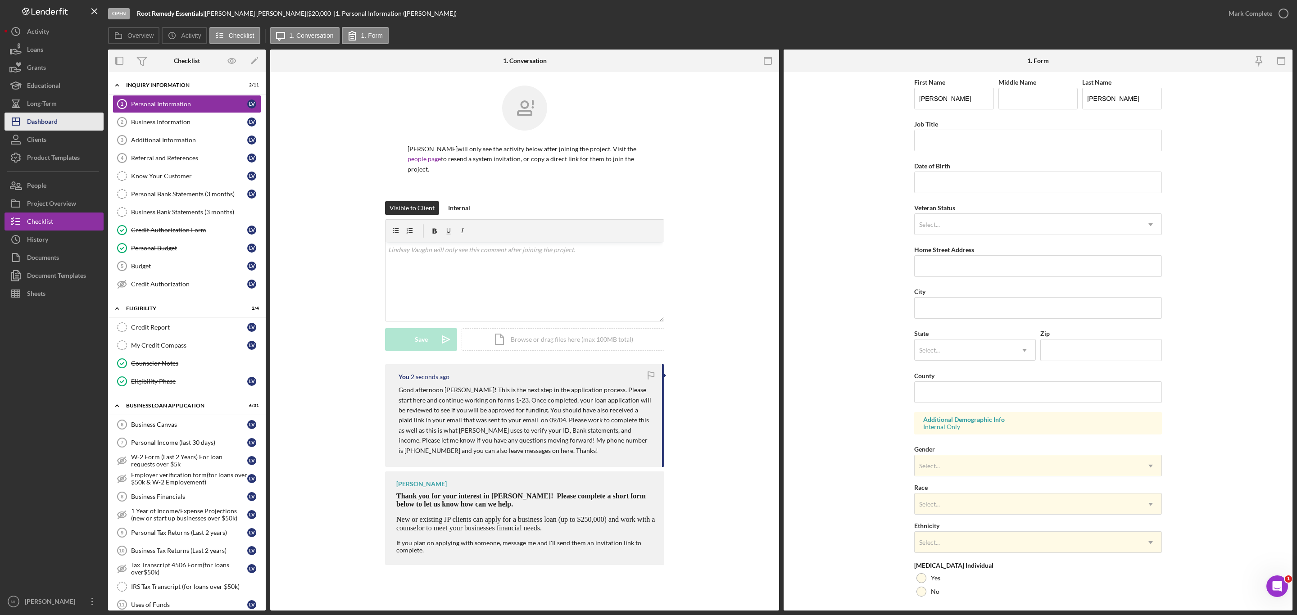
click at [63, 119] on button "Icon/Dashboard Dashboard" at bounding box center [54, 122] width 99 height 18
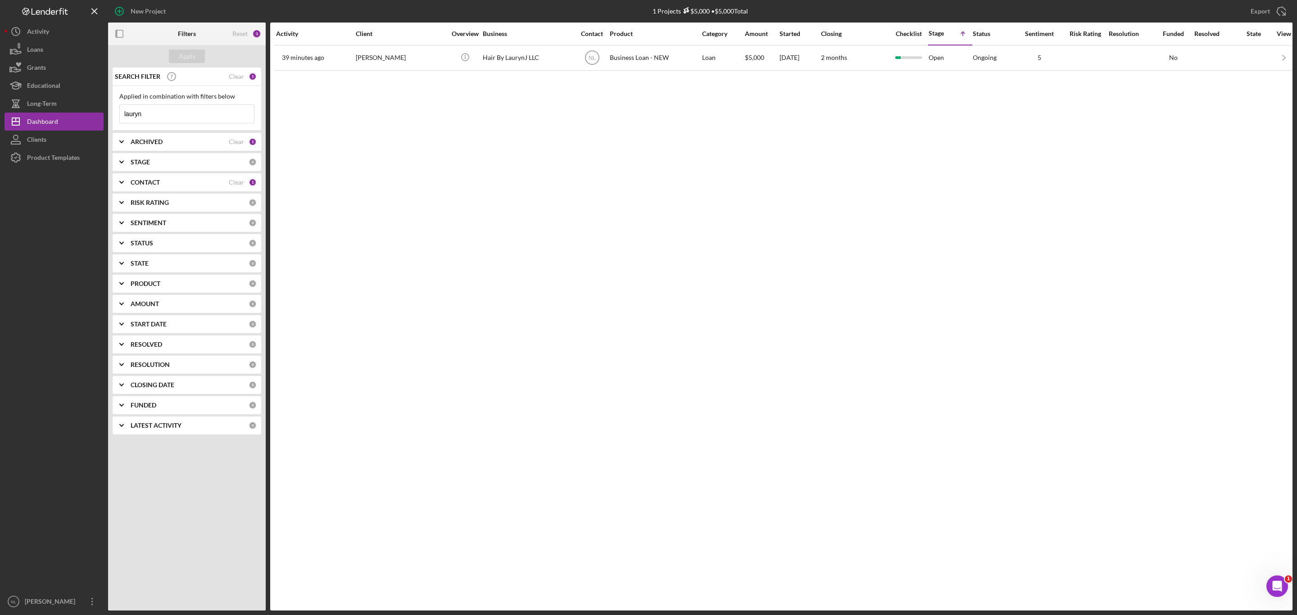
click at [176, 118] on input "lauryn" at bounding box center [187, 114] width 134 height 18
